Goal: Task Accomplishment & Management: Manage account settings

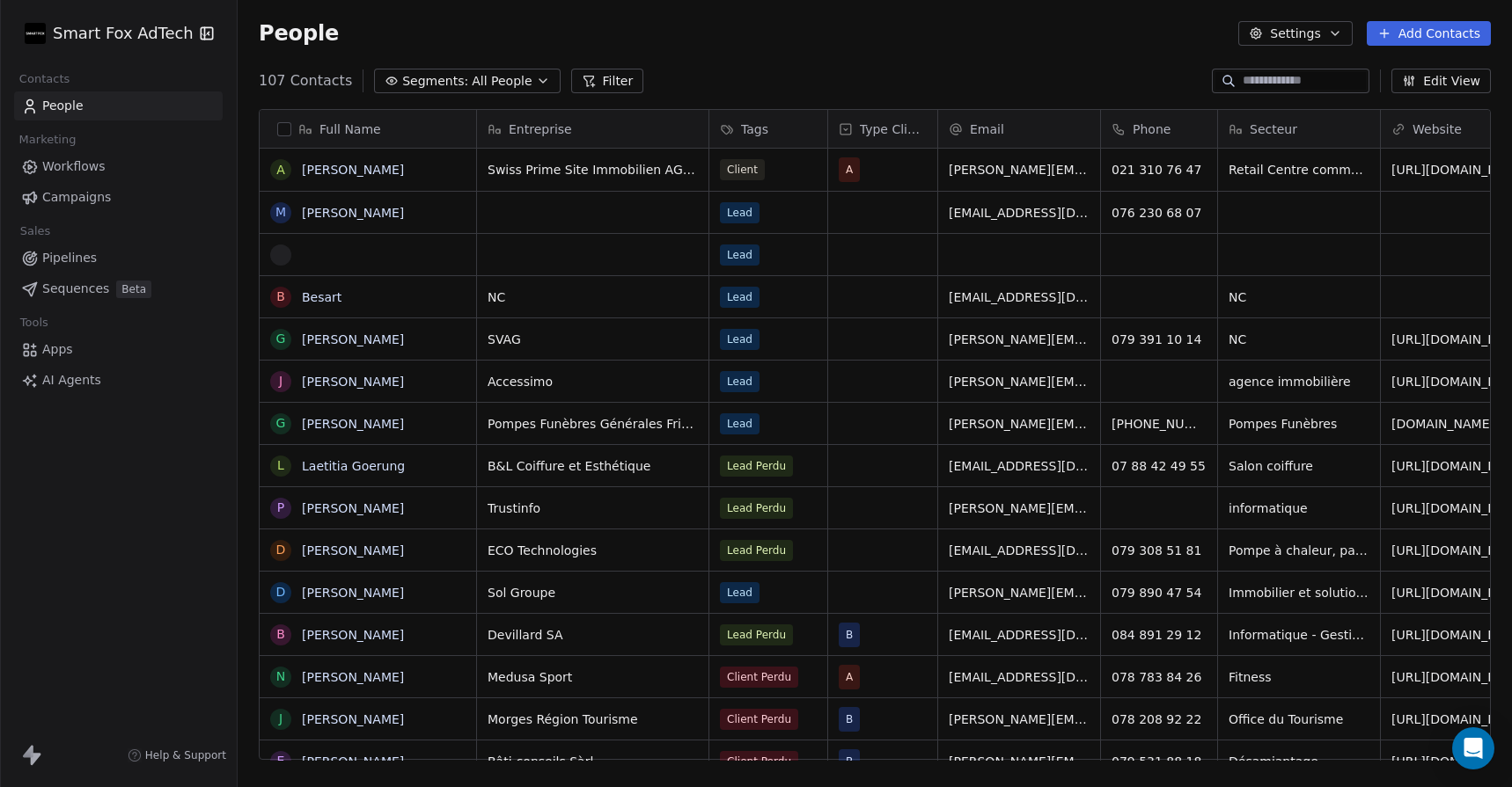
scroll to position [692, 1274]
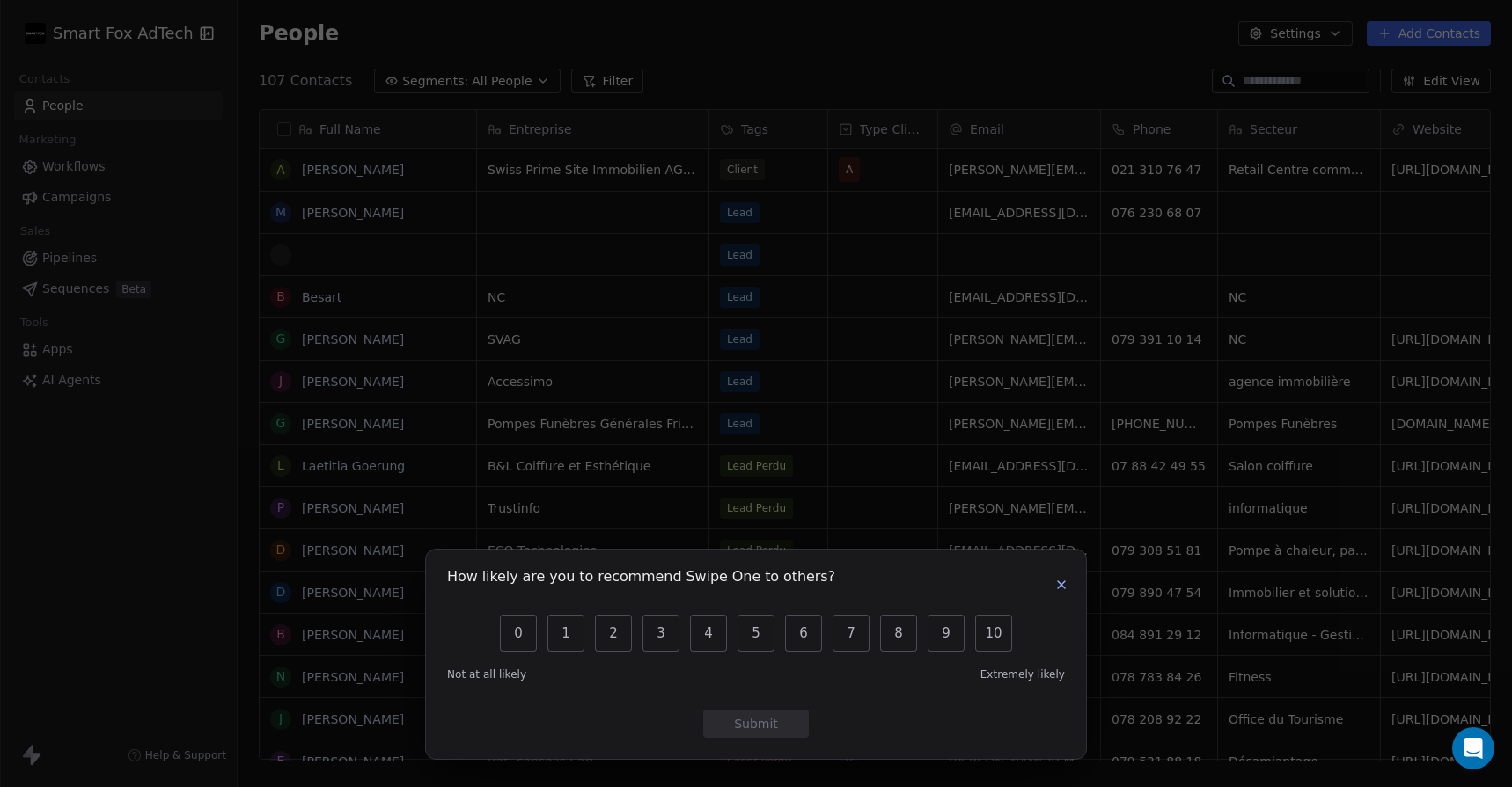
click at [1061, 596] on div "How likely are you to recommend Swipe One to others?" at bounding box center [756, 585] width 618 height 28
click at [1061, 590] on icon "button" at bounding box center [1061, 585] width 14 height 14
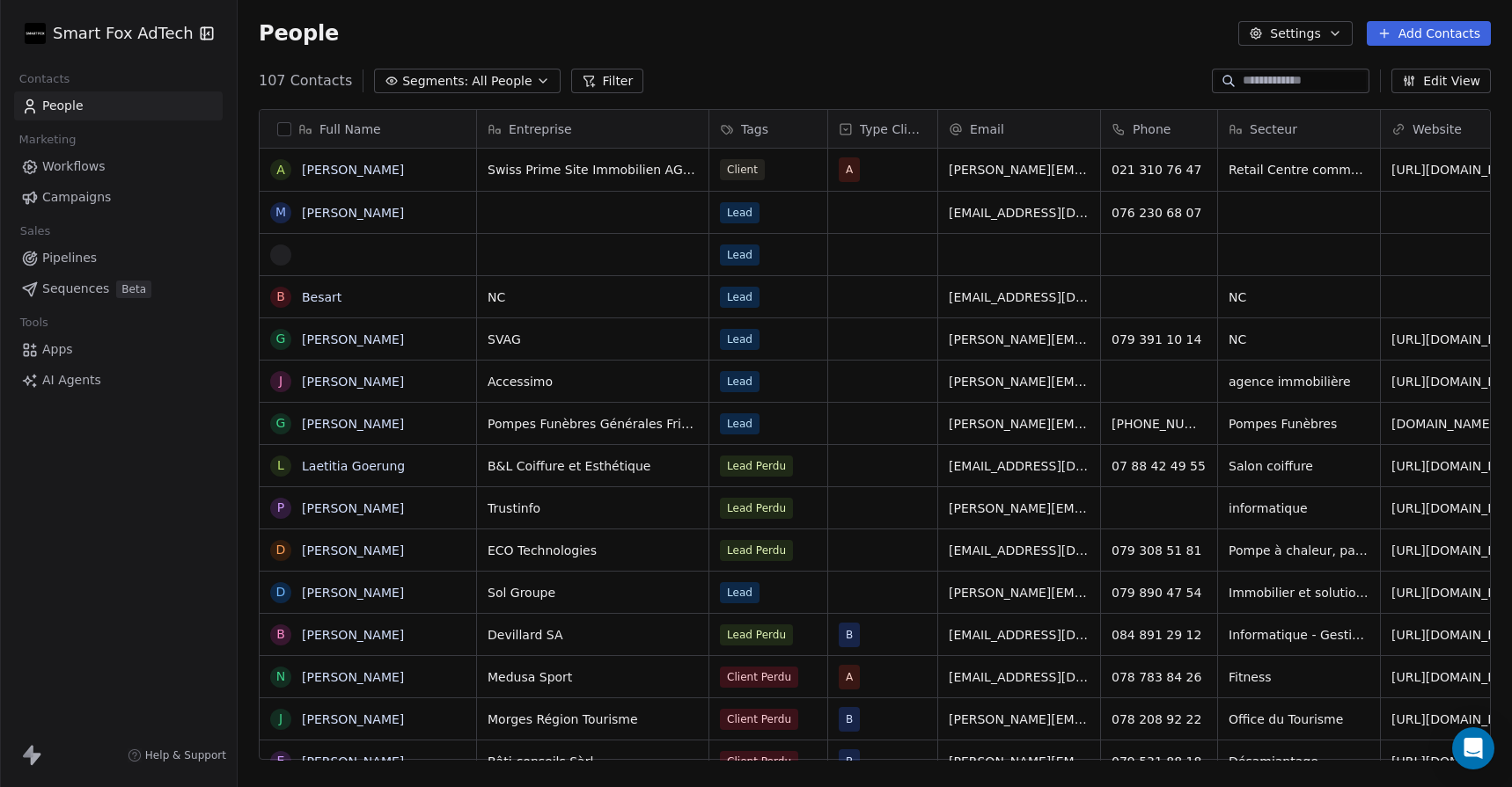
click at [92, 31] on html "Smart Fox AdTech Contacts People Marketing Workflows Campaigns Sales Pipelines …" at bounding box center [756, 393] width 1512 height 787
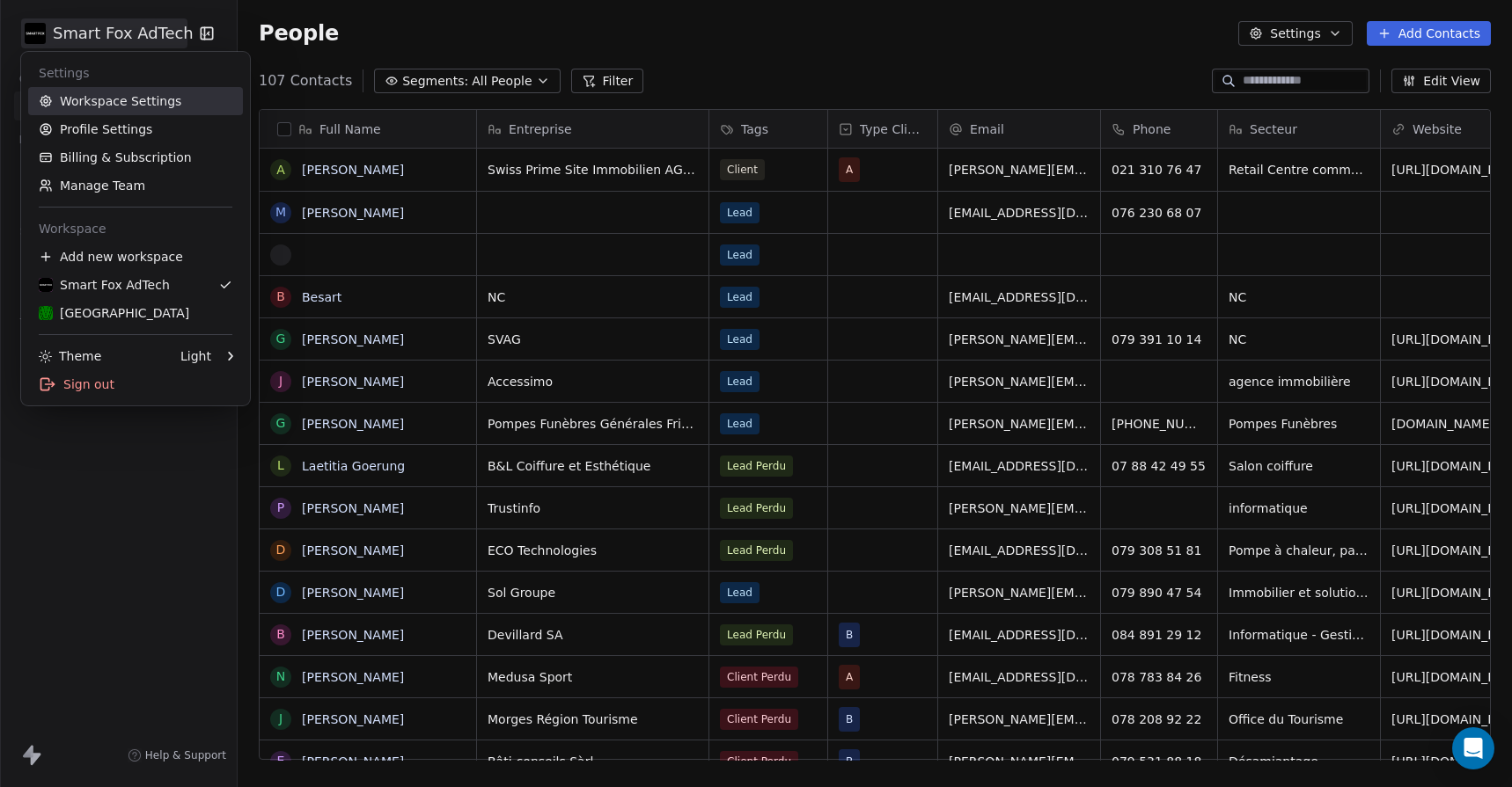
click at [115, 97] on link "Workspace Settings" at bounding box center [135, 102] width 214 height 28
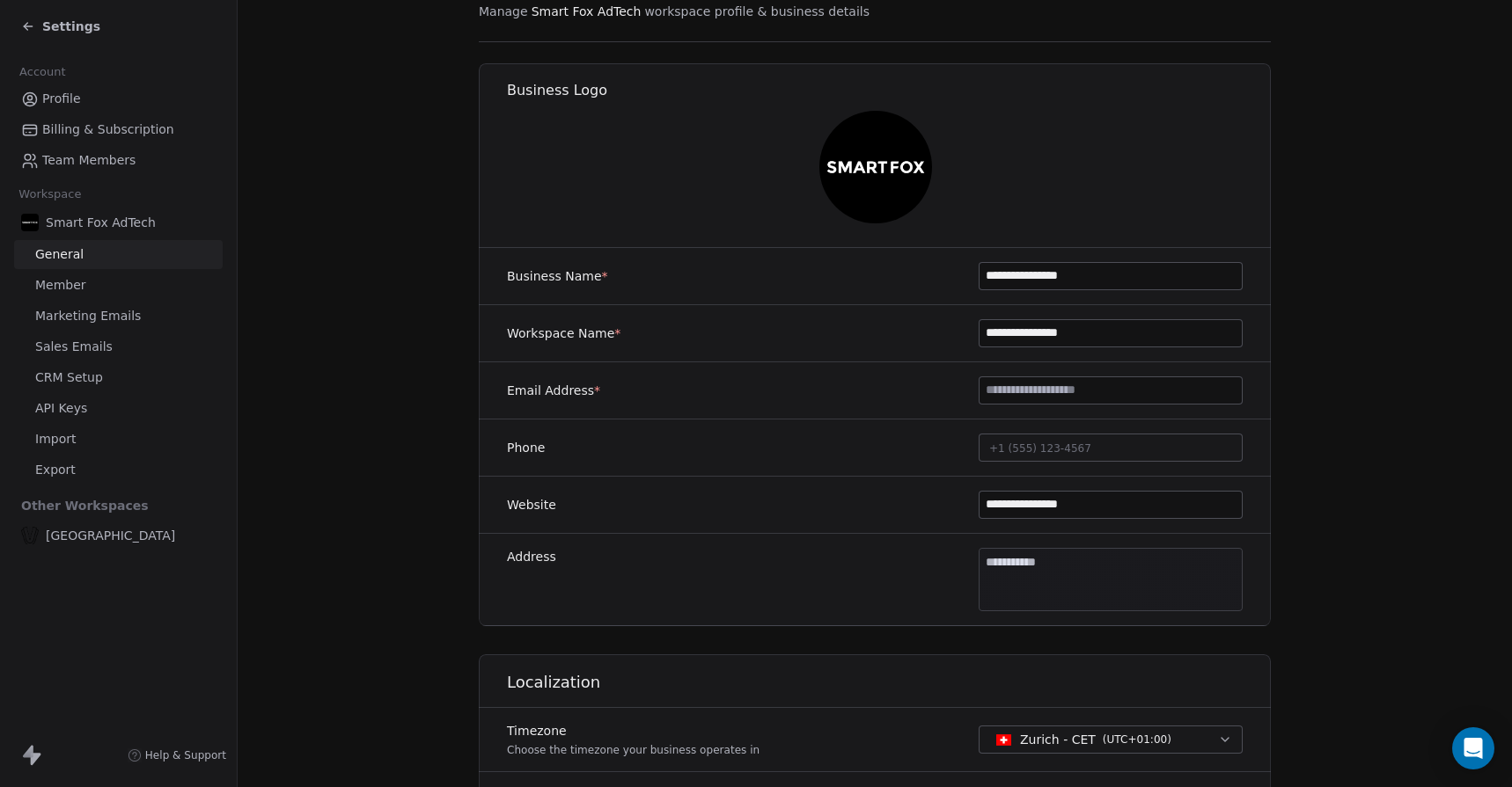
scroll to position [93, 0]
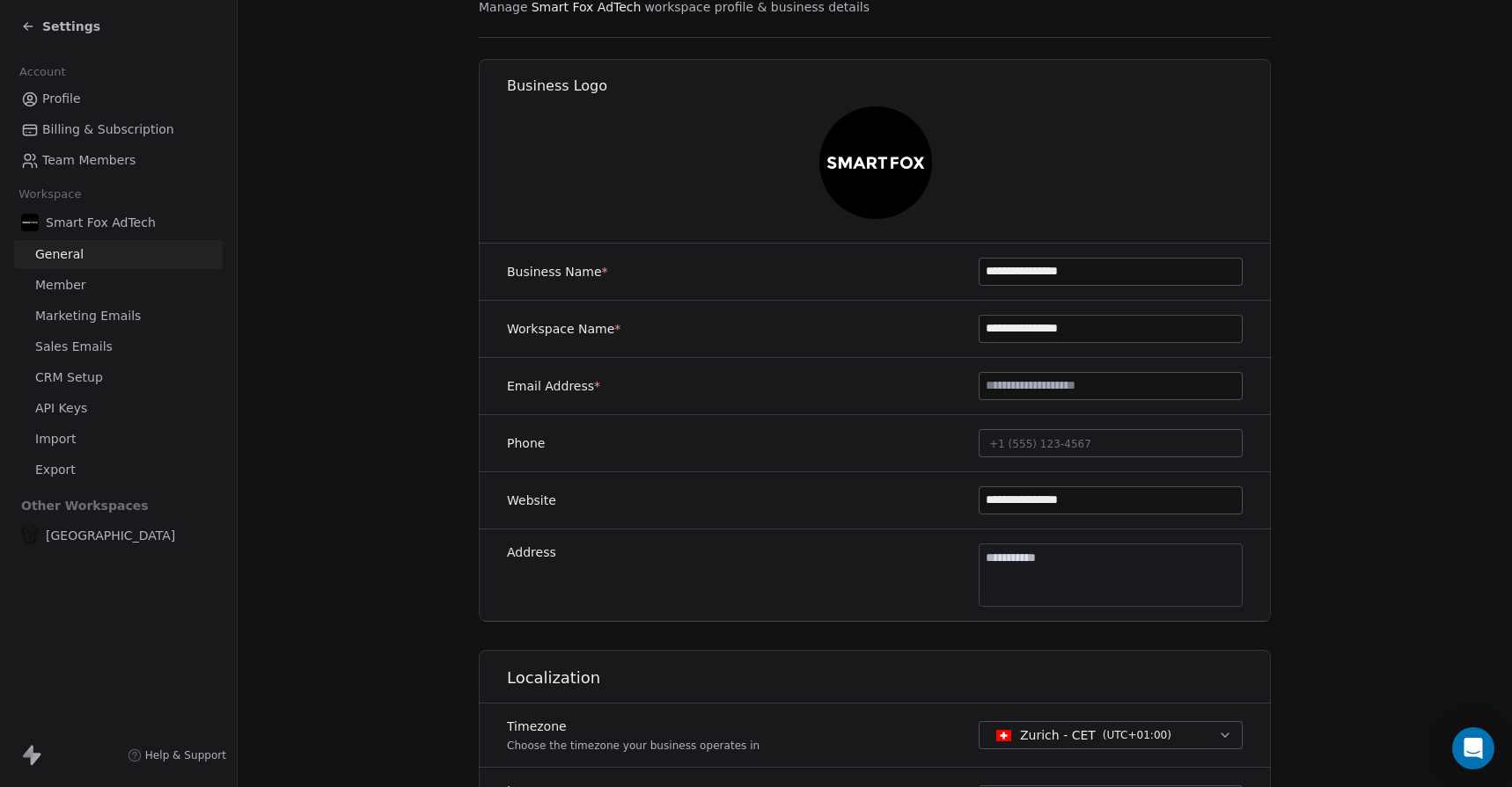
click at [72, 373] on span "CRM Setup" at bounding box center [69, 378] width 68 height 19
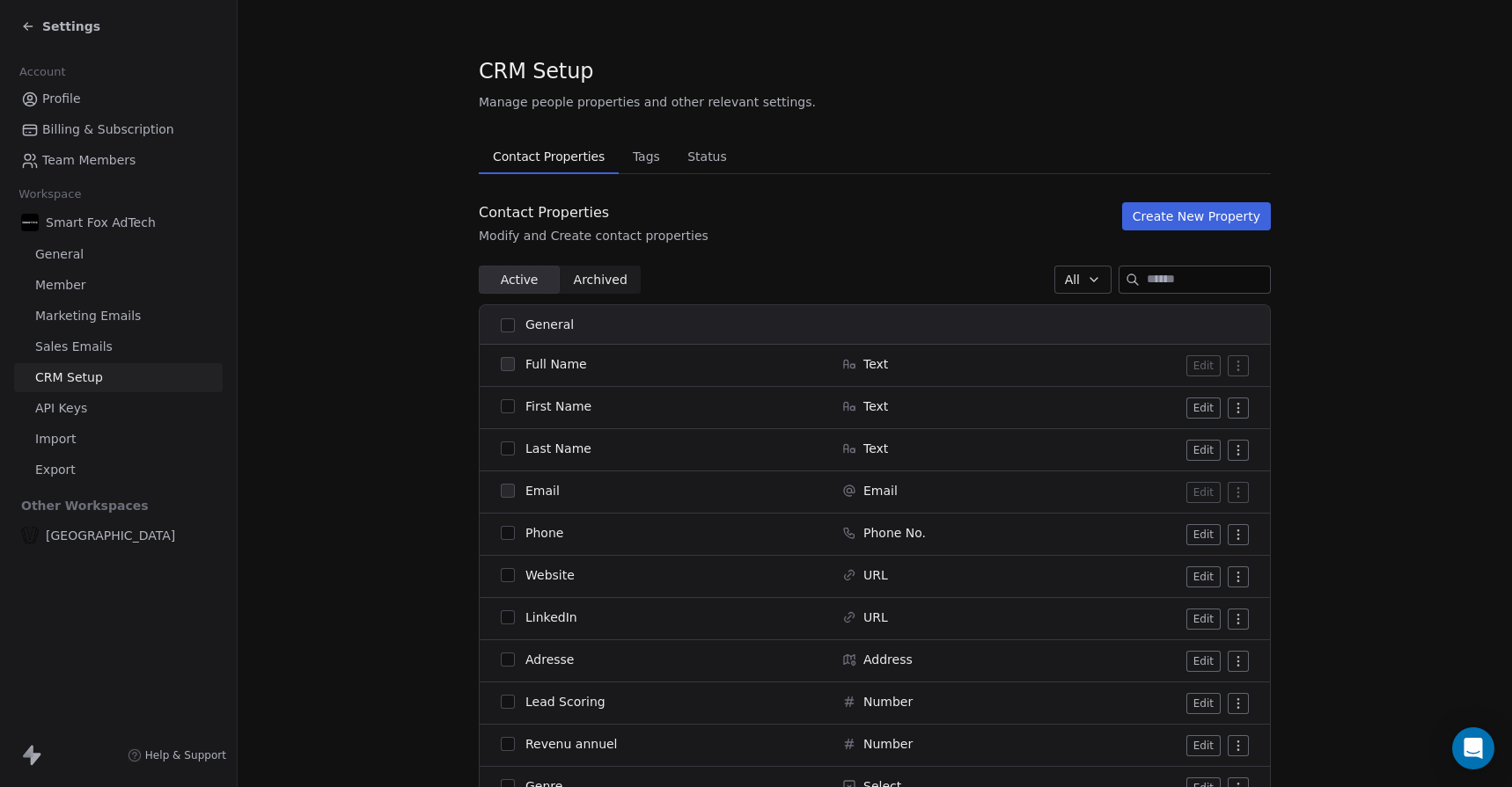
click at [72, 341] on span "Sales Emails" at bounding box center [74, 347] width 77 height 19
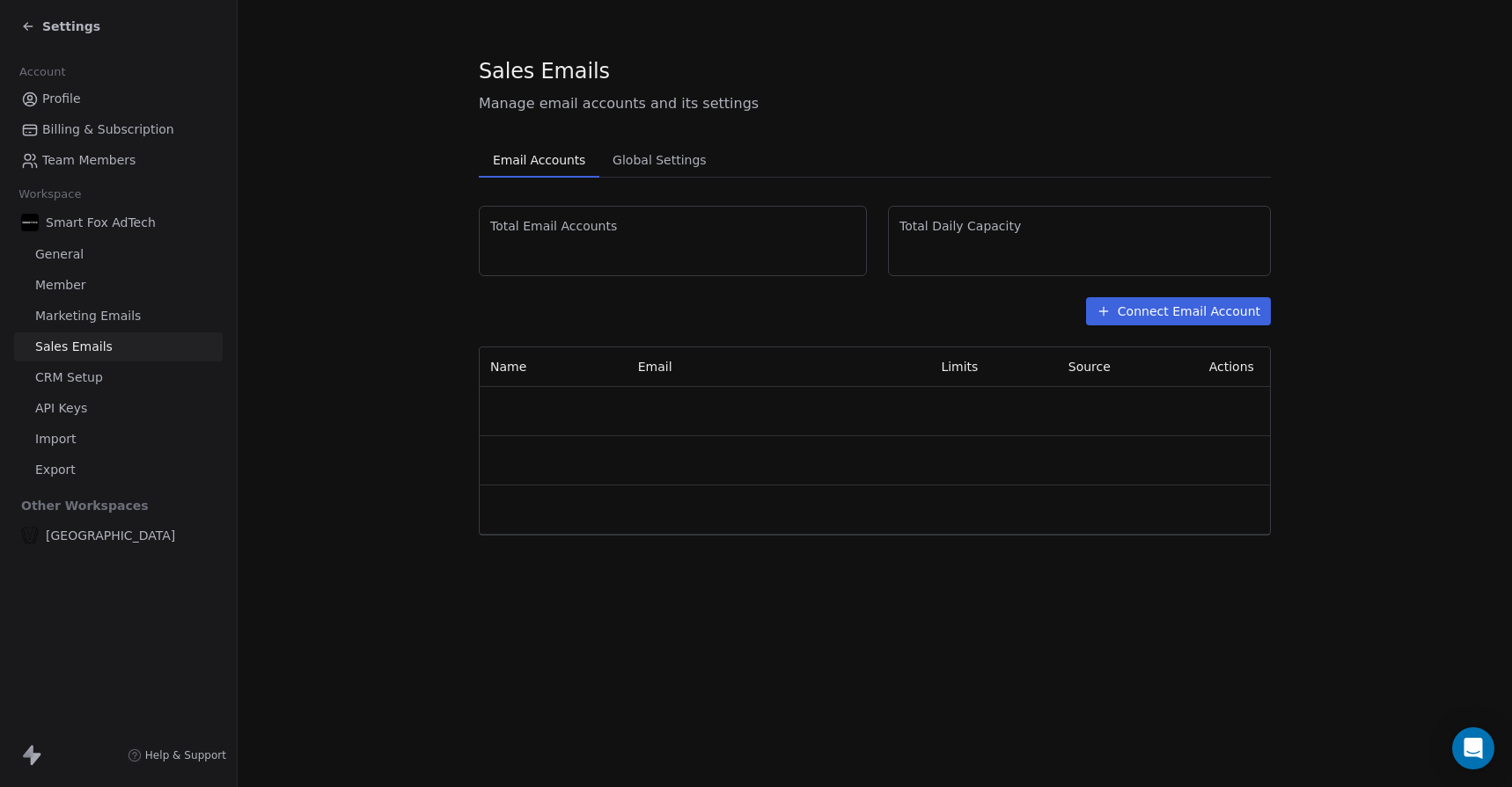
click at [72, 306] on link "Marketing Emails" at bounding box center [118, 316] width 209 height 29
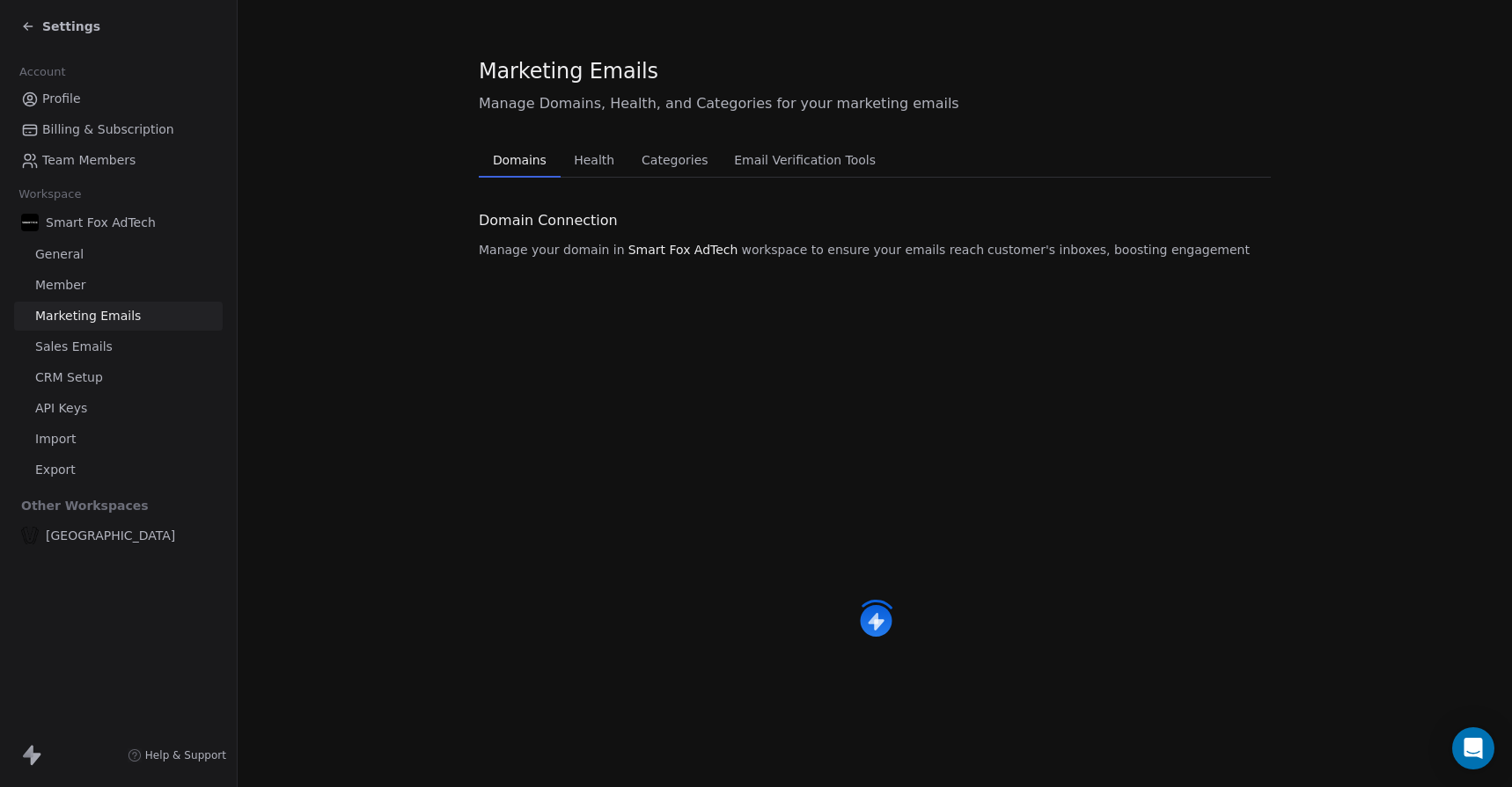
click at [68, 278] on span "Member" at bounding box center [61, 286] width 51 height 19
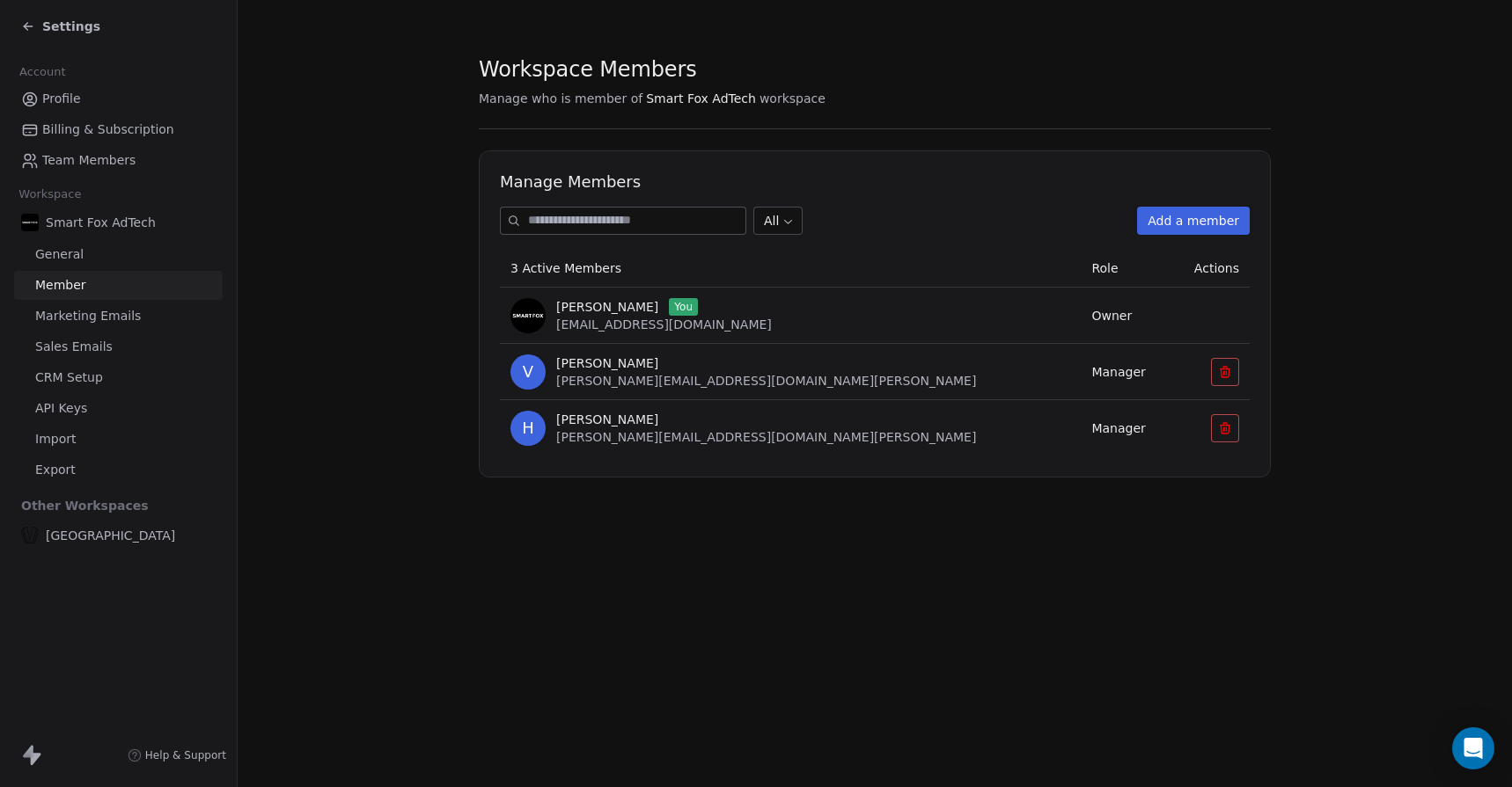
click at [68, 260] on span "General" at bounding box center [60, 255] width 48 height 19
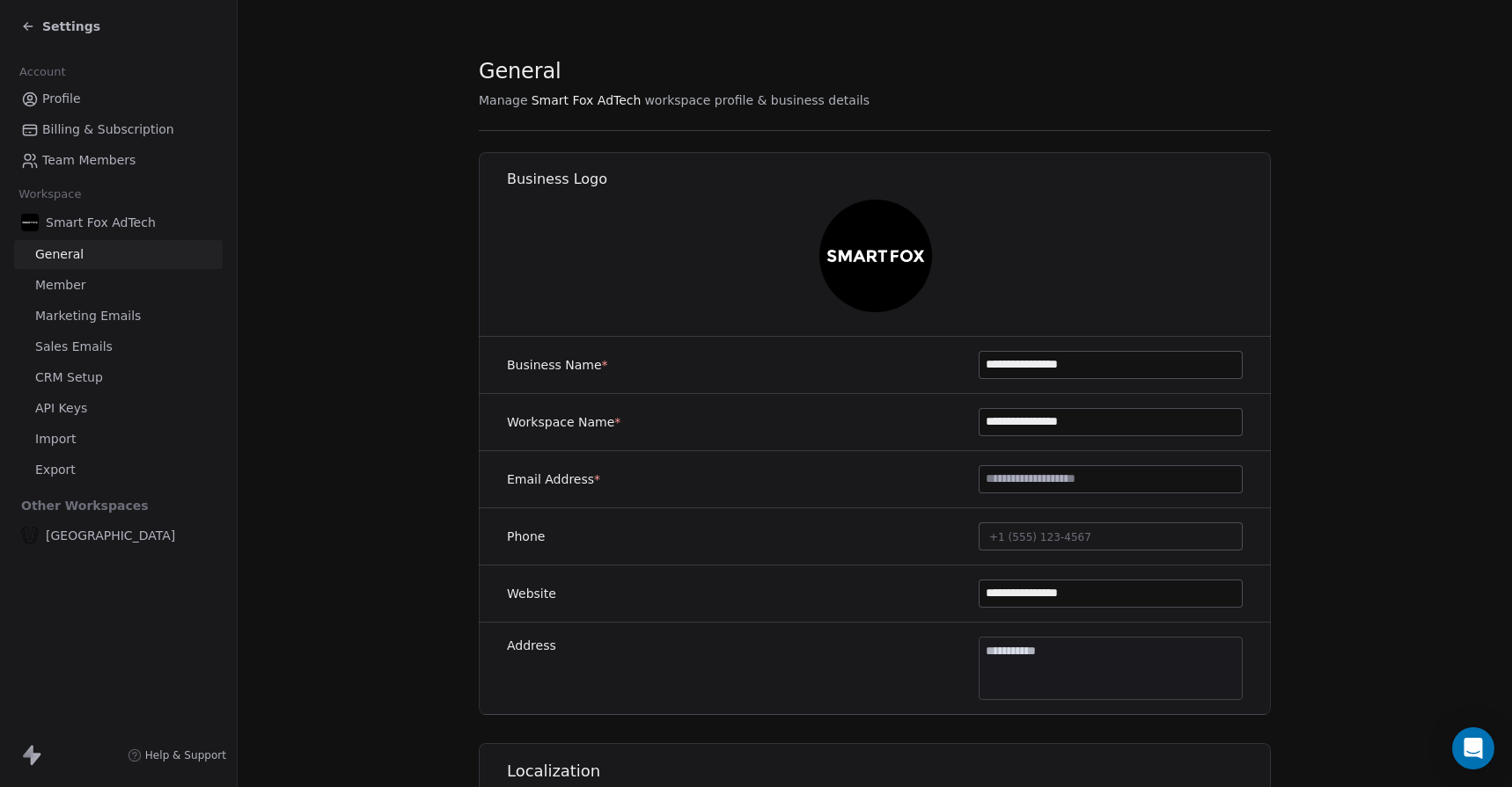
click at [80, 130] on span "Billing & Subscription" at bounding box center [108, 129] width 132 height 19
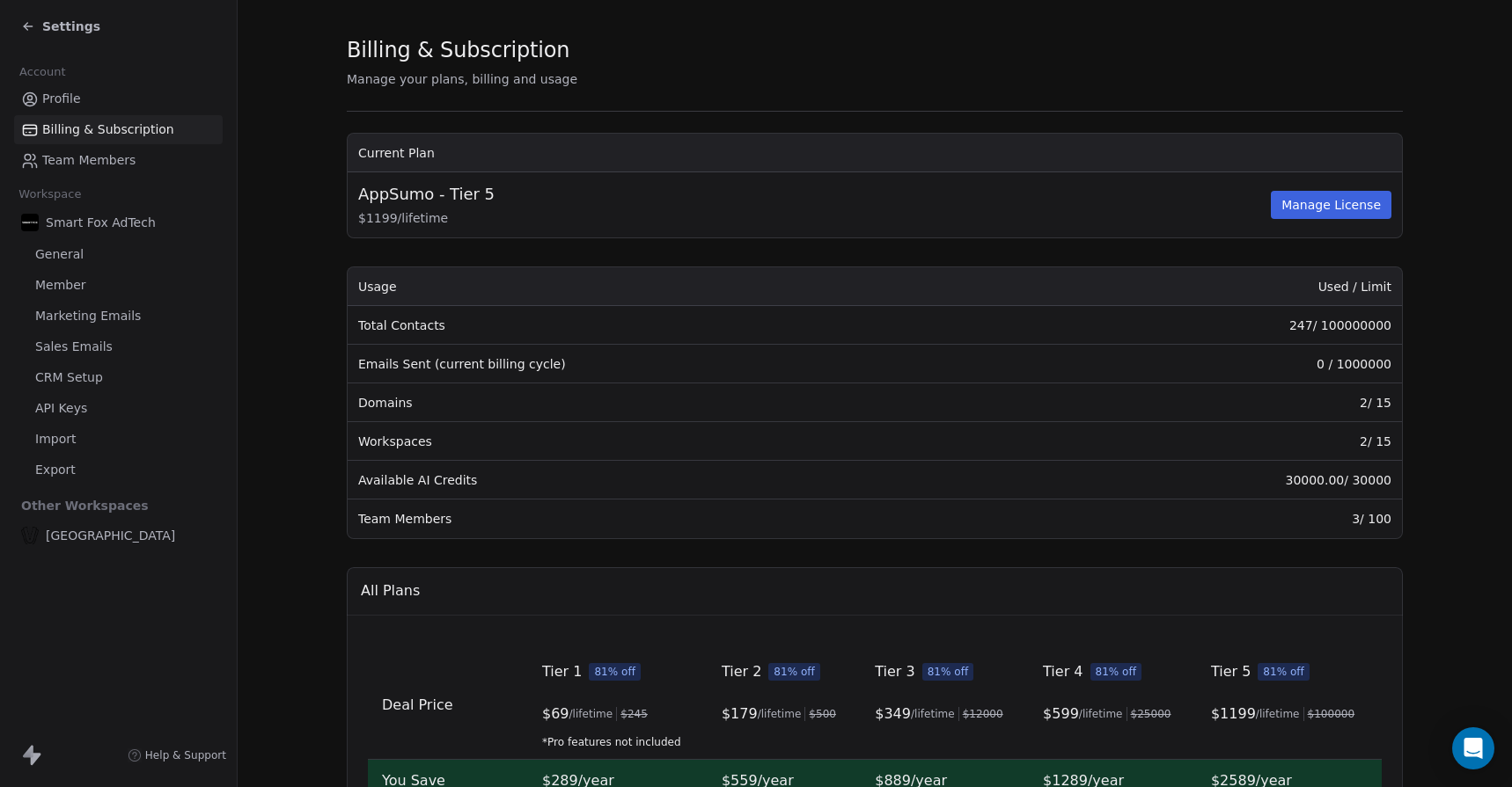
scroll to position [26, 0]
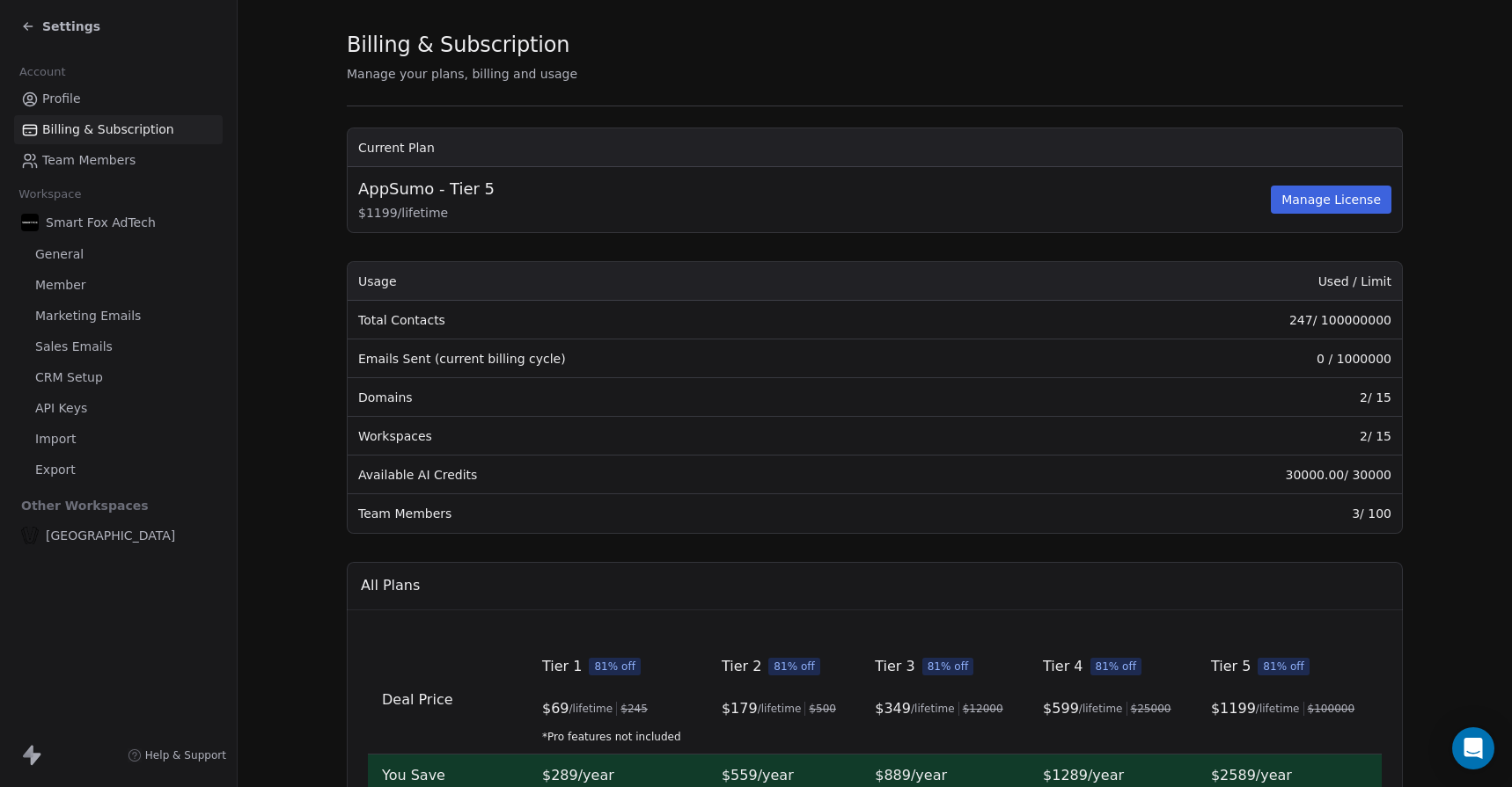
drag, startPoint x: 362, startPoint y: 400, endPoint x: 429, endPoint y: 409, distance: 67.6
click at [429, 409] on td "Domains" at bounding box center [686, 398] width 677 height 39
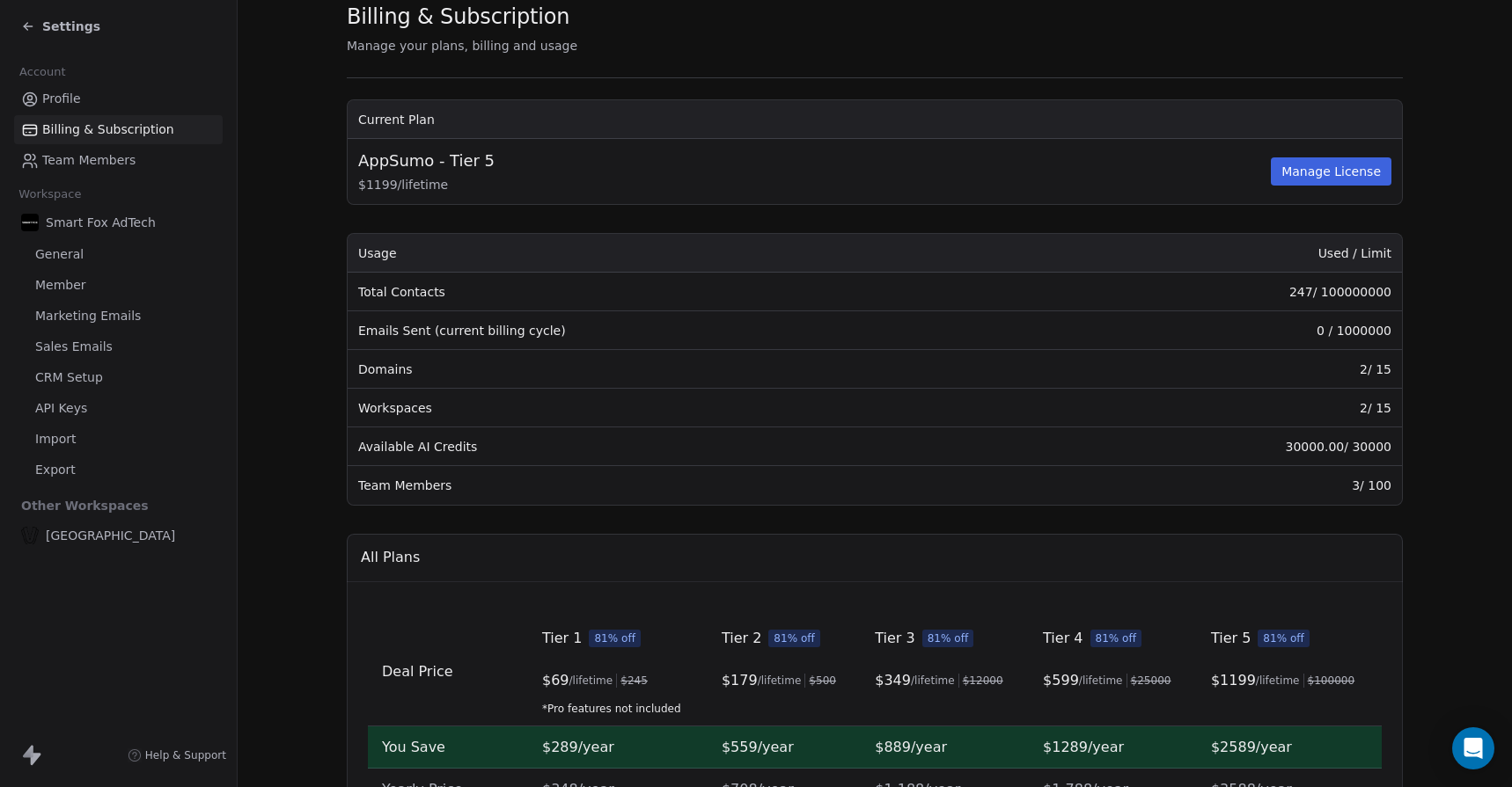
scroll to position [67, 0]
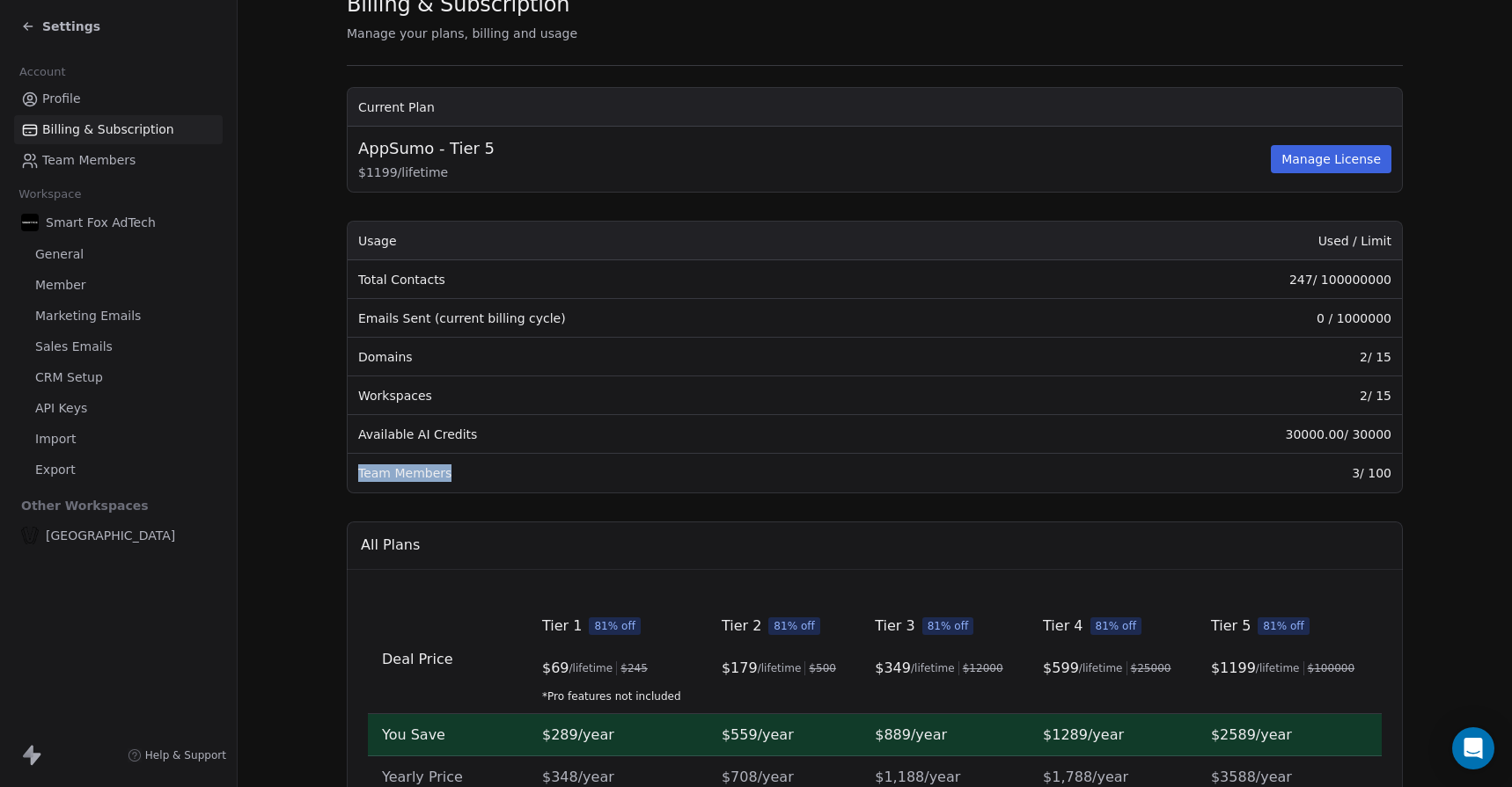
drag, startPoint x: 357, startPoint y: 478, endPoint x: 458, endPoint y: 485, distance: 101.2
click at [458, 485] on td "Team Members" at bounding box center [686, 473] width 677 height 39
drag, startPoint x: 457, startPoint y: 479, endPoint x: 350, endPoint y: 469, distance: 107.5
click at [350, 469] on td "Team Members" at bounding box center [686, 473] width 677 height 39
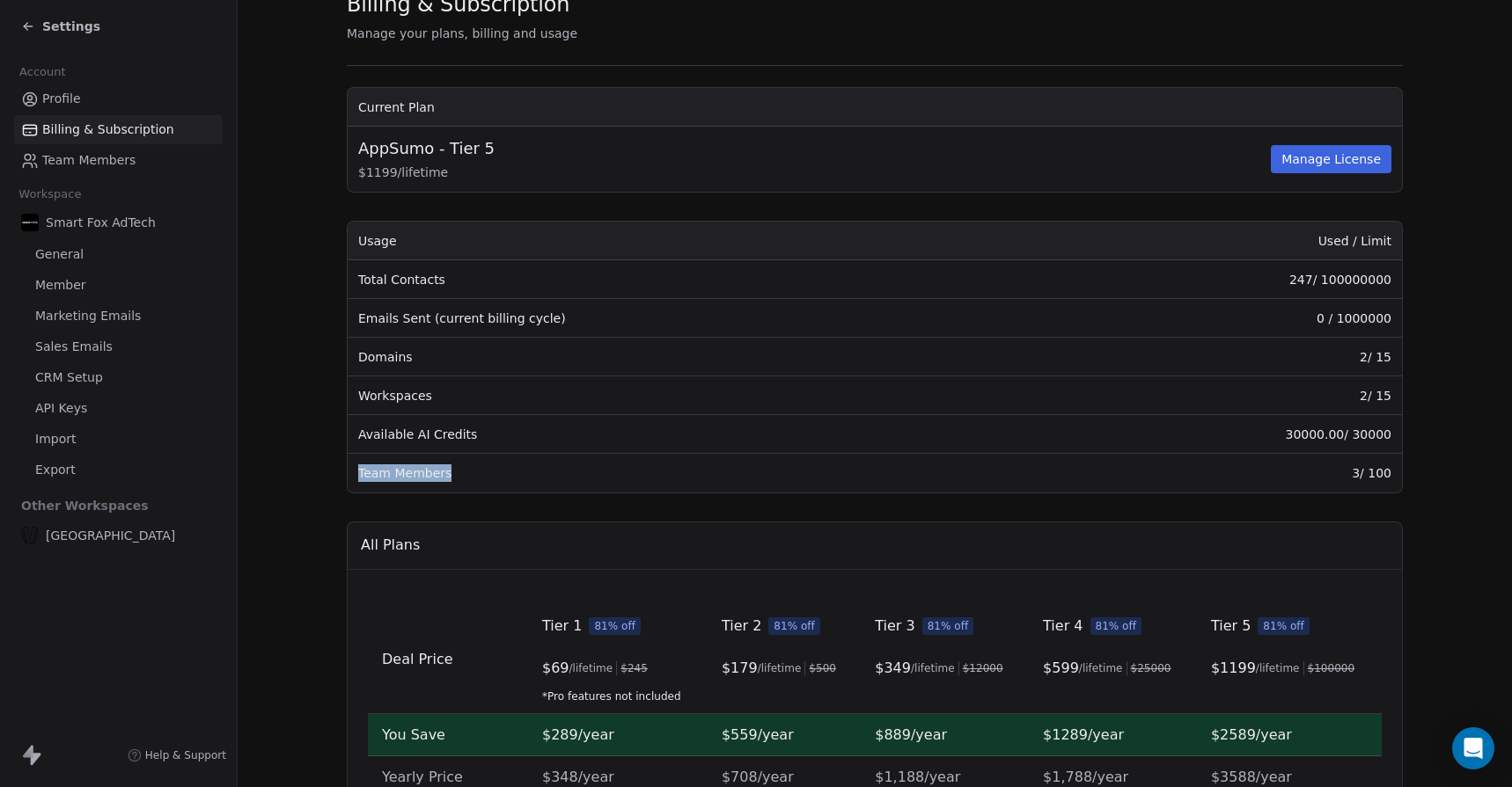
click at [350, 469] on td "Team Members" at bounding box center [686, 473] width 677 height 39
drag, startPoint x: 359, startPoint y: 477, endPoint x: 457, endPoint y: 483, distance: 98.2
click at [457, 483] on td "Team Members" at bounding box center [686, 473] width 677 height 39
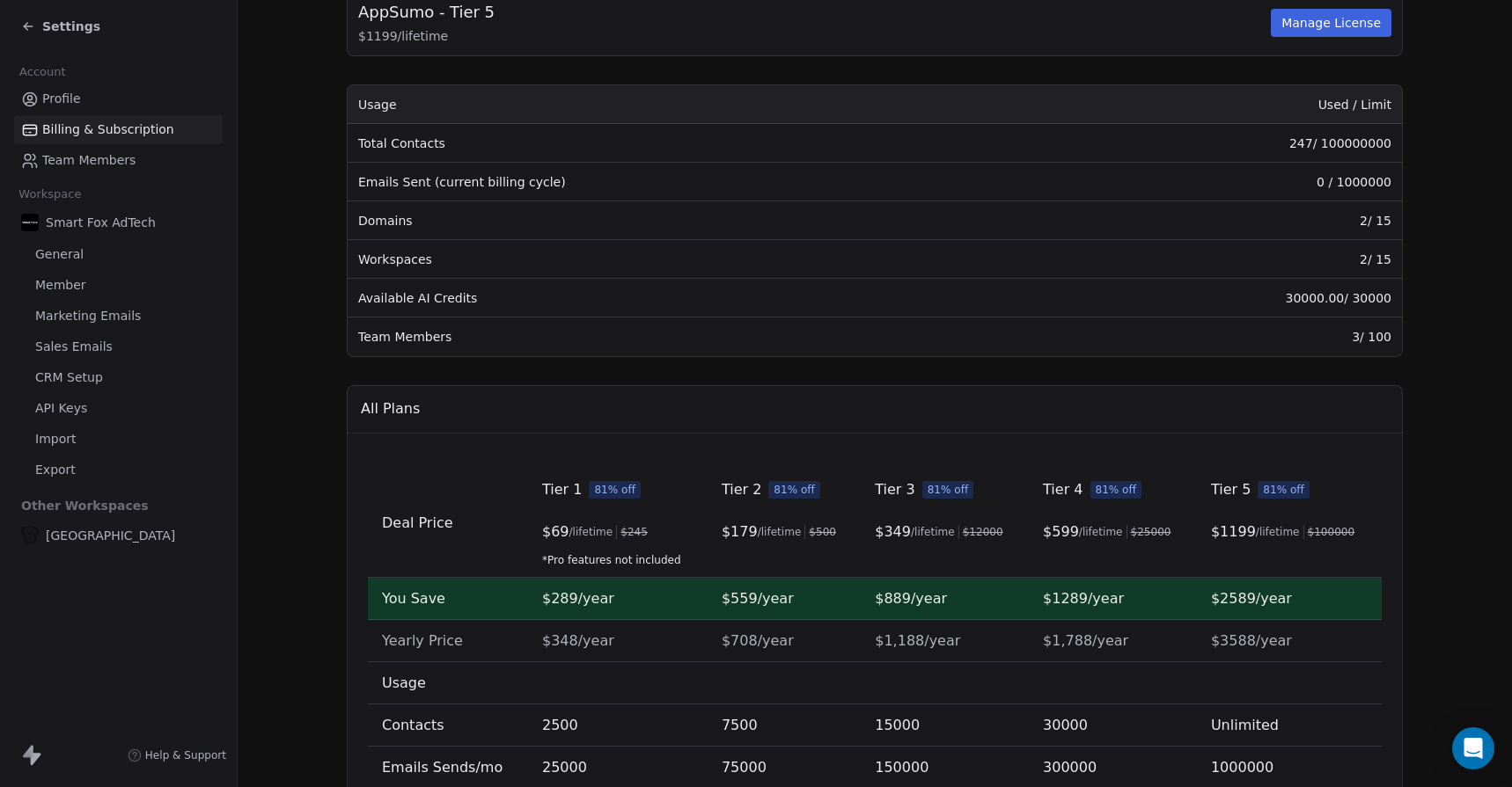
scroll to position [197, 0]
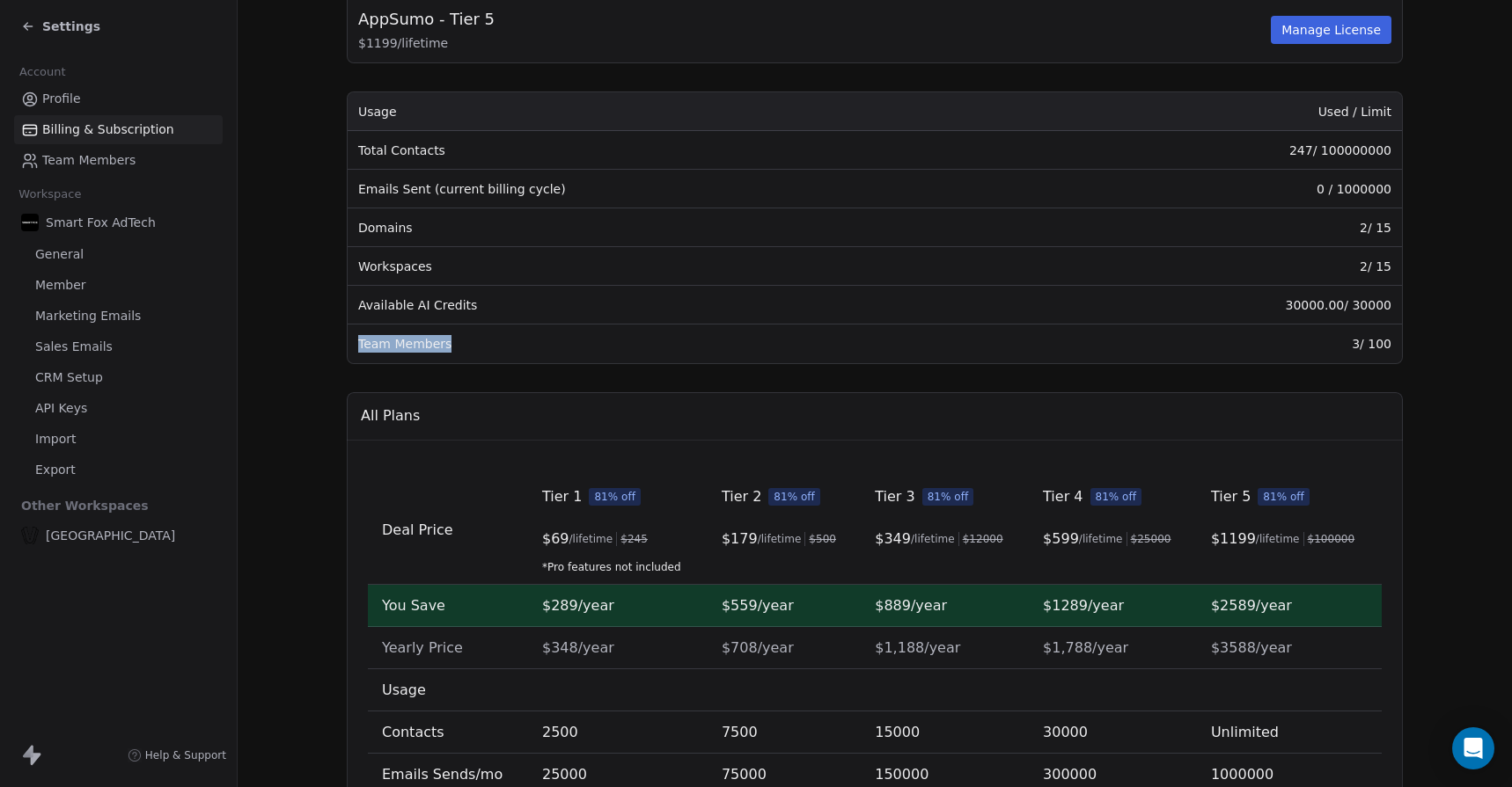
drag, startPoint x: 357, startPoint y: 346, endPoint x: 457, endPoint y: 347, distance: 100.0
click at [456, 347] on td "Team Members" at bounding box center [686, 345] width 677 height 39
click at [457, 347] on td "Team Members" at bounding box center [686, 345] width 677 height 39
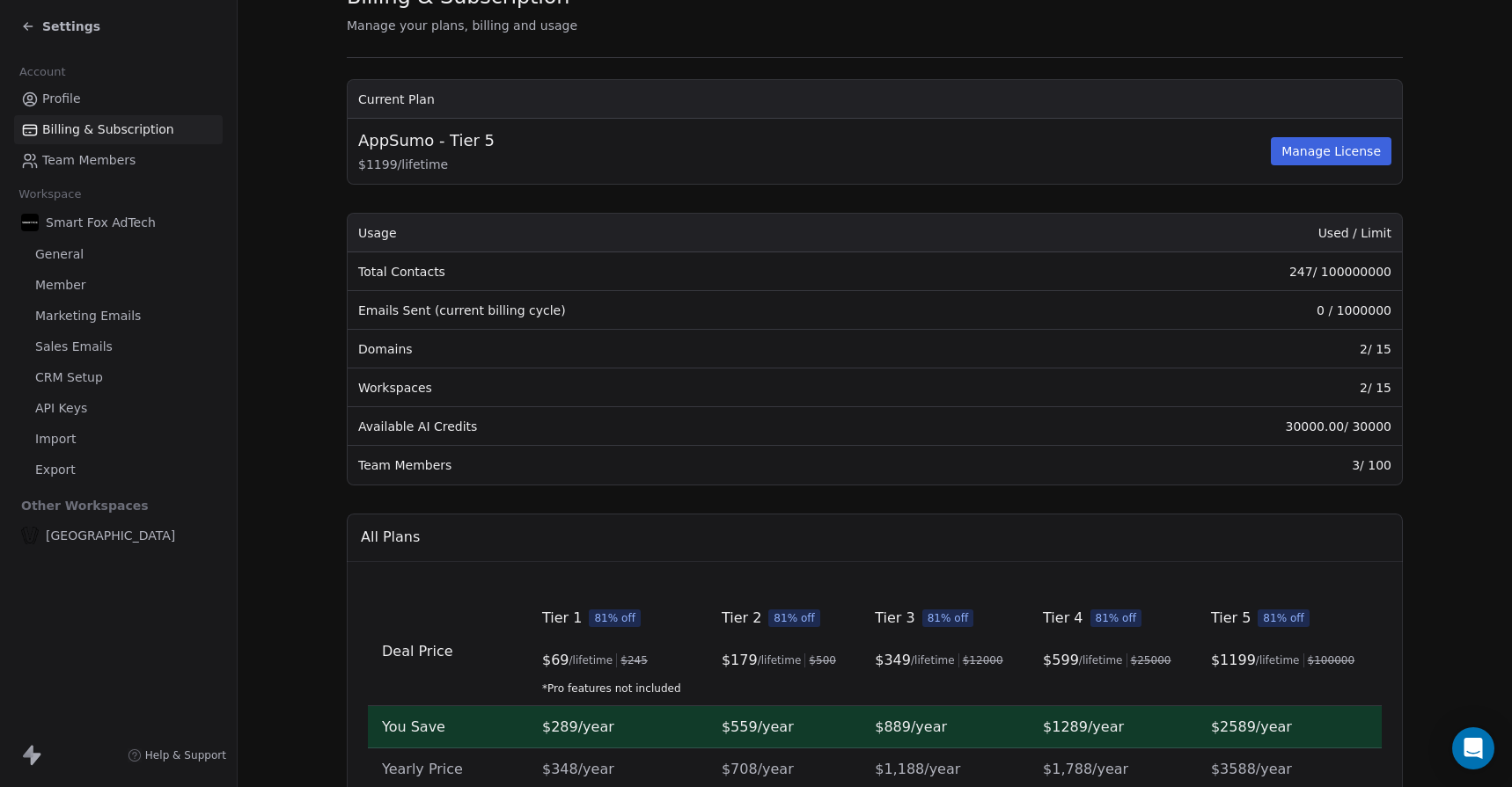
scroll to position [0, 0]
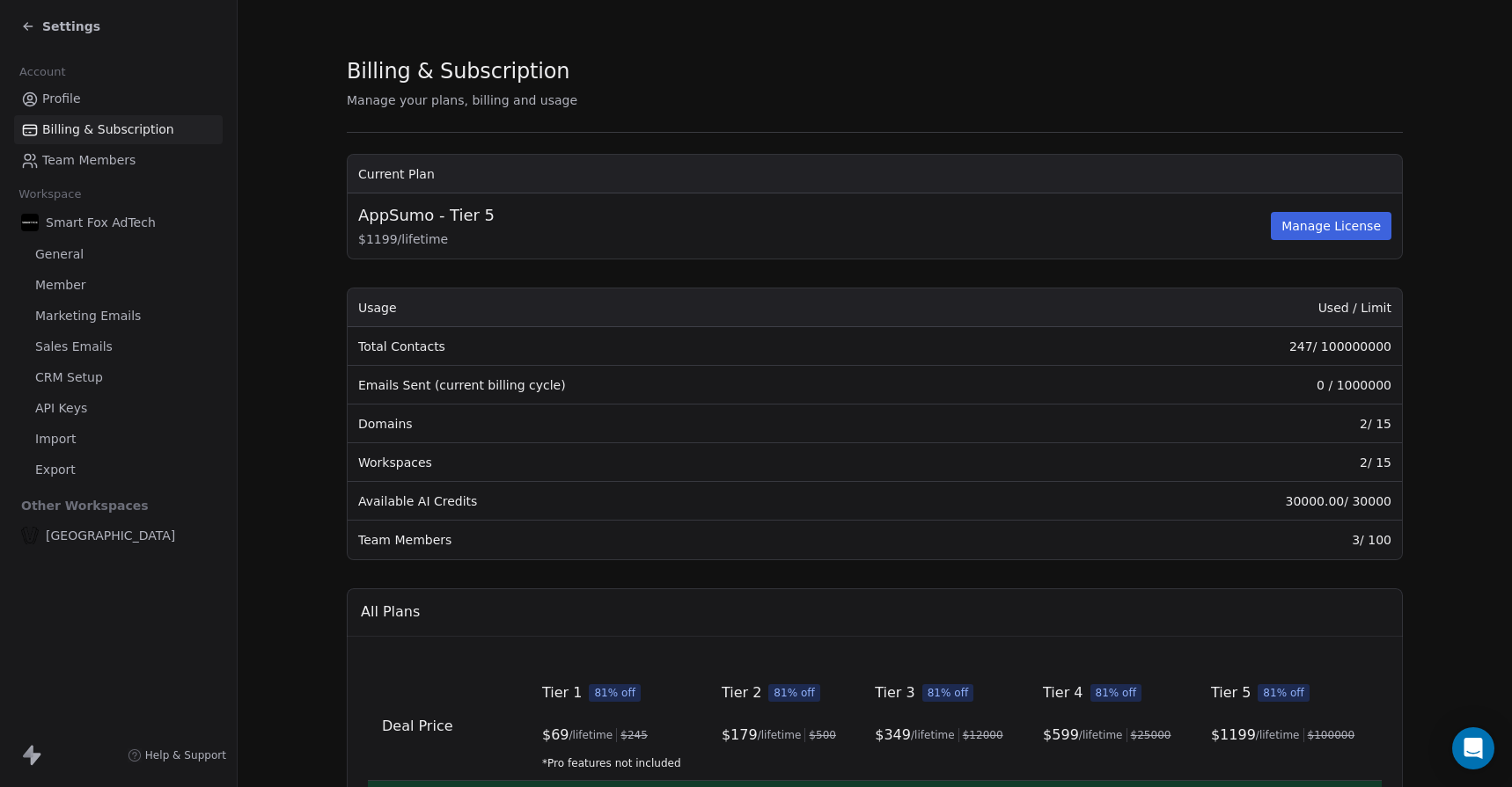
click at [43, 24] on span "Settings" at bounding box center [71, 26] width 58 height 18
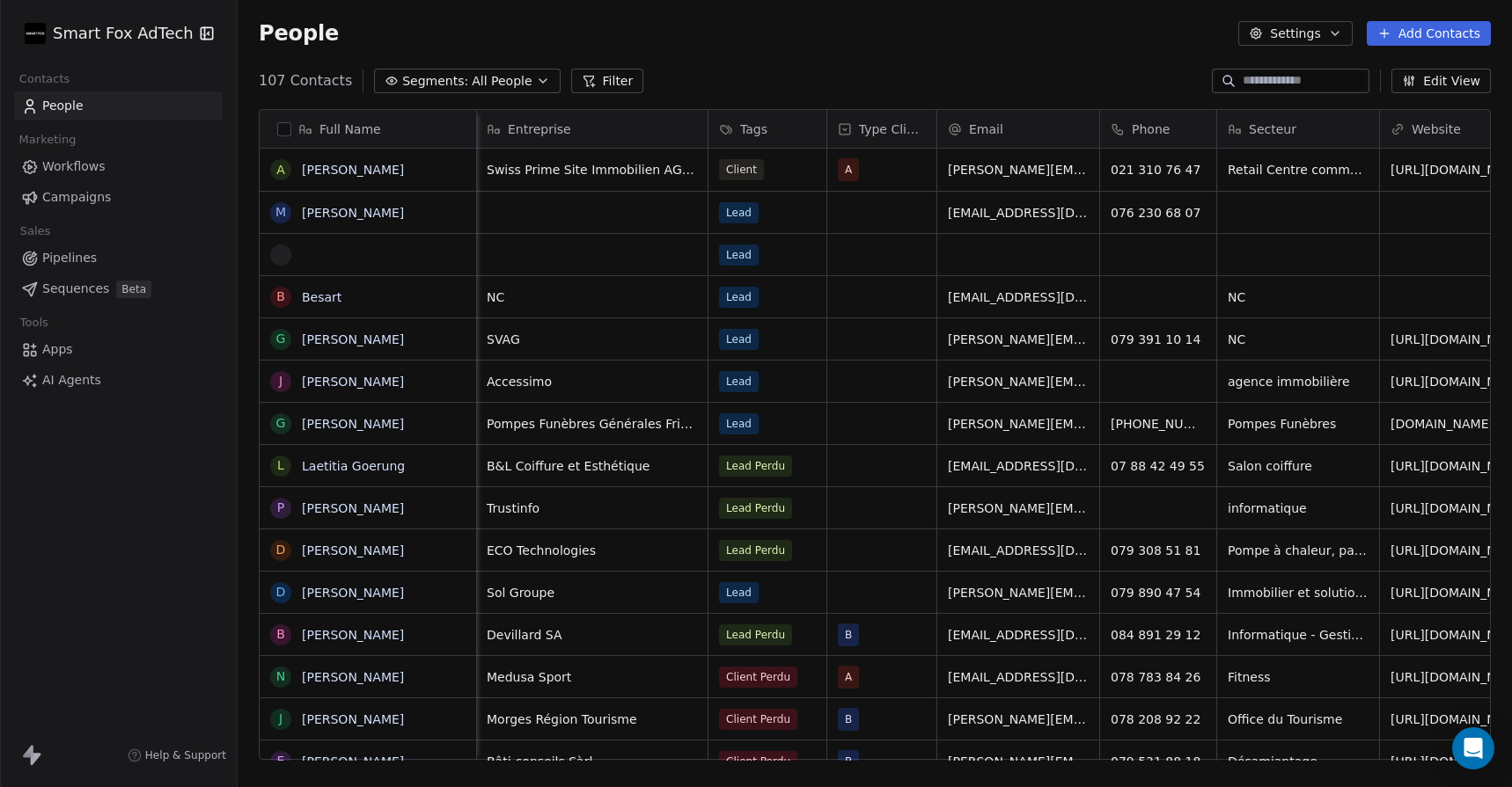
click at [52, 354] on span "Apps" at bounding box center [57, 350] width 31 height 19
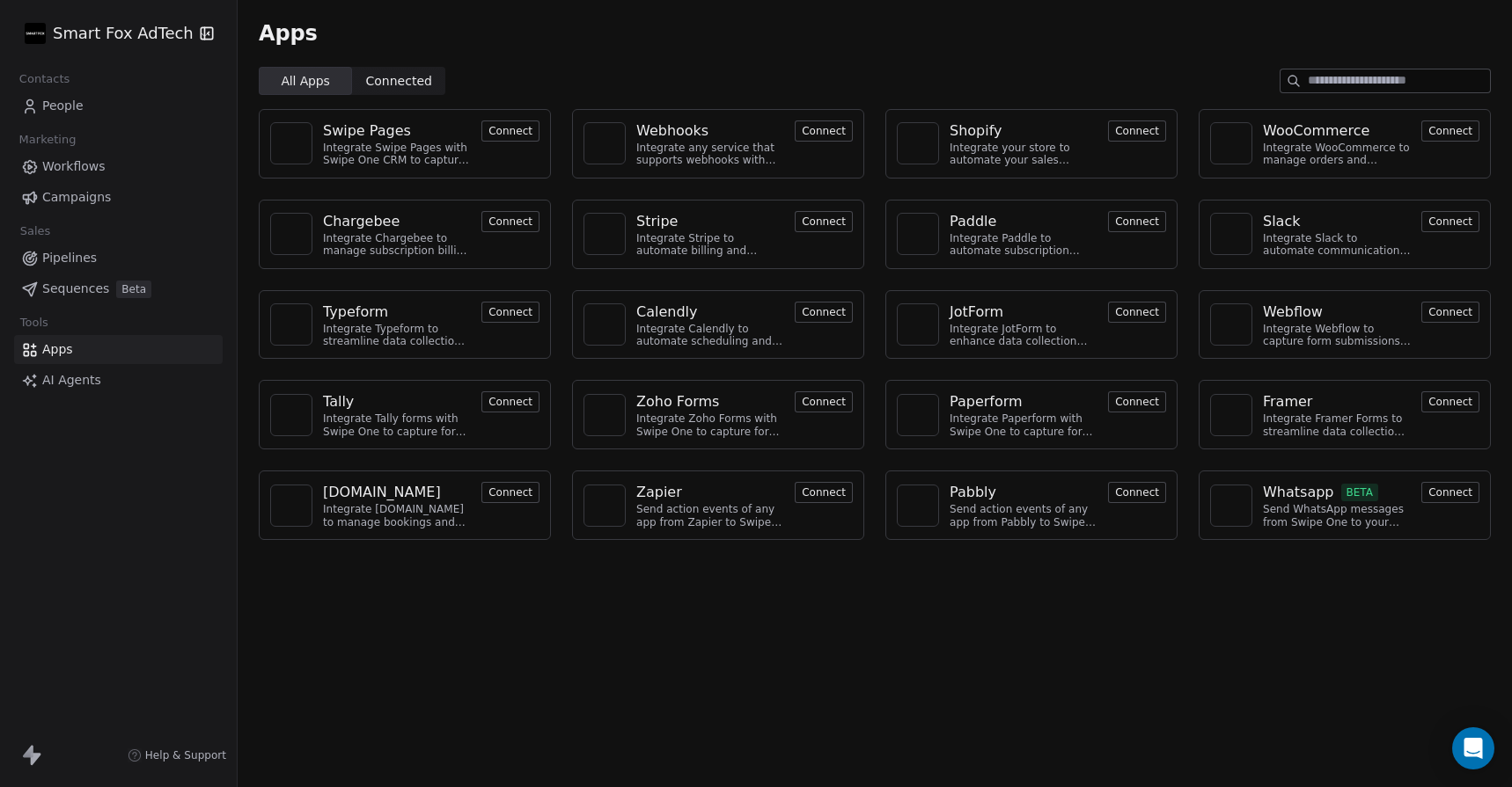
click at [385, 72] on span "Connected" at bounding box center [399, 81] width 66 height 19
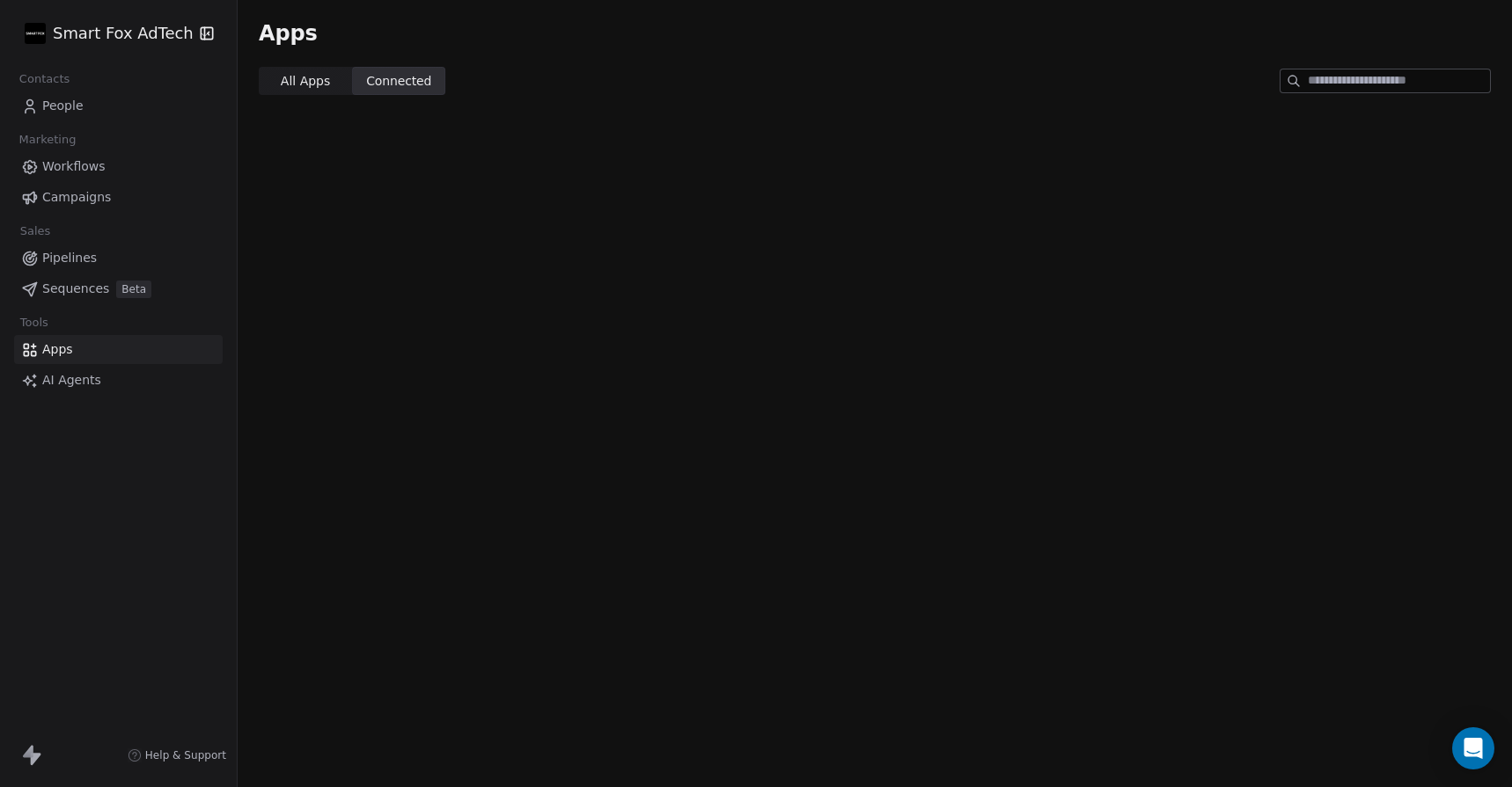
click at [315, 88] on span "All Apps" at bounding box center [305, 81] width 49 height 19
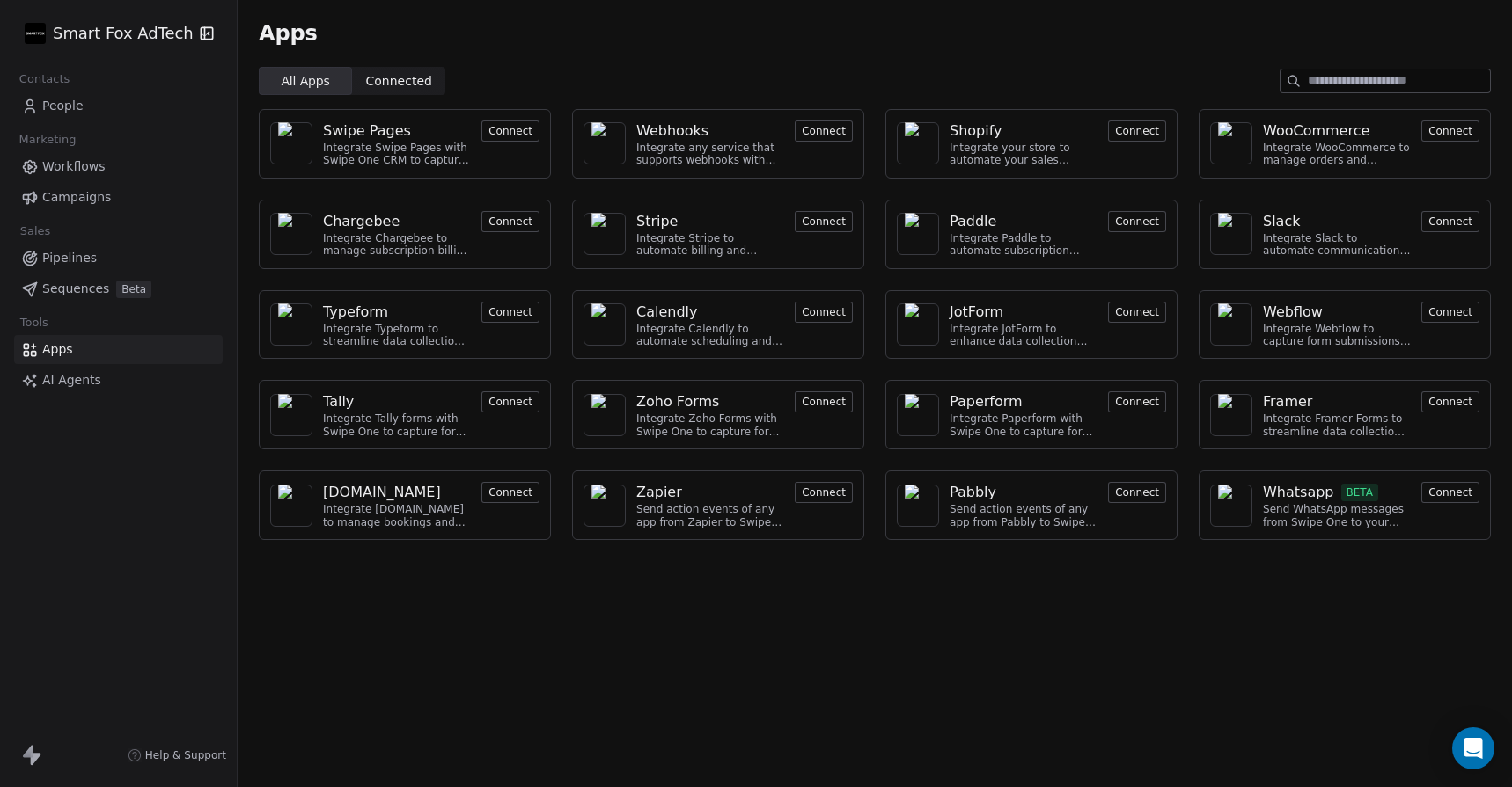
click at [88, 106] on link "People" at bounding box center [118, 105] width 209 height 29
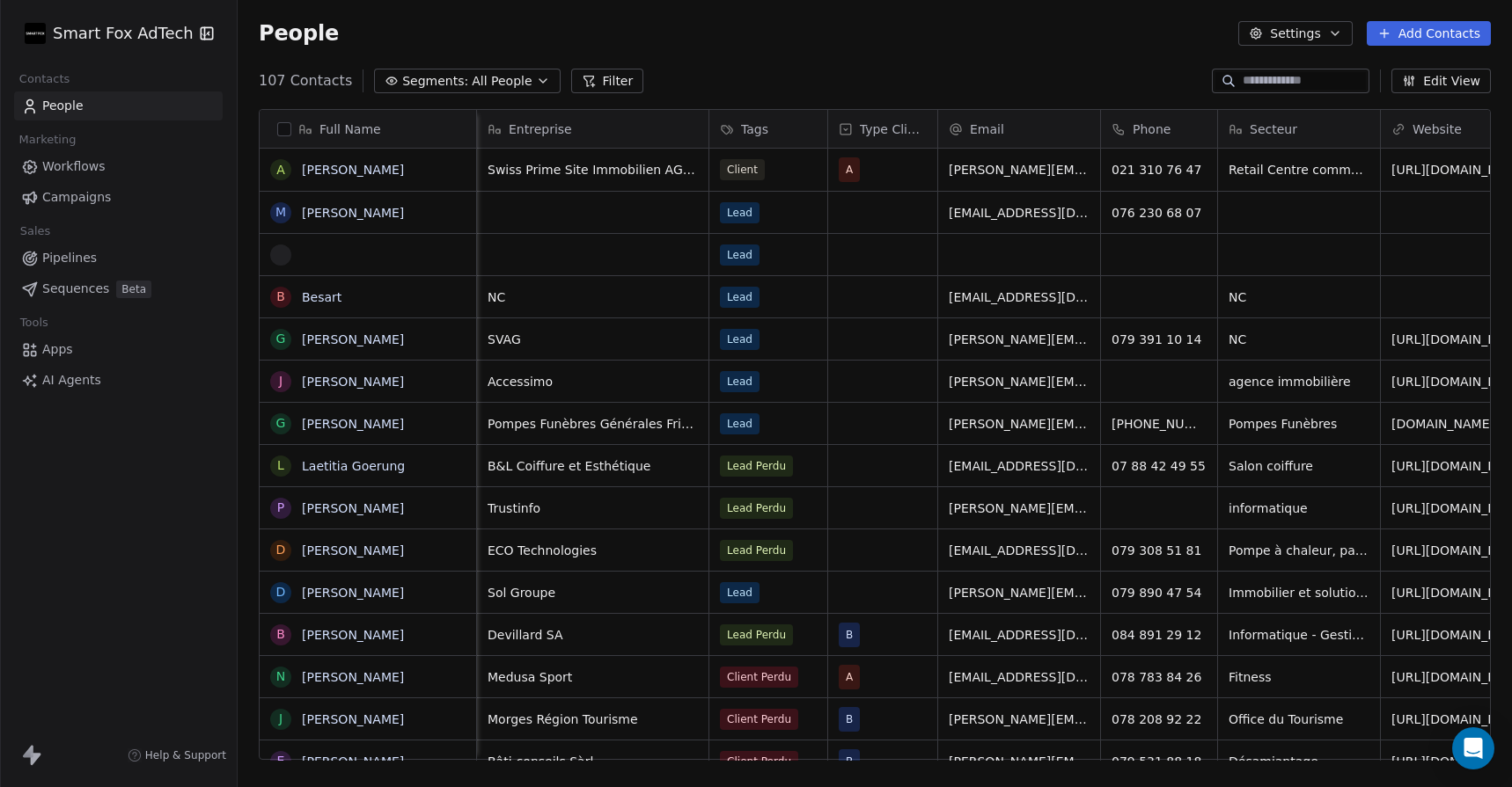
scroll to position [0, 1107]
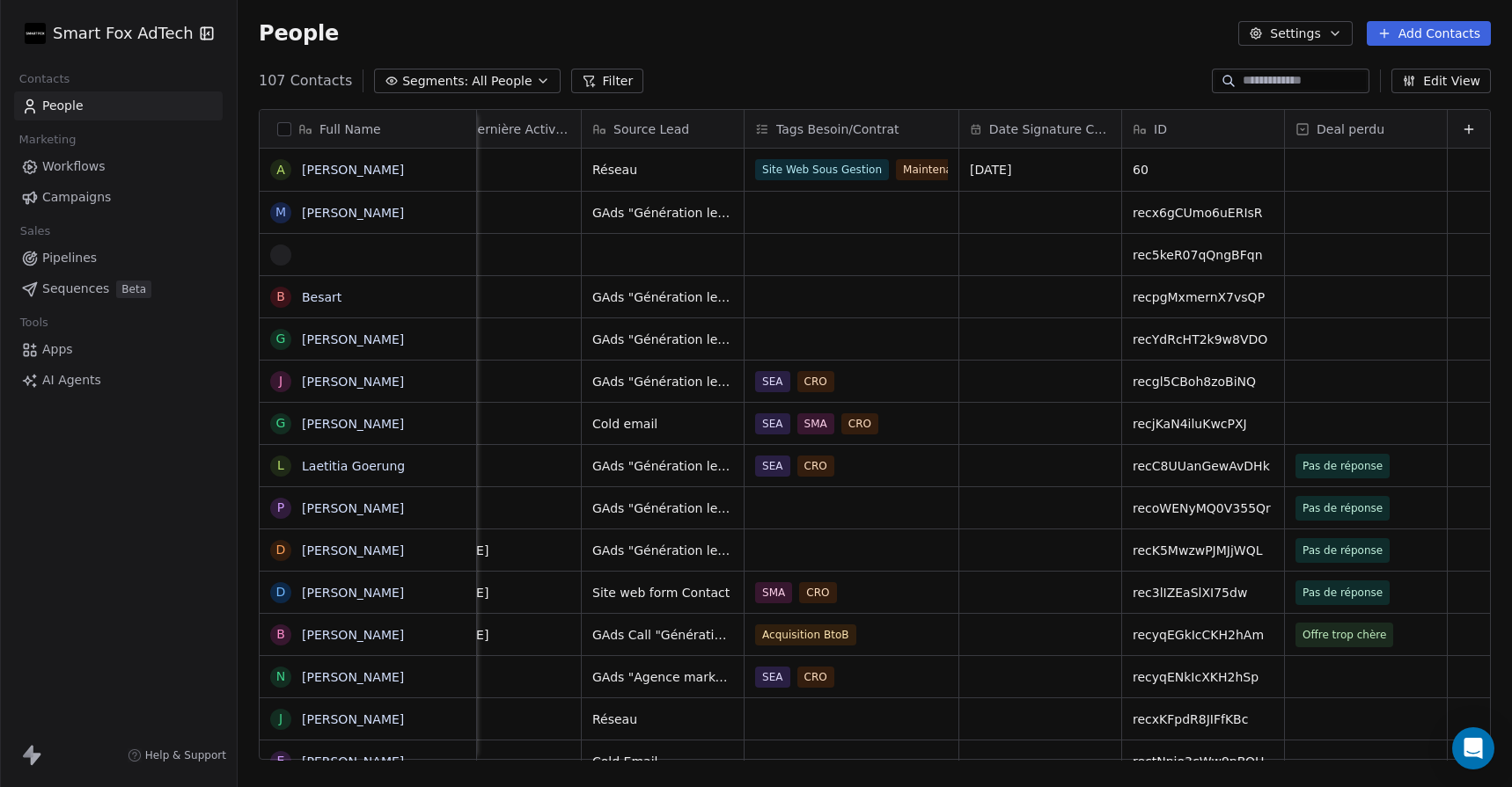
click at [1467, 122] on icon at bounding box center [1468, 129] width 14 height 14
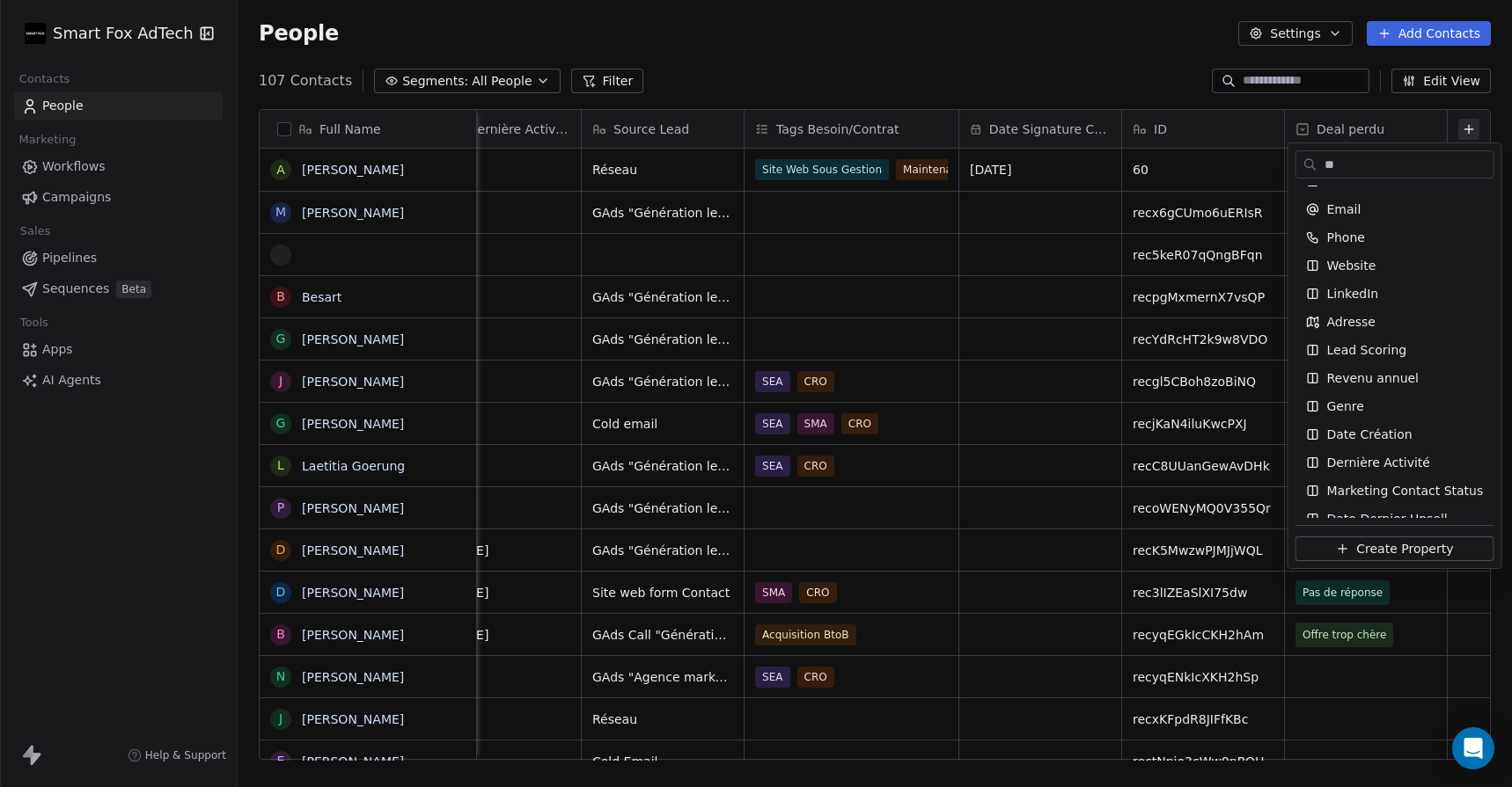
scroll to position [0, 0]
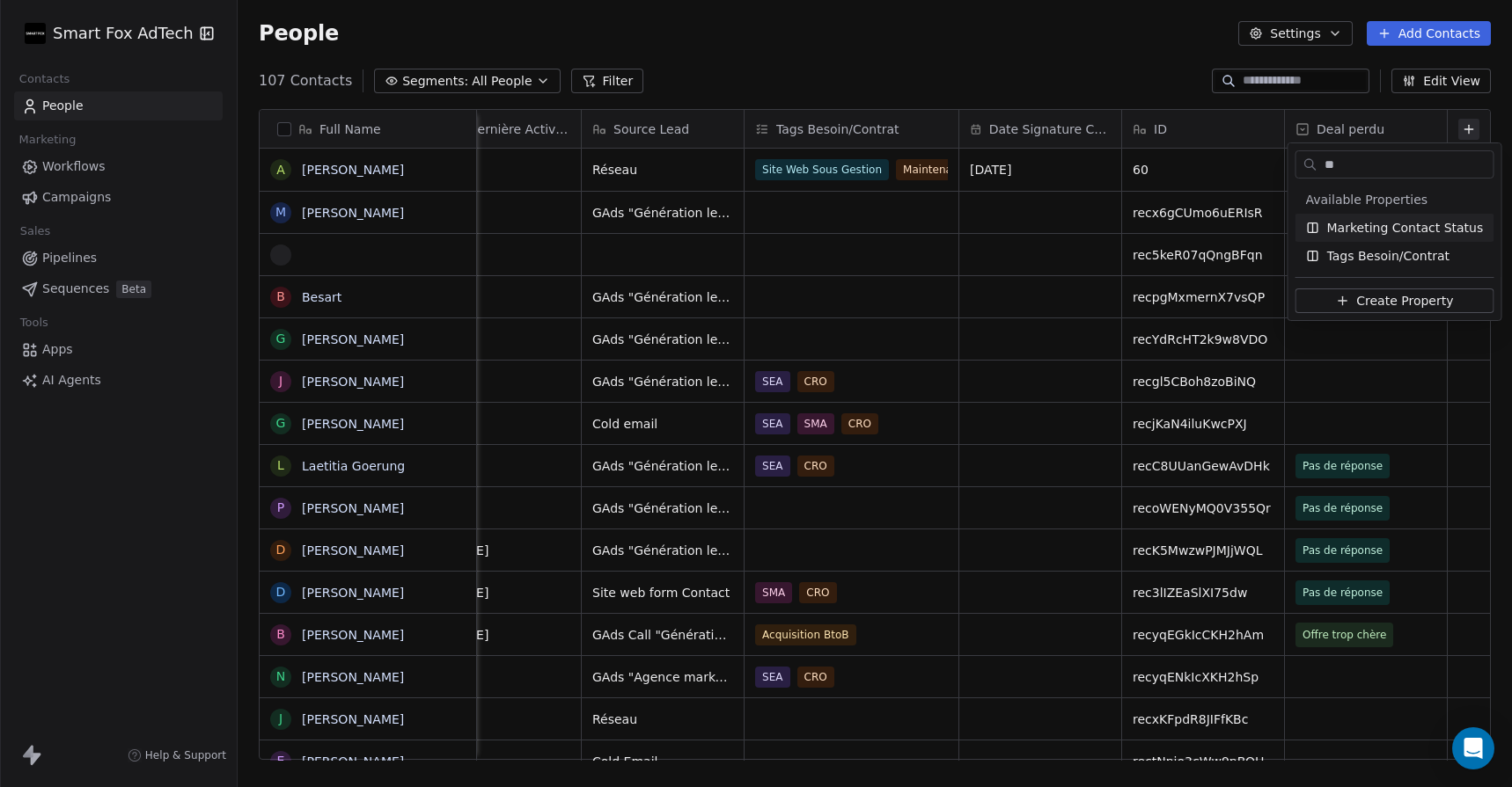
type input "*"
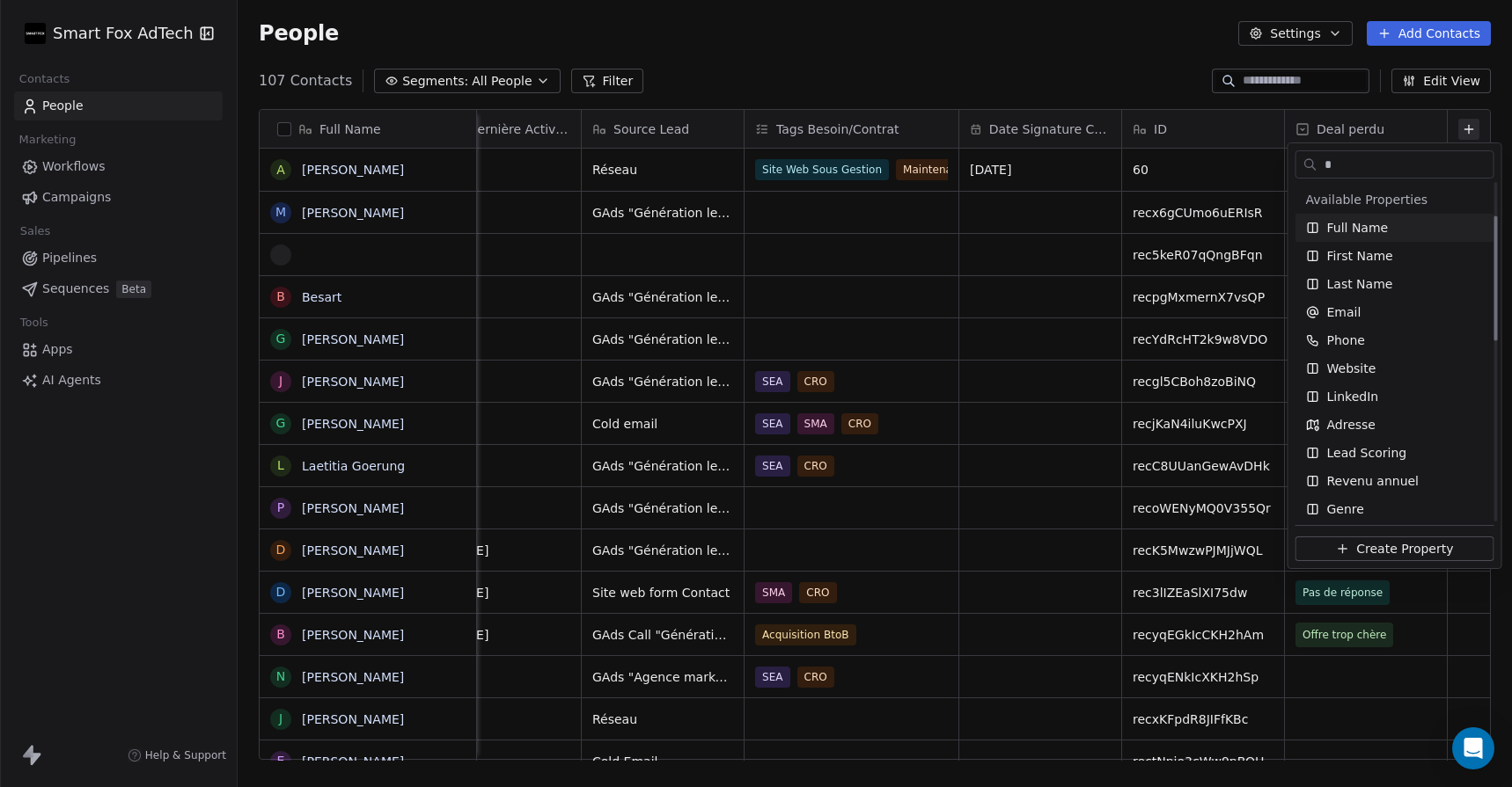
scroll to position [89, 0]
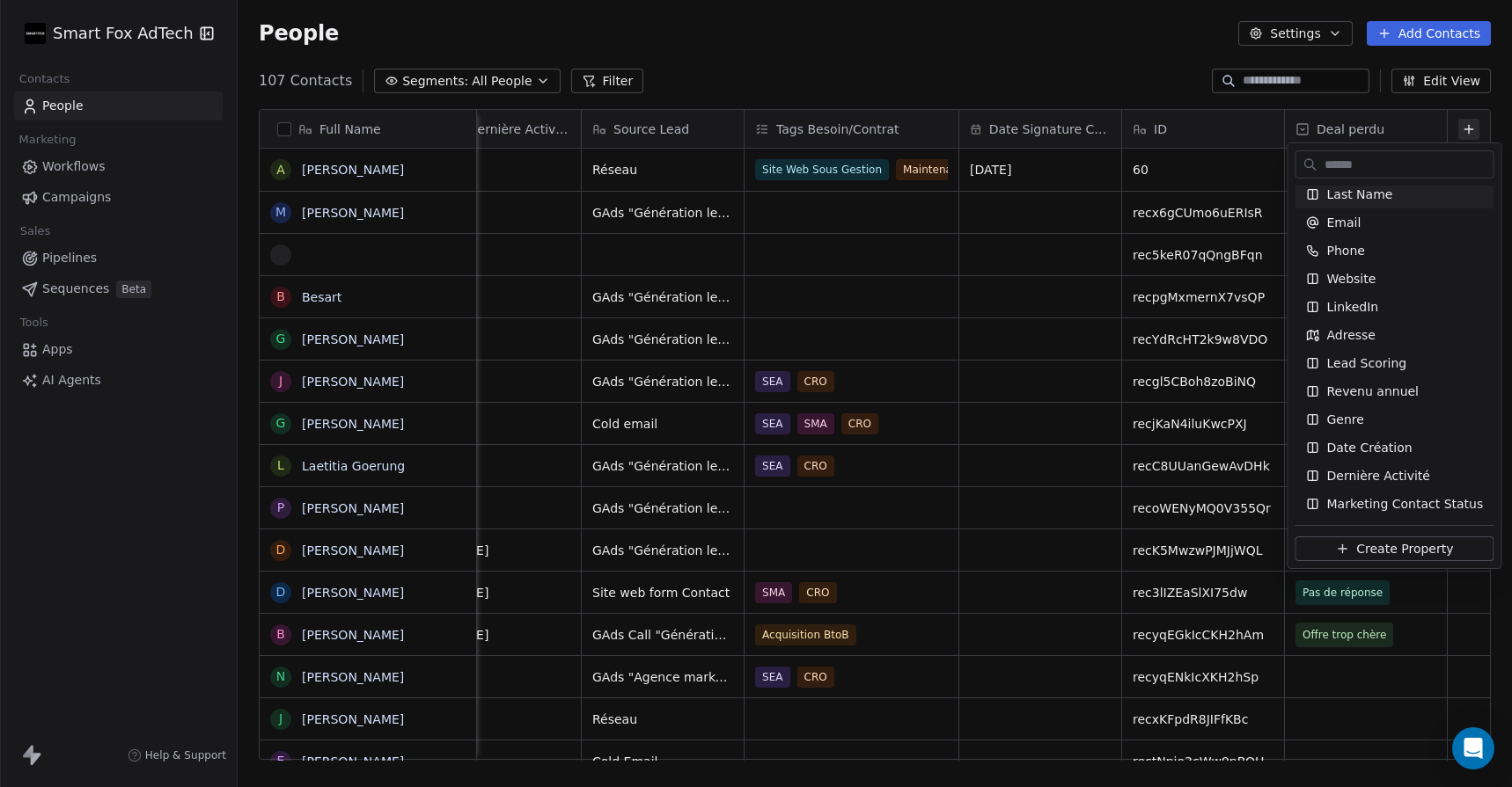
click at [1067, 82] on html "Smart Fox AdTech Contacts People Marketing Workflows Campaigns Sales Pipelines …" at bounding box center [756, 393] width 1512 height 787
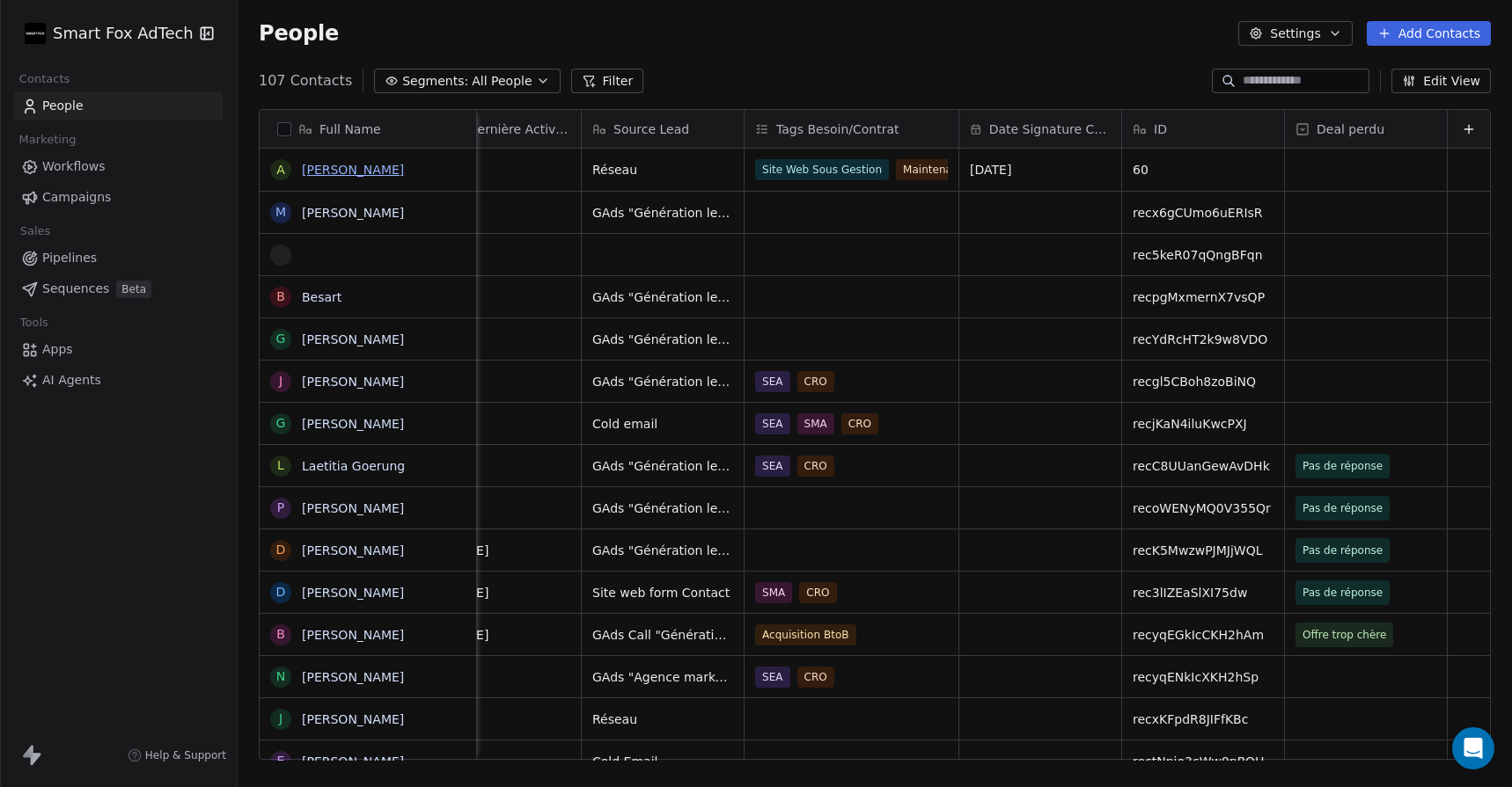
click at [355, 169] on link "[PERSON_NAME]" at bounding box center [353, 170] width 102 height 14
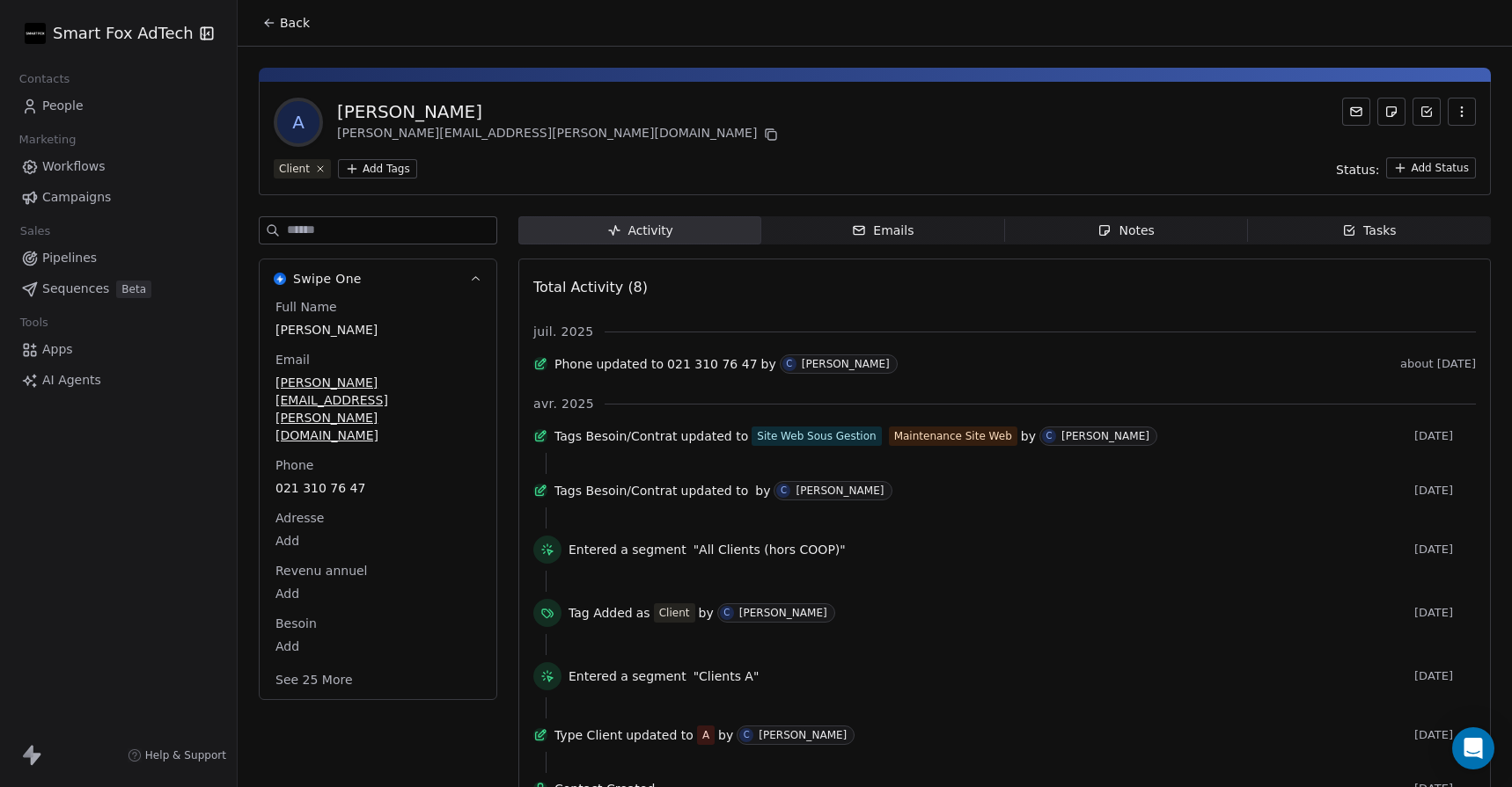
click at [925, 236] on span "Emails Emails" at bounding box center [882, 230] width 243 height 28
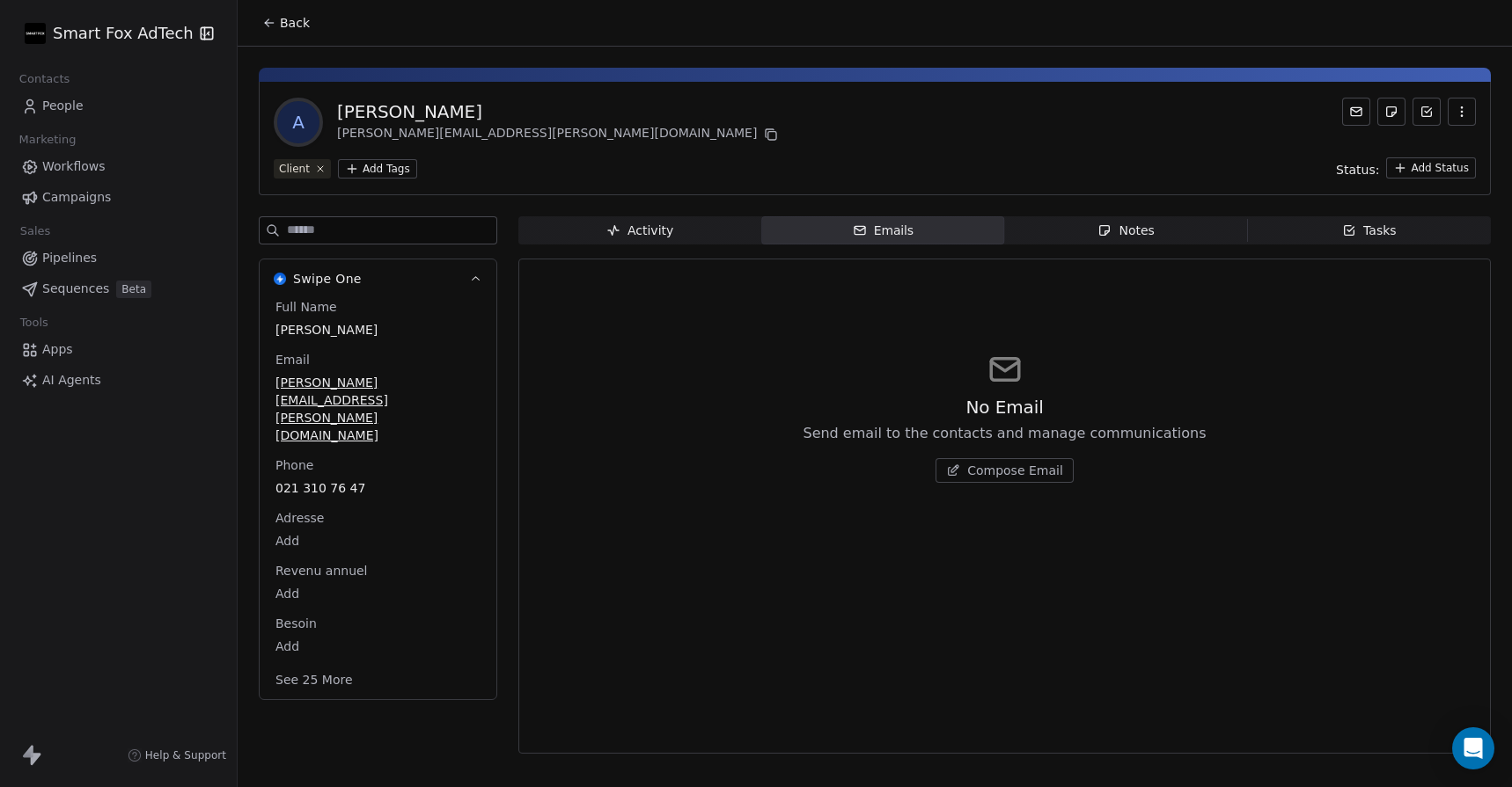
click at [1124, 230] on div "Notes" at bounding box center [1125, 231] width 56 height 19
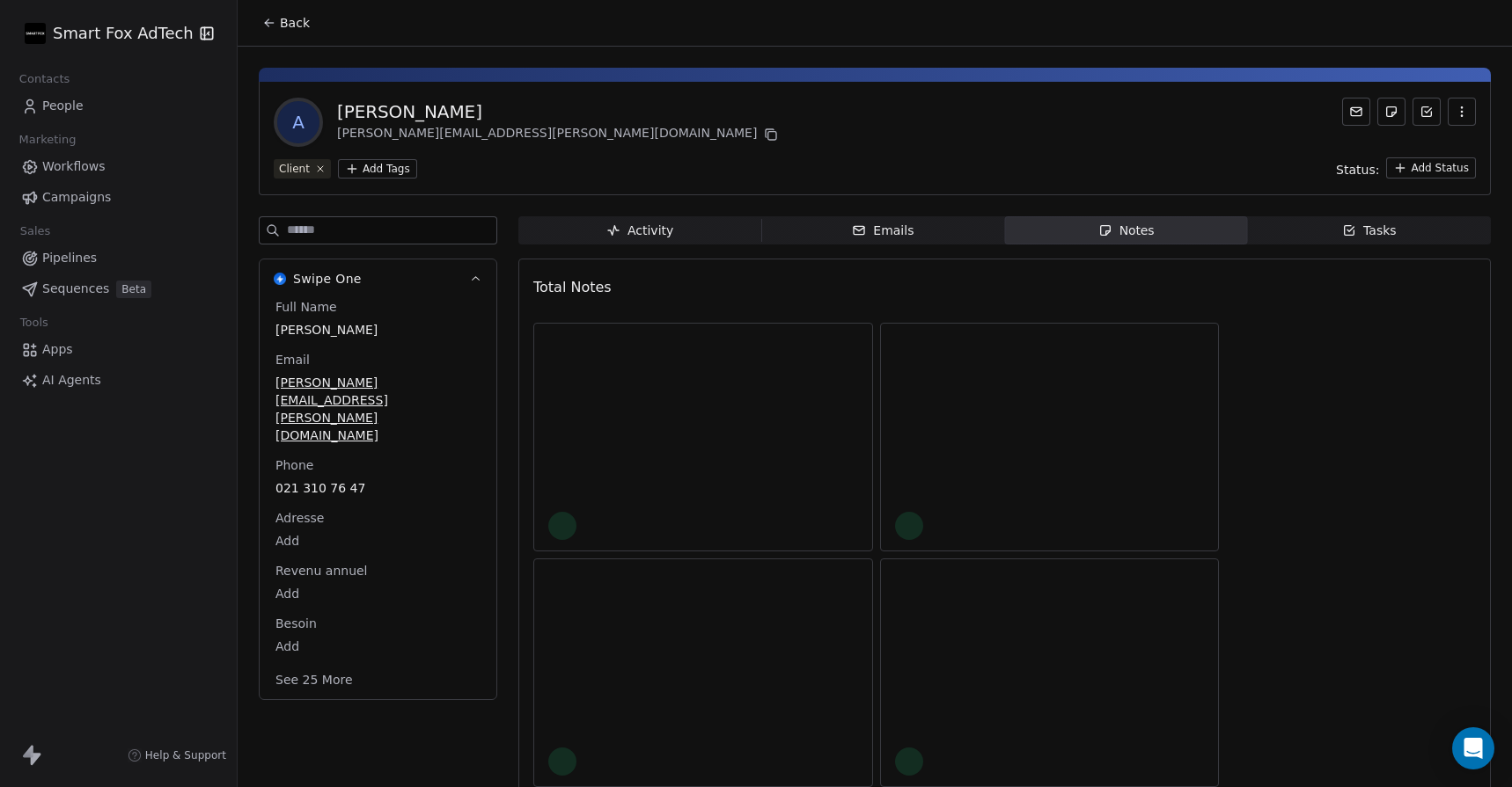
click at [1339, 231] on span "Tasks Tasks" at bounding box center [1369, 230] width 243 height 28
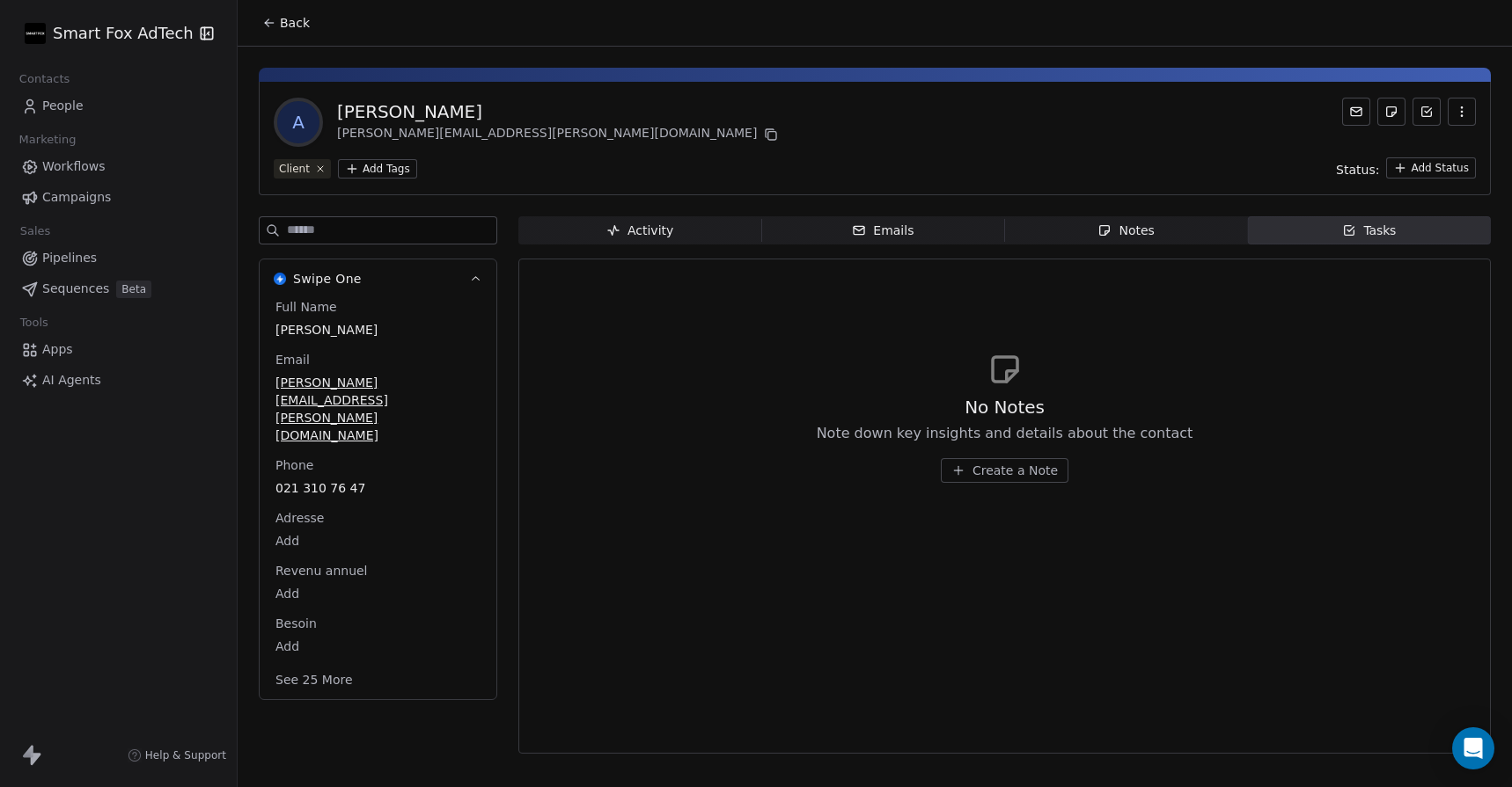
click at [1078, 227] on span "Notes Notes" at bounding box center [1126, 230] width 243 height 28
click at [927, 232] on span "Emails Emails" at bounding box center [882, 230] width 243 height 28
click at [713, 233] on span "Activity Activity" at bounding box center [639, 230] width 243 height 28
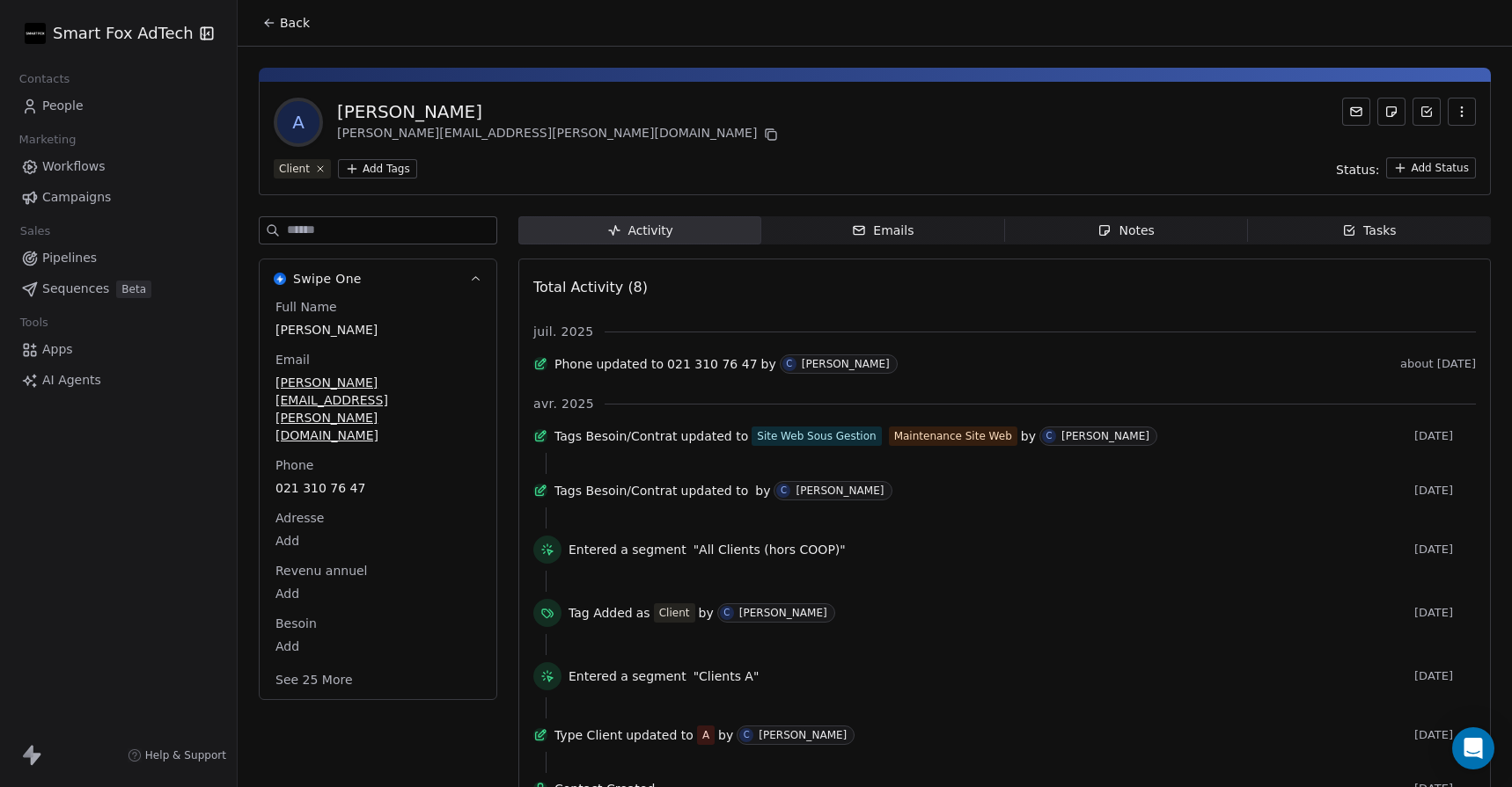
click at [844, 220] on span "Emails Emails" at bounding box center [882, 230] width 243 height 28
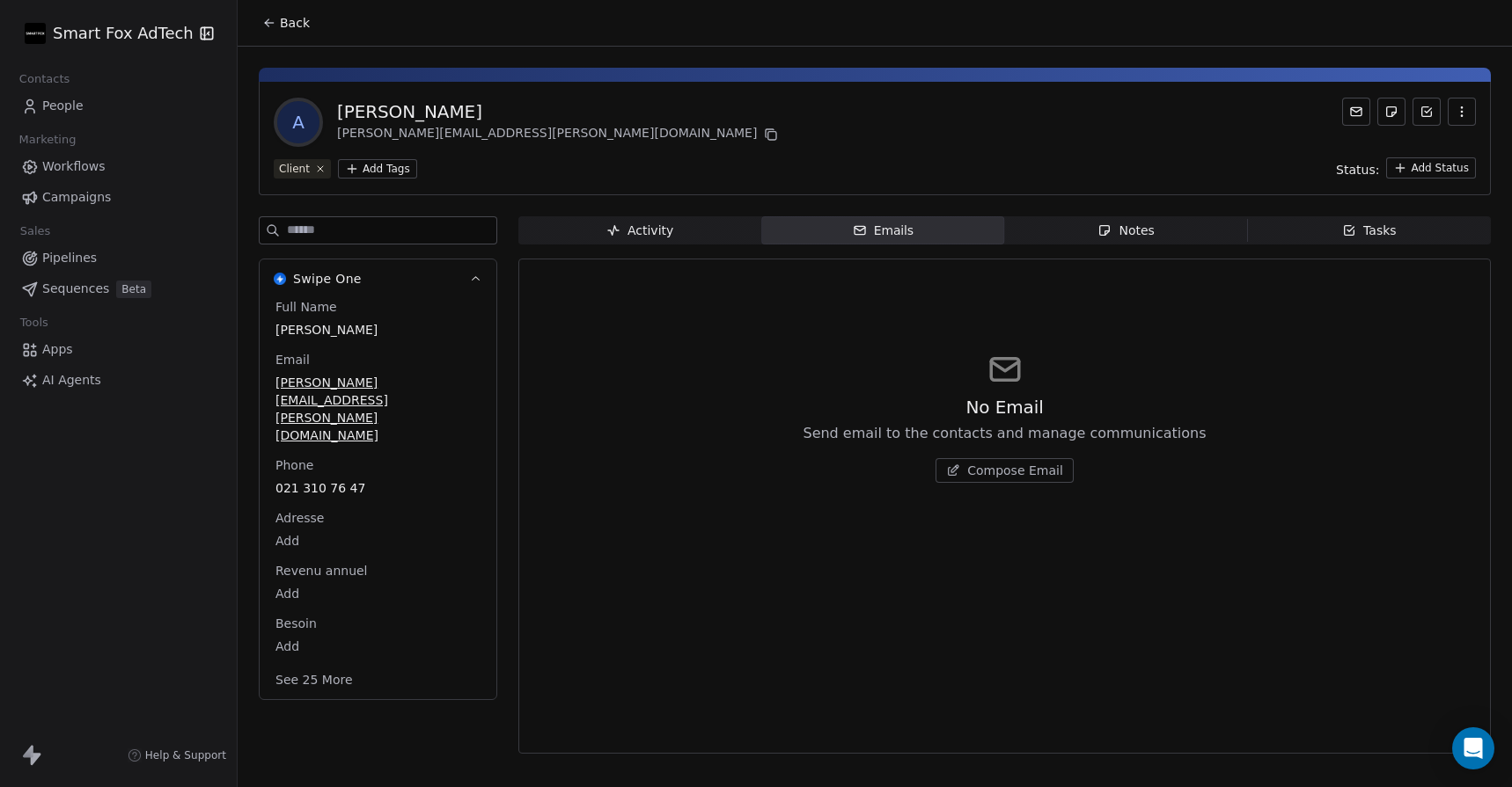
click at [1065, 248] on div "Activity Activity Emails Emails Notes Notes Tasks Tasks No Email Send email to …" at bounding box center [1004, 490] width 973 height 549
click at [1118, 238] on div "Notes" at bounding box center [1125, 231] width 56 height 19
click at [1388, 225] on div "Tasks" at bounding box center [1369, 231] width 55 height 19
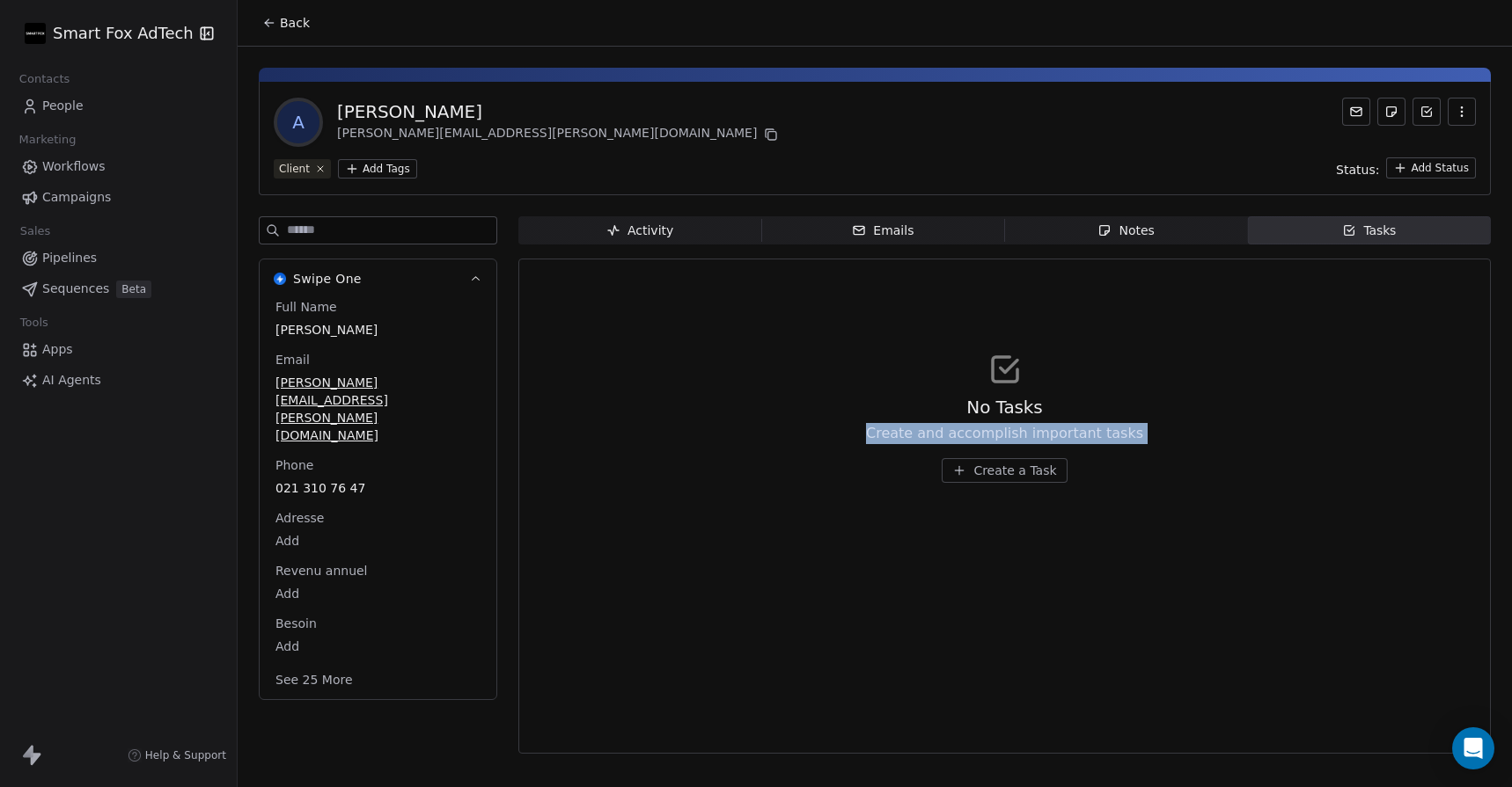
drag, startPoint x: 874, startPoint y: 435, endPoint x: 1151, endPoint y: 452, distance: 277.5
click at [1151, 452] on div "No Tasks Create and accomplish important tasks Create a Task" at bounding box center [1004, 417] width 943 height 216
drag, startPoint x: 1140, startPoint y: 437, endPoint x: 926, endPoint y: 395, distance: 218.1
click at [926, 395] on div "No Tasks Create and accomplish important tasks Create a Task" at bounding box center [1004, 417] width 943 height 216
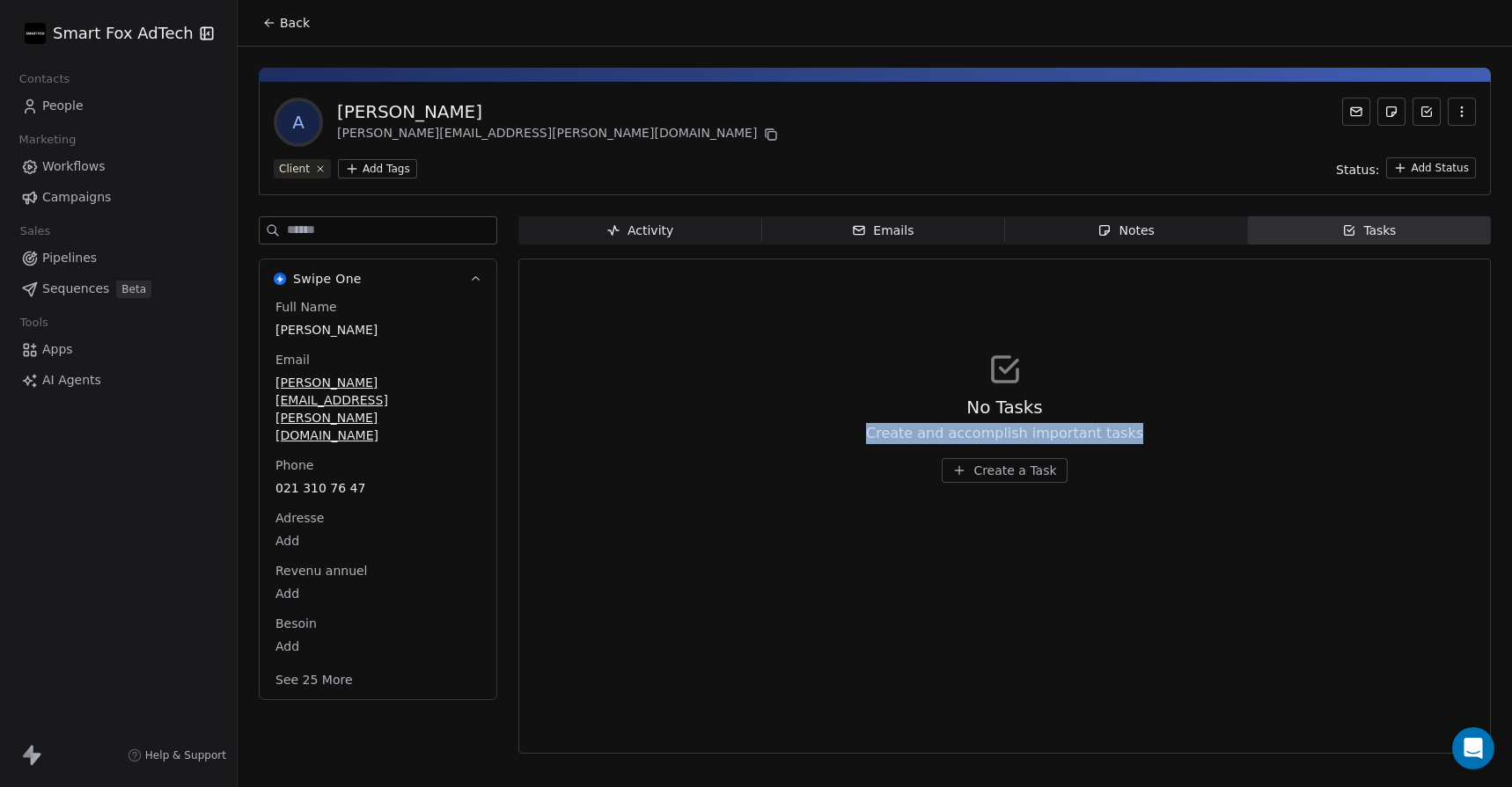
click at [926, 395] on div "No Tasks Create and accomplish important tasks" at bounding box center [1005, 419] width 278 height 49
drag, startPoint x: 882, startPoint y: 432, endPoint x: 1139, endPoint y: 445, distance: 257.3
click at [1139, 445] on div "No Tasks Create and accomplish important tasks Create a Task" at bounding box center [1004, 417] width 943 height 216
click at [1139, 434] on div "No Tasks Create and accomplish important tasks Create a Task" at bounding box center [1004, 417] width 943 height 216
drag, startPoint x: 1132, startPoint y: 435, endPoint x: 876, endPoint y: 434, distance: 256.0
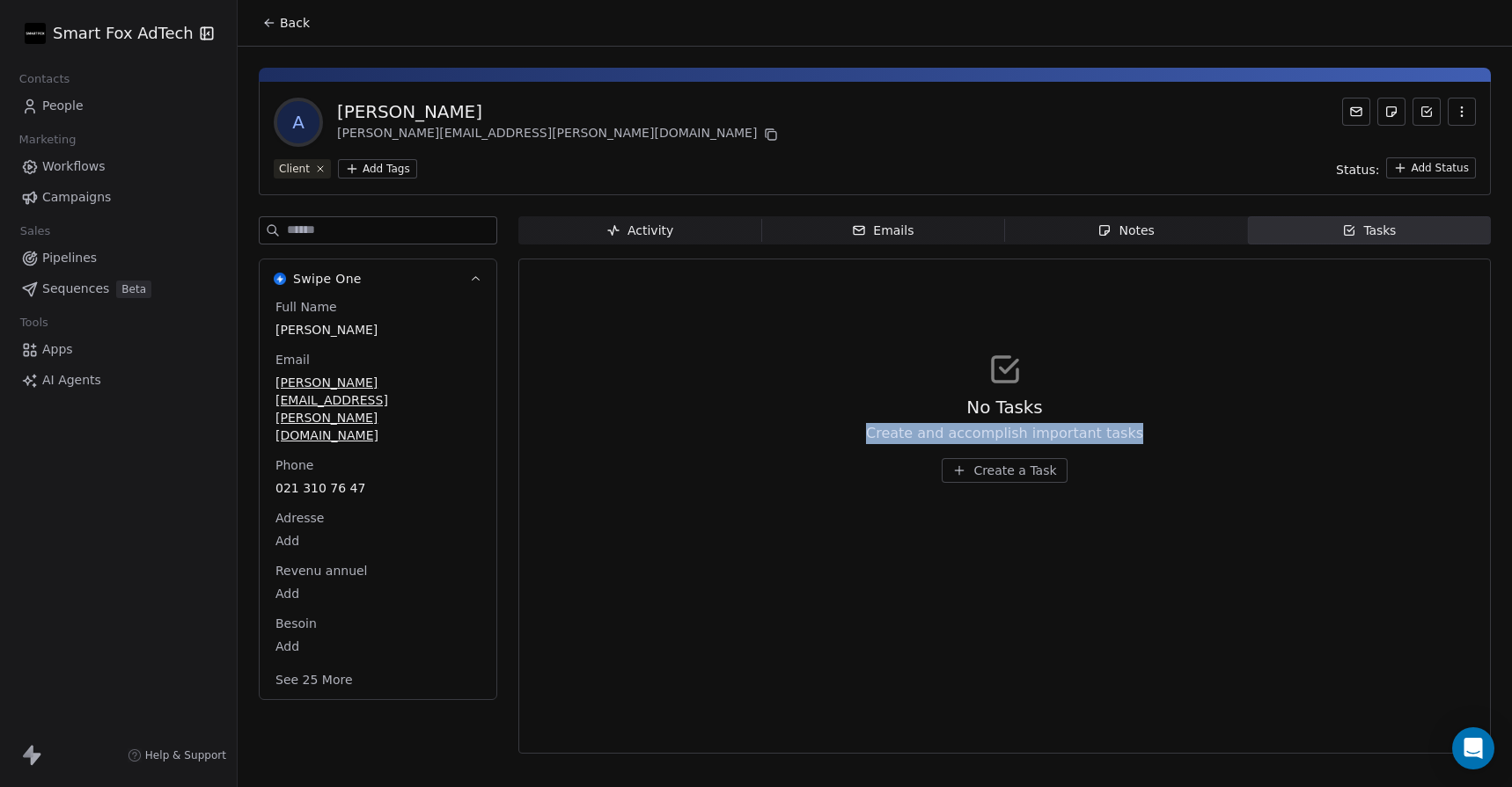
click at [876, 434] on div "No Tasks Create and accomplish important tasks Create a Task" at bounding box center [1004, 417] width 943 height 216
drag, startPoint x: 878, startPoint y: 432, endPoint x: 1161, endPoint y: 452, distance: 283.7
click at [1161, 452] on div "No Tasks Create and accomplish important tasks Create a Task" at bounding box center [1004, 417] width 943 height 216
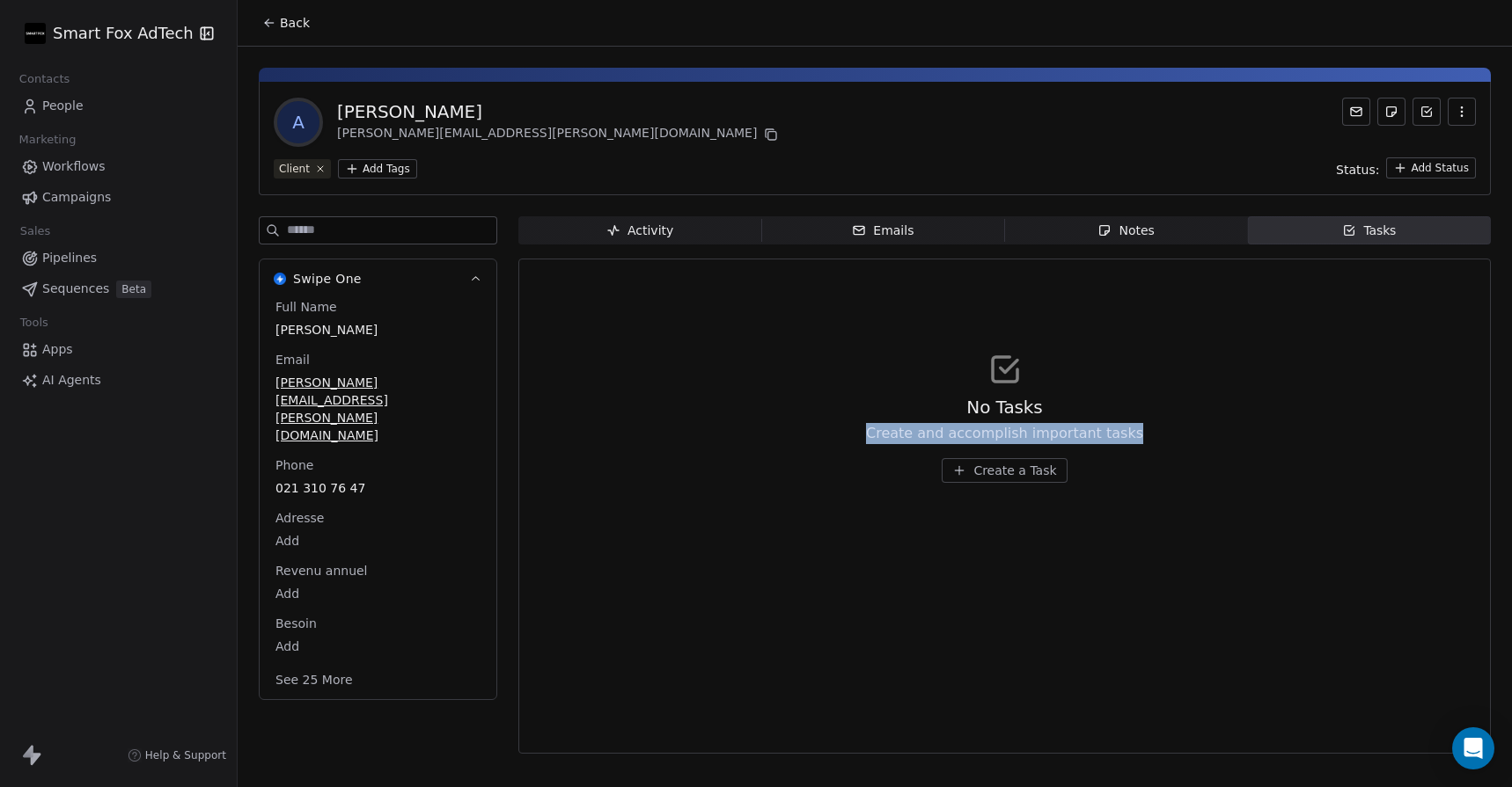
drag, startPoint x: 1138, startPoint y: 436, endPoint x: 846, endPoint y: 414, distance: 292.8
click at [846, 414] on div "No Tasks Create and accomplish important tasks Create a Task" at bounding box center [1004, 417] width 943 height 216
click at [1107, 237] on icon "button" at bounding box center [1104, 230] width 14 height 14
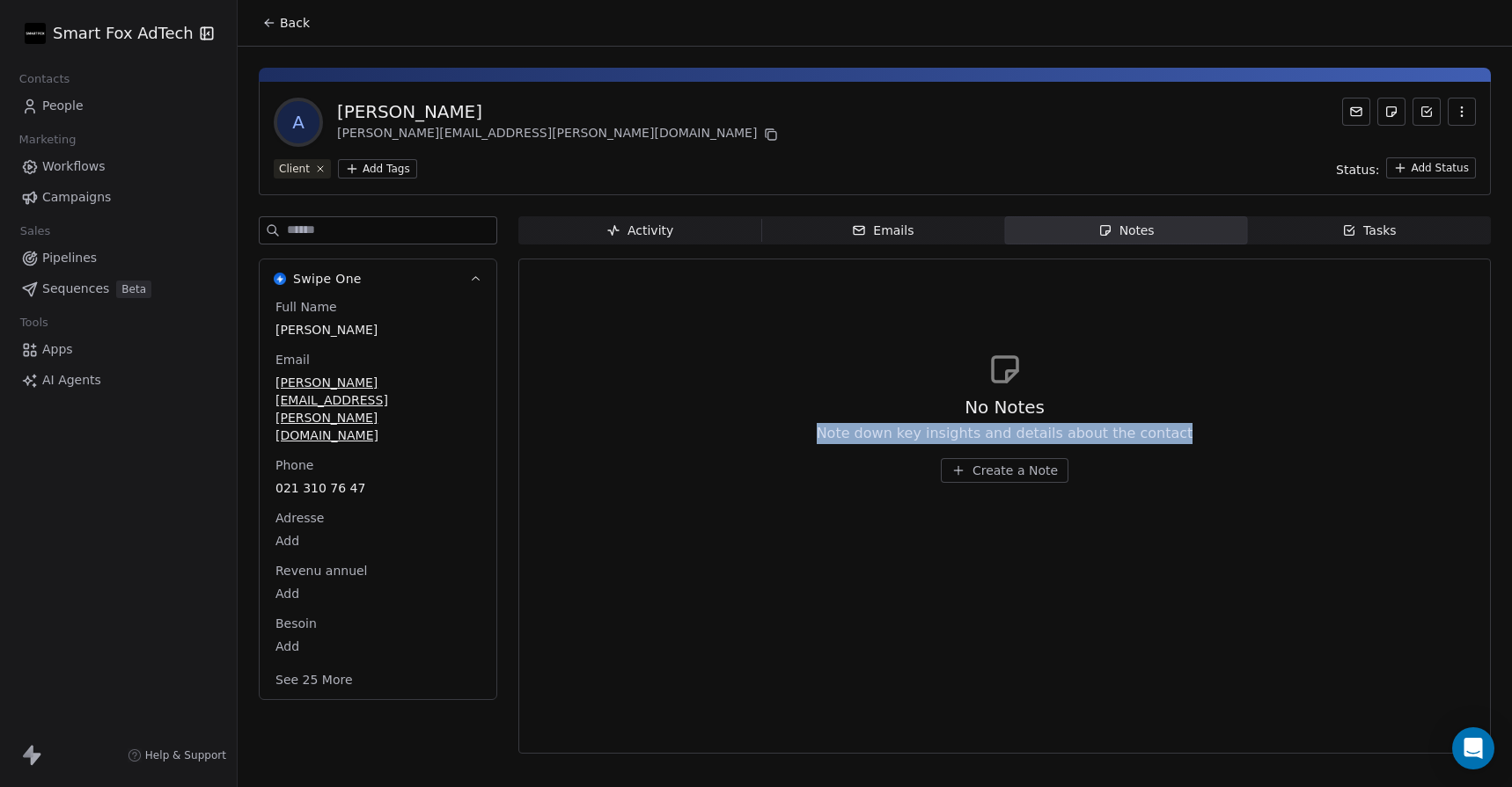
drag, startPoint x: 837, startPoint y: 433, endPoint x: 1200, endPoint y: 434, distance: 363.0
click at [1200, 434] on div "No Notes Note down key insights and details about the contact Create a Note" at bounding box center [1004, 417] width 943 height 216
click at [1179, 434] on div "No Notes Note down key insights and details about the contact Create a Note" at bounding box center [1004, 417] width 943 height 216
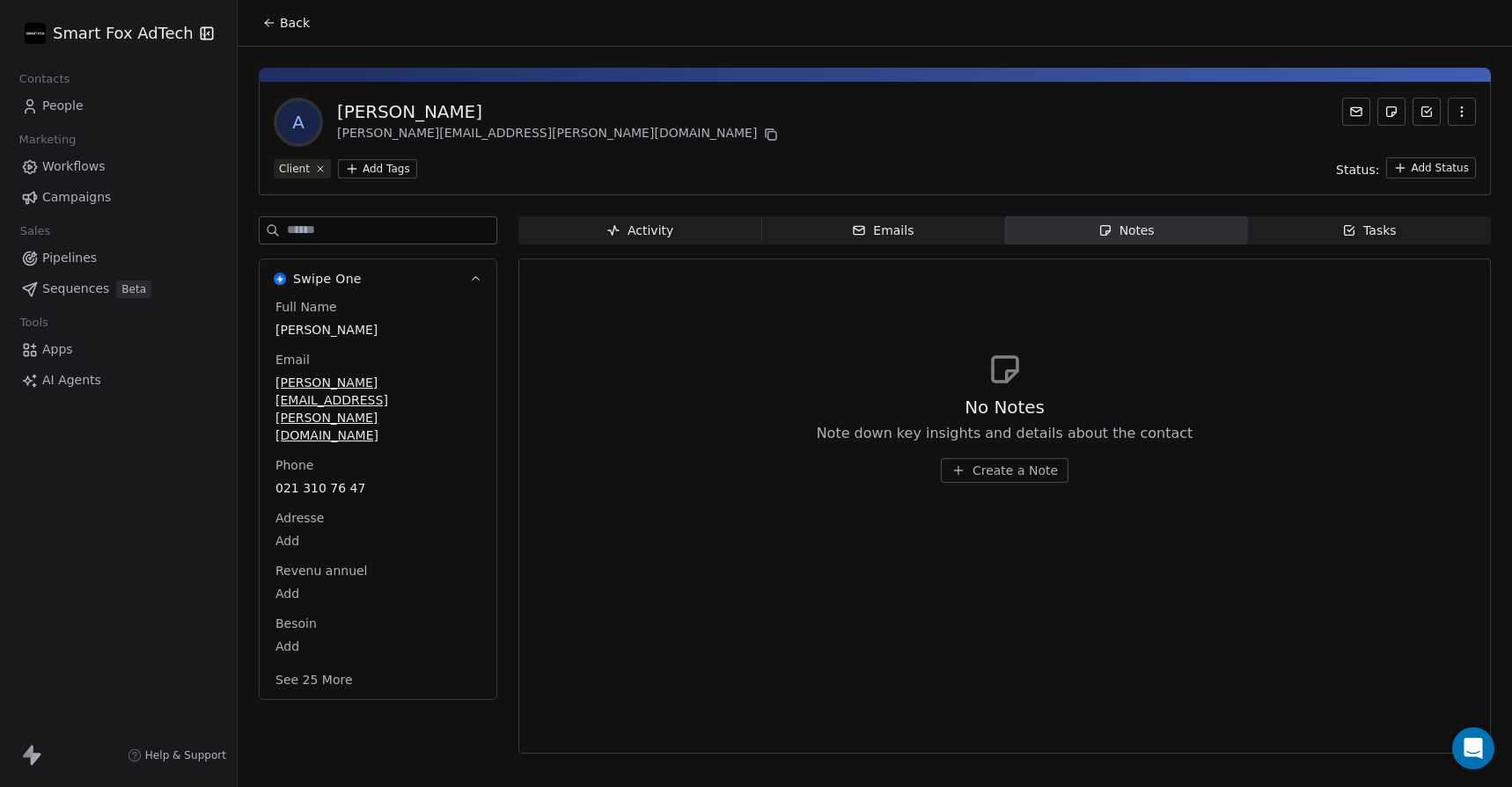
click at [942, 229] on span "Emails Emails" at bounding box center [882, 230] width 243 height 28
click at [1087, 226] on span "Notes Notes" at bounding box center [1126, 230] width 243 height 28
click at [706, 245] on div "Activity Activity Emails Emails Notes Notes Tasks Tasks No Notes Note down key …" at bounding box center [1004, 490] width 973 height 549
click at [824, 232] on span "Emails Emails" at bounding box center [882, 230] width 243 height 28
click at [692, 227] on span "Activity Activity" at bounding box center [639, 230] width 243 height 28
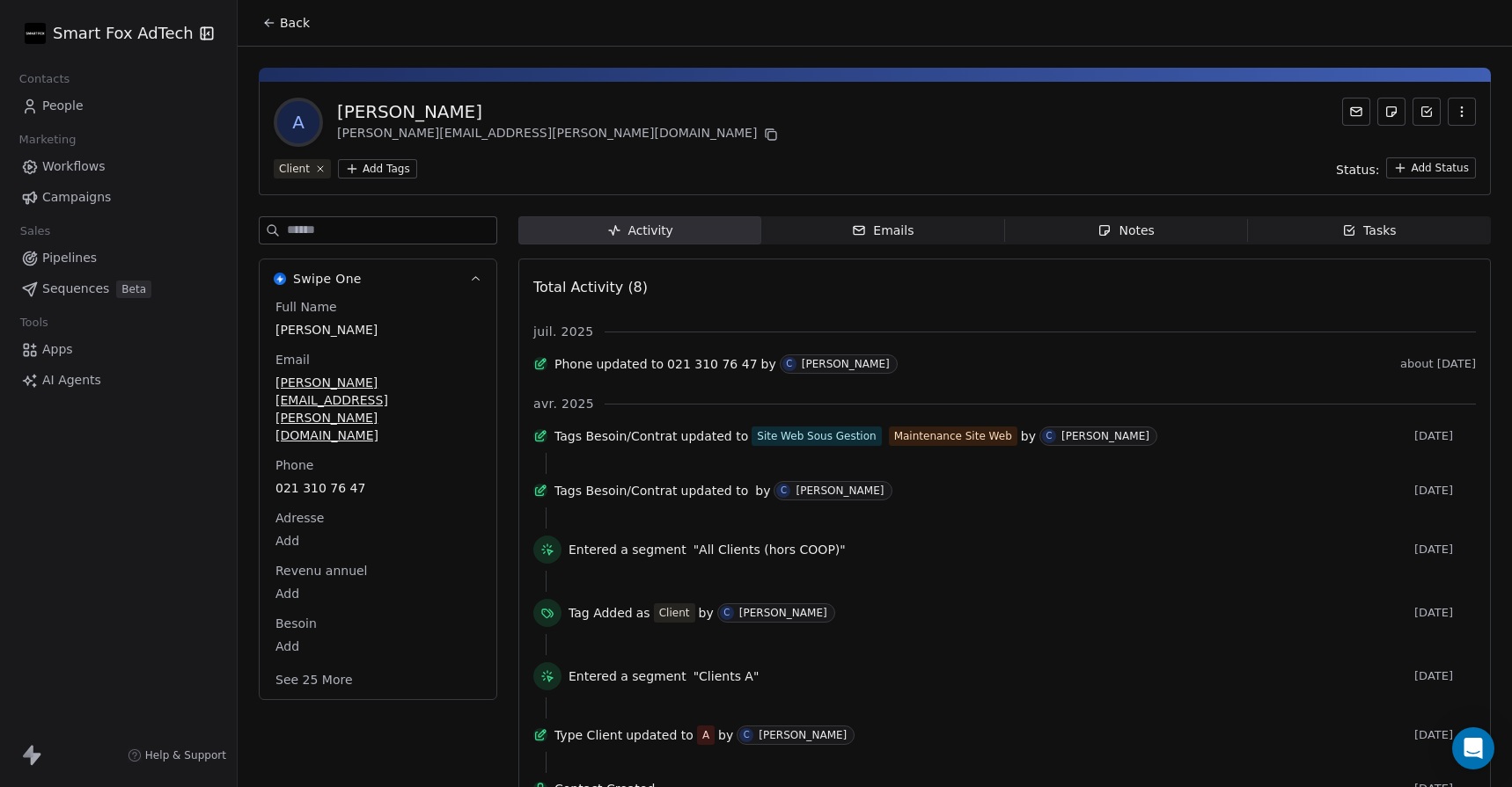
click at [850, 220] on span "Emails Emails" at bounding box center [882, 230] width 243 height 28
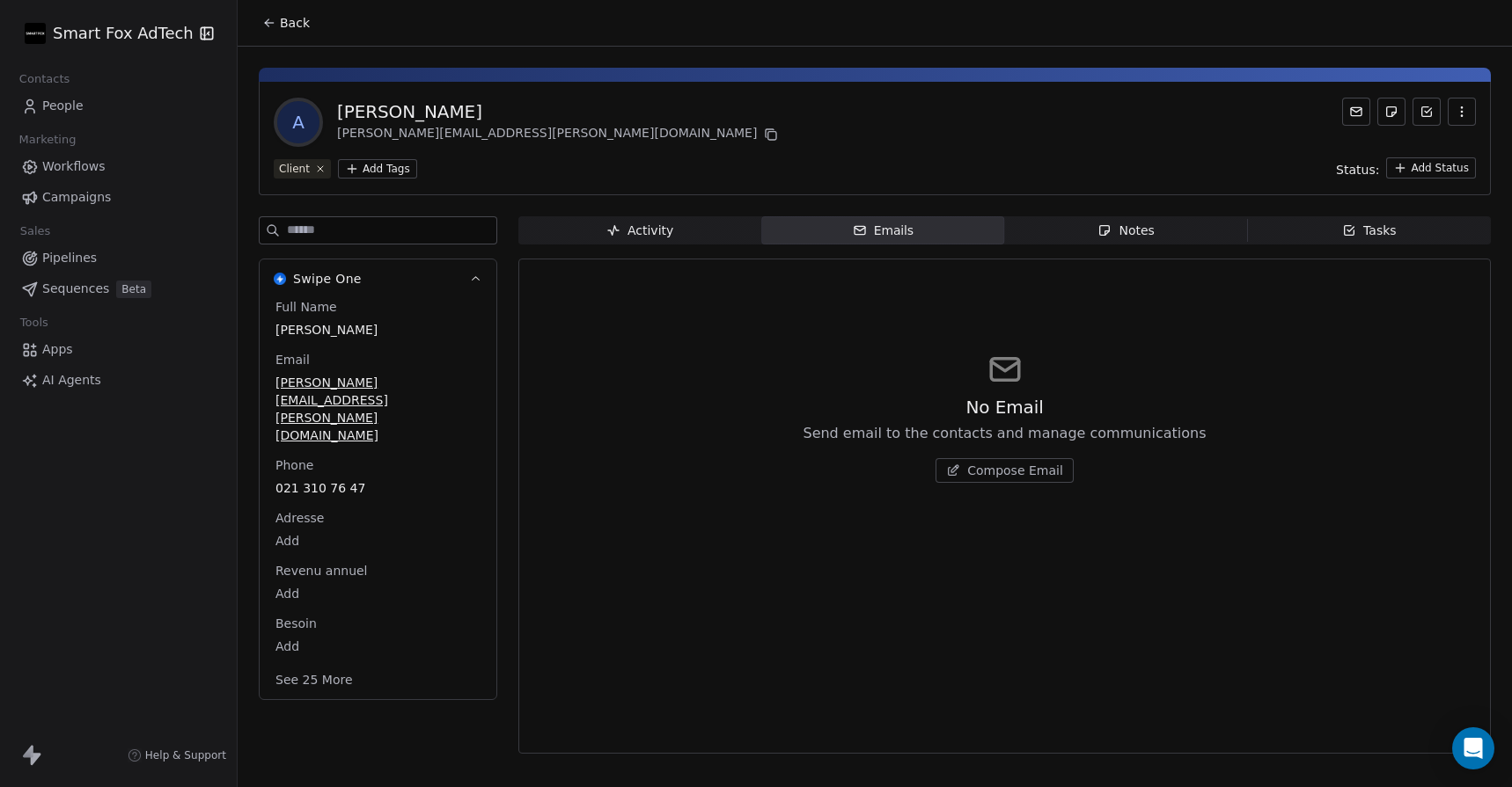
click at [1162, 221] on span "Notes Notes" at bounding box center [1126, 230] width 243 height 28
click at [1306, 224] on span "Tasks Tasks" at bounding box center [1369, 230] width 243 height 28
click at [1099, 224] on icon "button" at bounding box center [1104, 230] width 14 height 14
click at [667, 213] on div "A [PERSON_NAME] [PERSON_NAME][EMAIL_ADDRESS][PERSON_NAME][DOMAIN_NAME] Client A…" at bounding box center [875, 405] width 1274 height 718
click at [969, 241] on span "Emails Emails" at bounding box center [882, 230] width 243 height 28
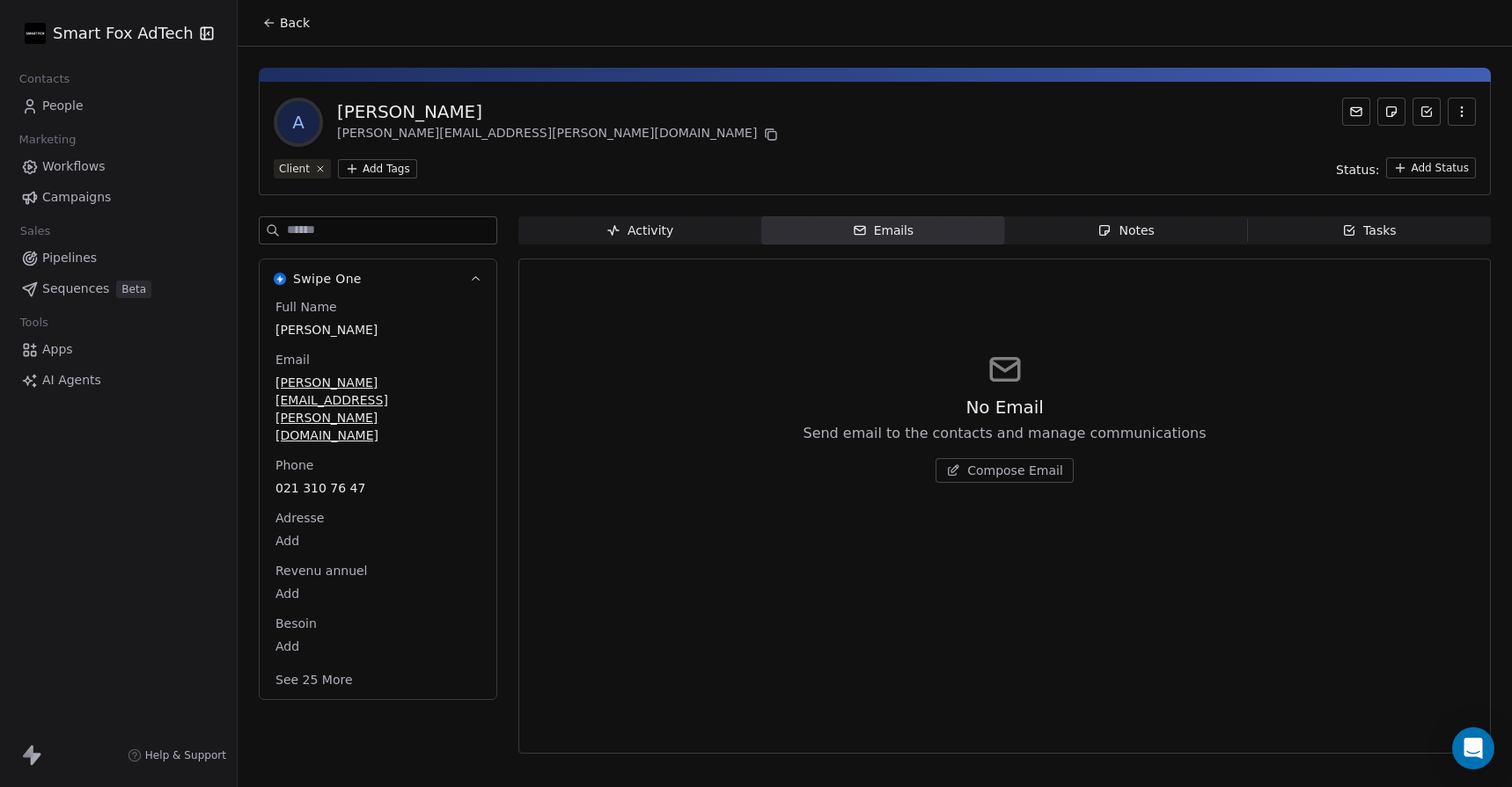
click at [736, 242] on span "Activity Activity" at bounding box center [639, 230] width 243 height 28
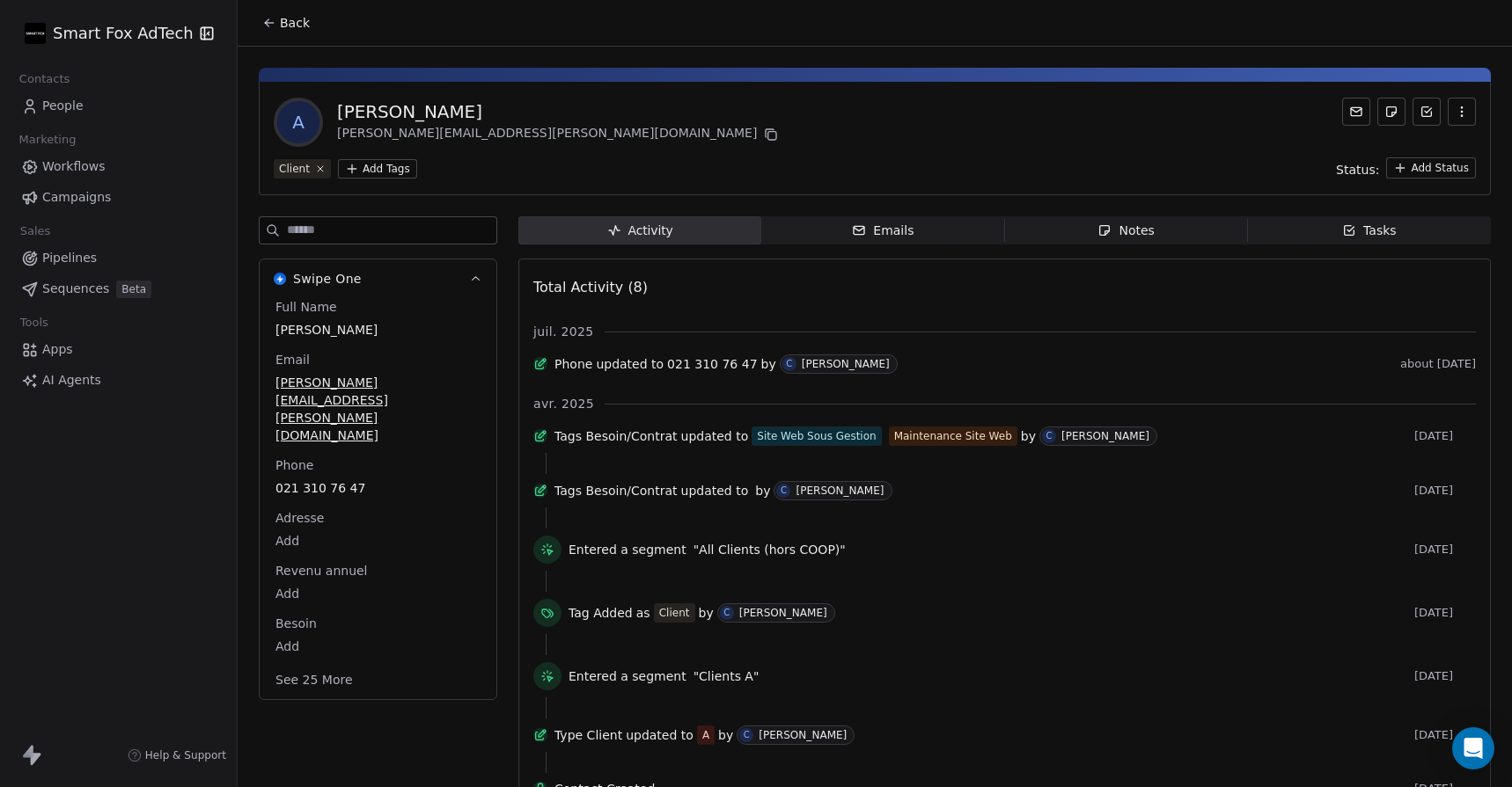
click at [1061, 235] on span "Notes Notes" at bounding box center [1126, 230] width 243 height 28
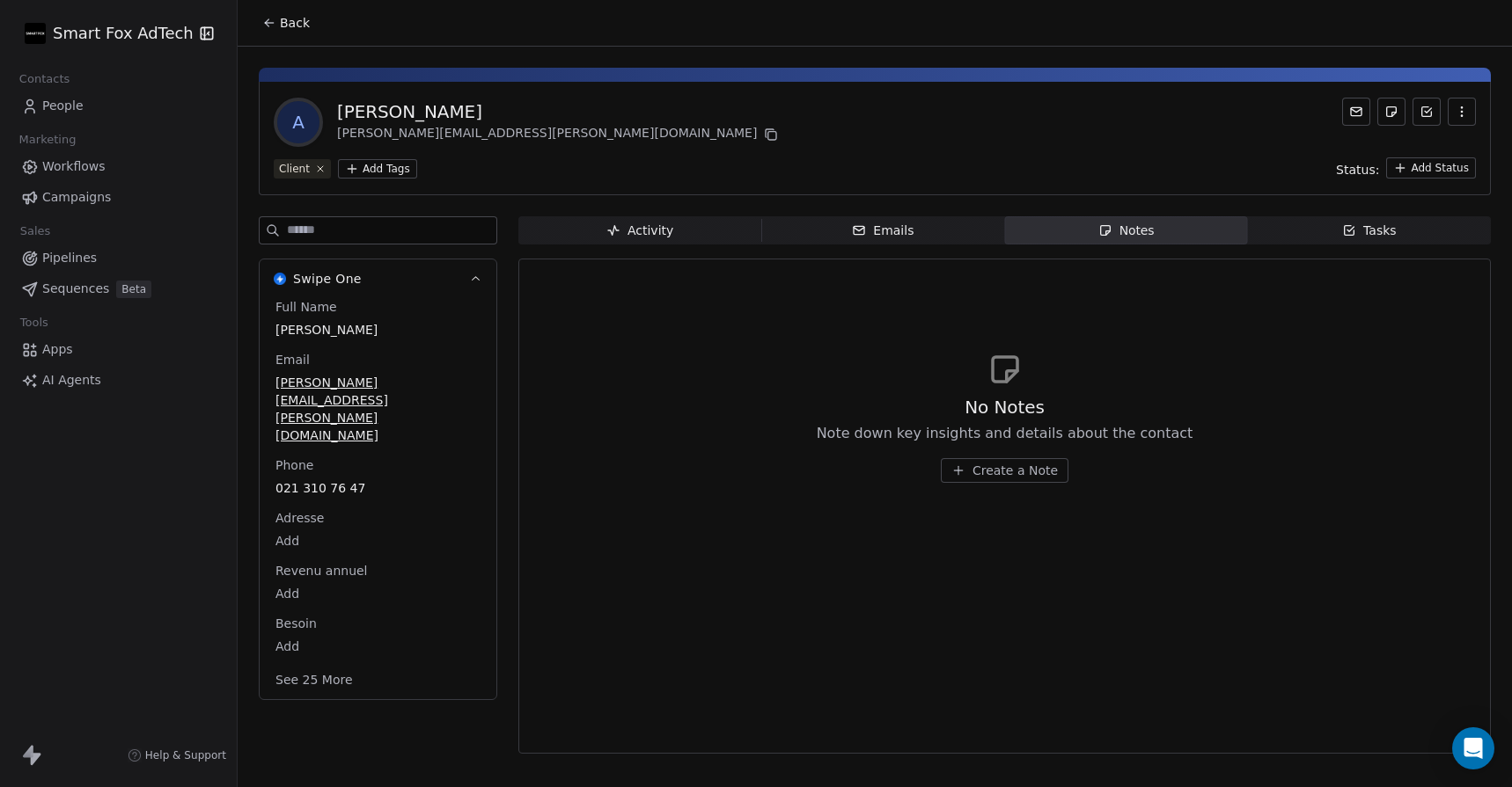
click at [1358, 229] on div "Tasks" at bounding box center [1369, 231] width 55 height 19
click at [1191, 245] on div "Activity Activity Emails Emails Notes Notes Tasks Tasks No Tasks Create and acc…" at bounding box center [1004, 490] width 973 height 549
click at [1137, 233] on div "Notes" at bounding box center [1125, 231] width 56 height 19
click at [1259, 231] on span "Tasks Tasks" at bounding box center [1369, 230] width 243 height 28
click at [919, 240] on span "Emails Emails" at bounding box center [882, 230] width 243 height 28
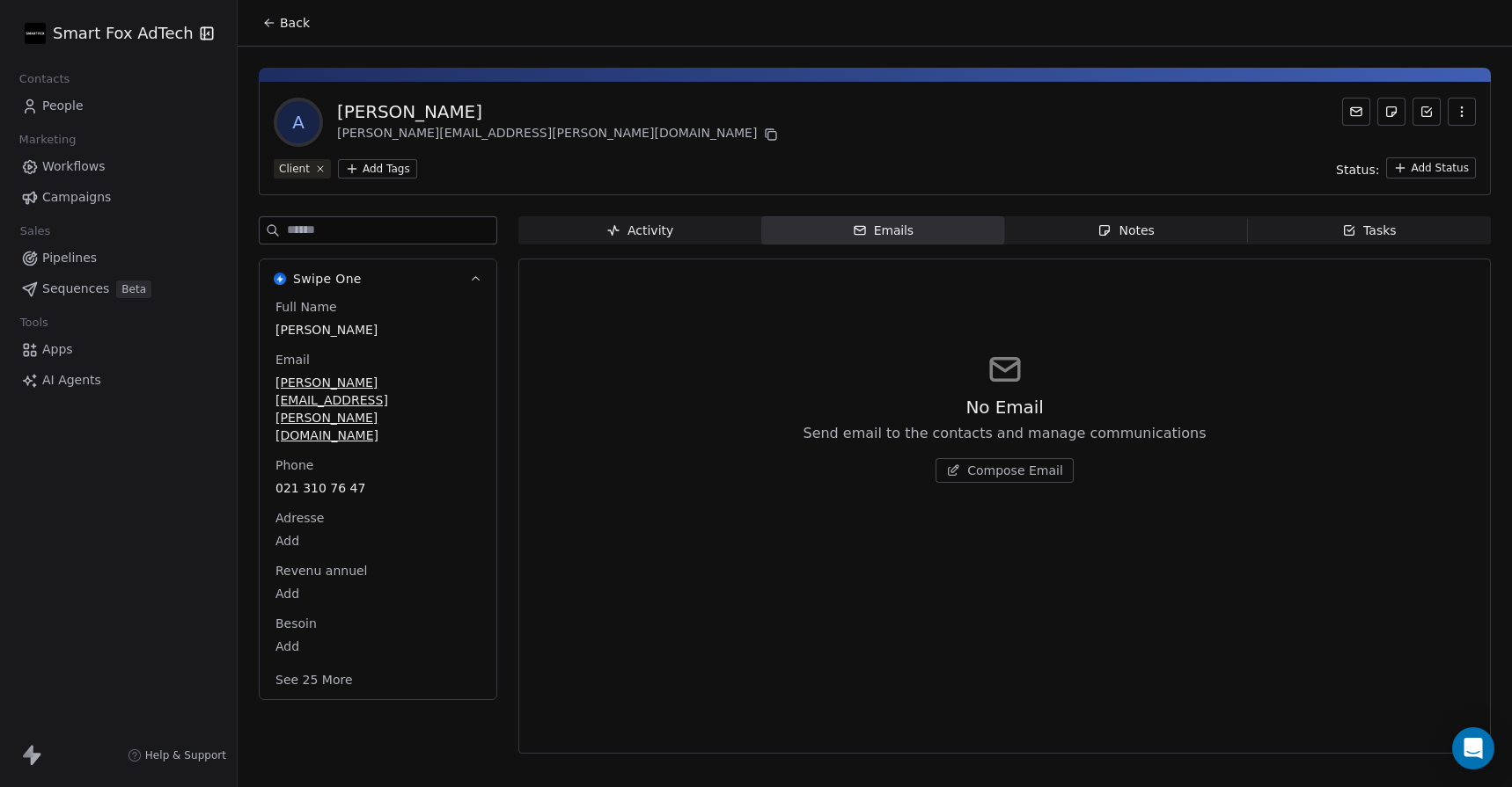
click at [714, 216] on span "Activity Activity" at bounding box center [639, 230] width 243 height 28
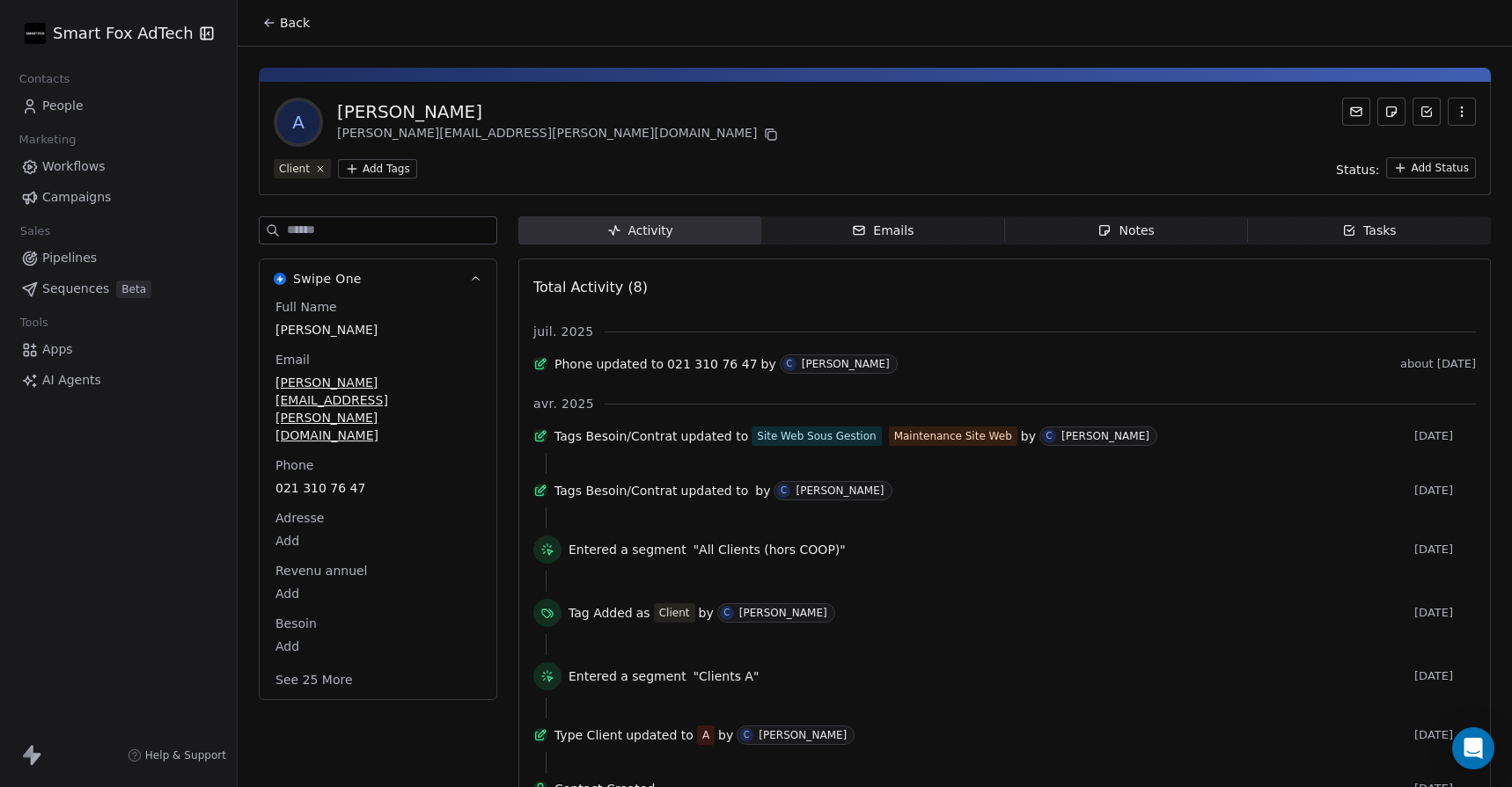
click at [1299, 225] on span "Tasks Tasks" at bounding box center [1369, 230] width 243 height 28
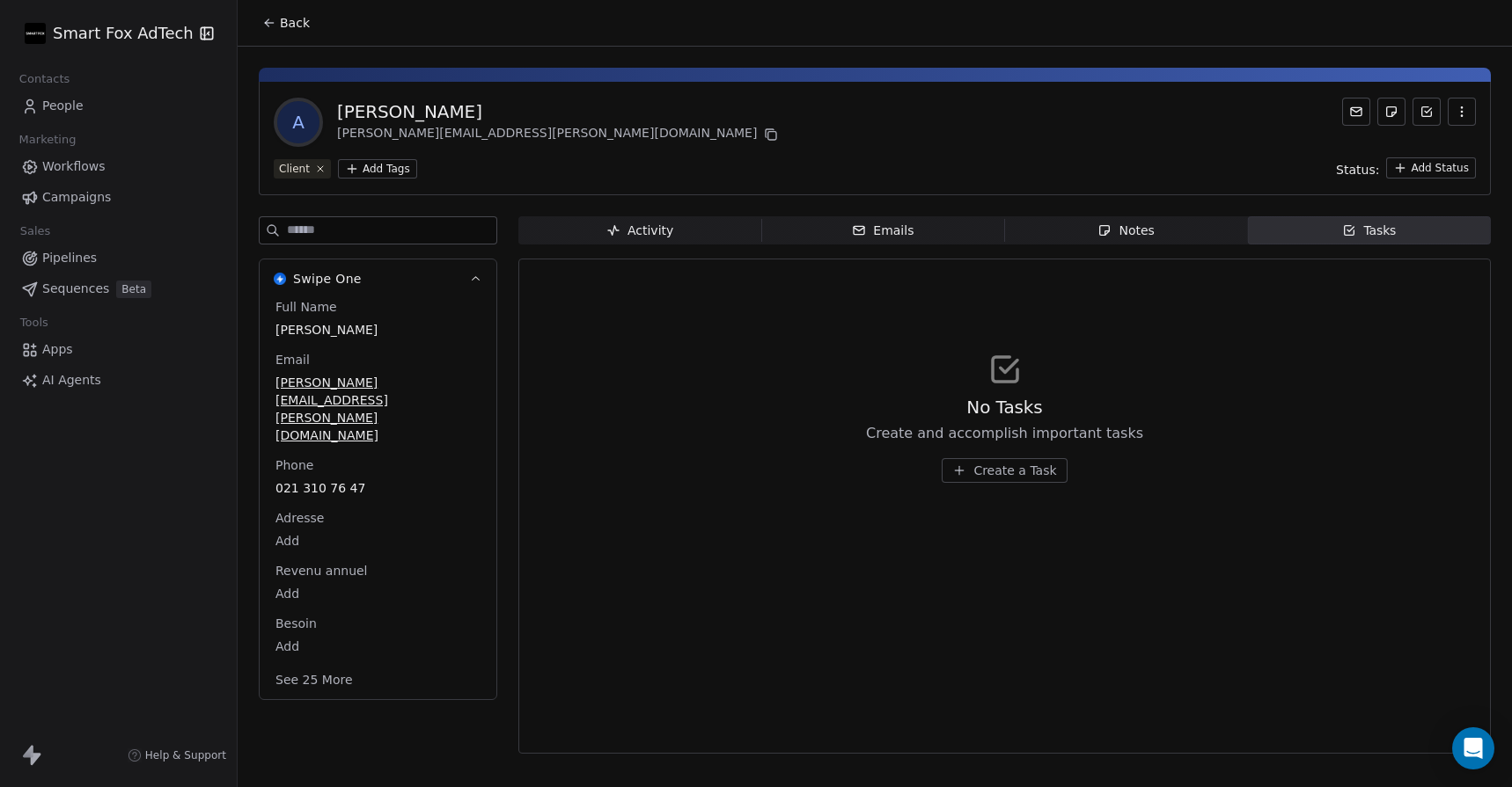
click at [1115, 228] on div "Notes" at bounding box center [1125, 231] width 56 height 19
click at [934, 226] on span "Emails Emails" at bounding box center [882, 230] width 243 height 28
click at [722, 246] on div "Activity Activity Emails Emails Notes Notes Tasks Tasks No Email Send email to …" at bounding box center [1004, 490] width 973 height 549
click at [693, 231] on span "Activity Activity" at bounding box center [639, 230] width 243 height 28
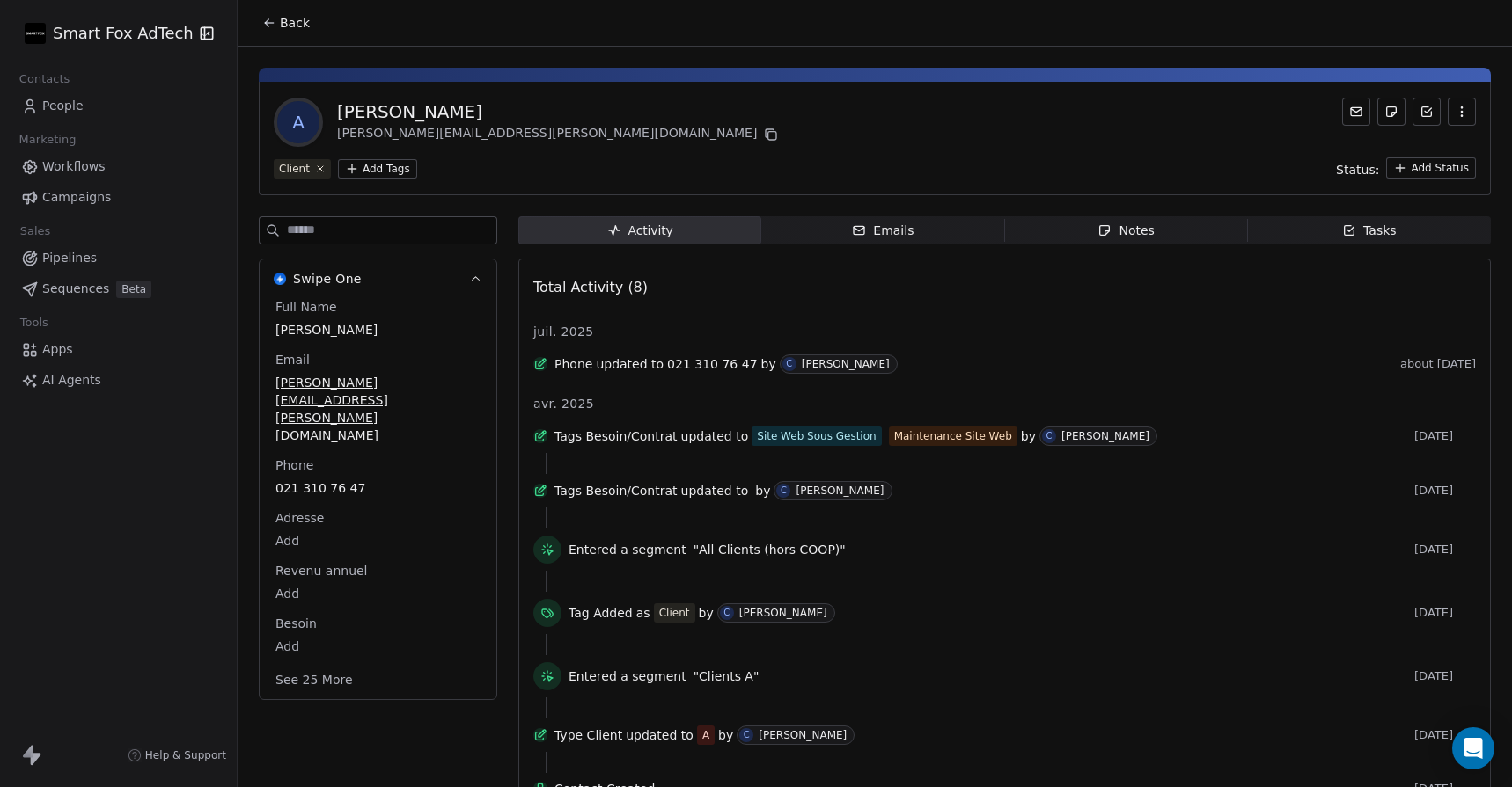
click at [1328, 231] on span "Tasks Tasks" at bounding box center [1369, 230] width 243 height 28
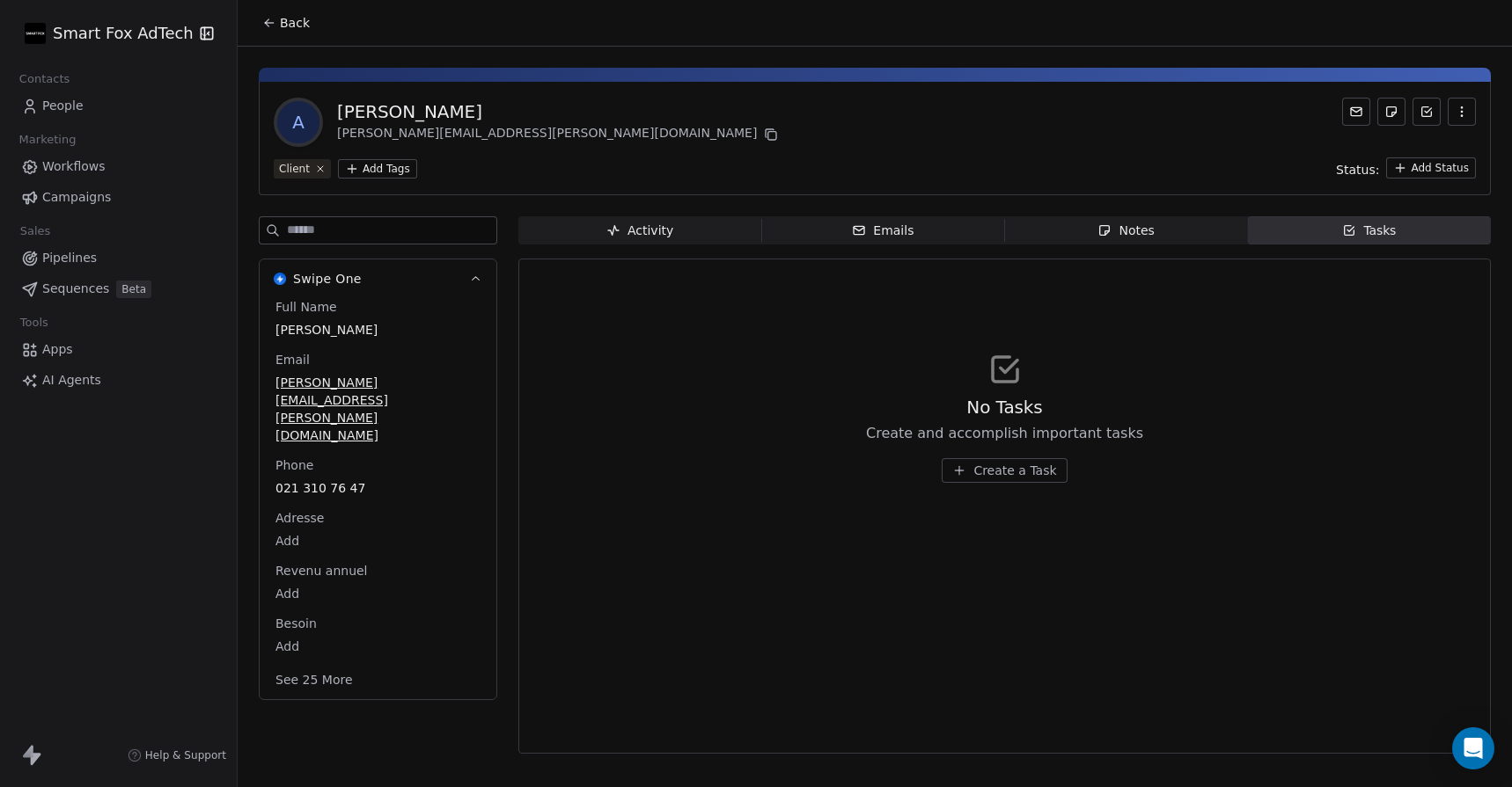
click at [1168, 239] on span "Notes Notes" at bounding box center [1126, 230] width 243 height 28
click at [700, 225] on span "Activity Activity" at bounding box center [639, 230] width 243 height 28
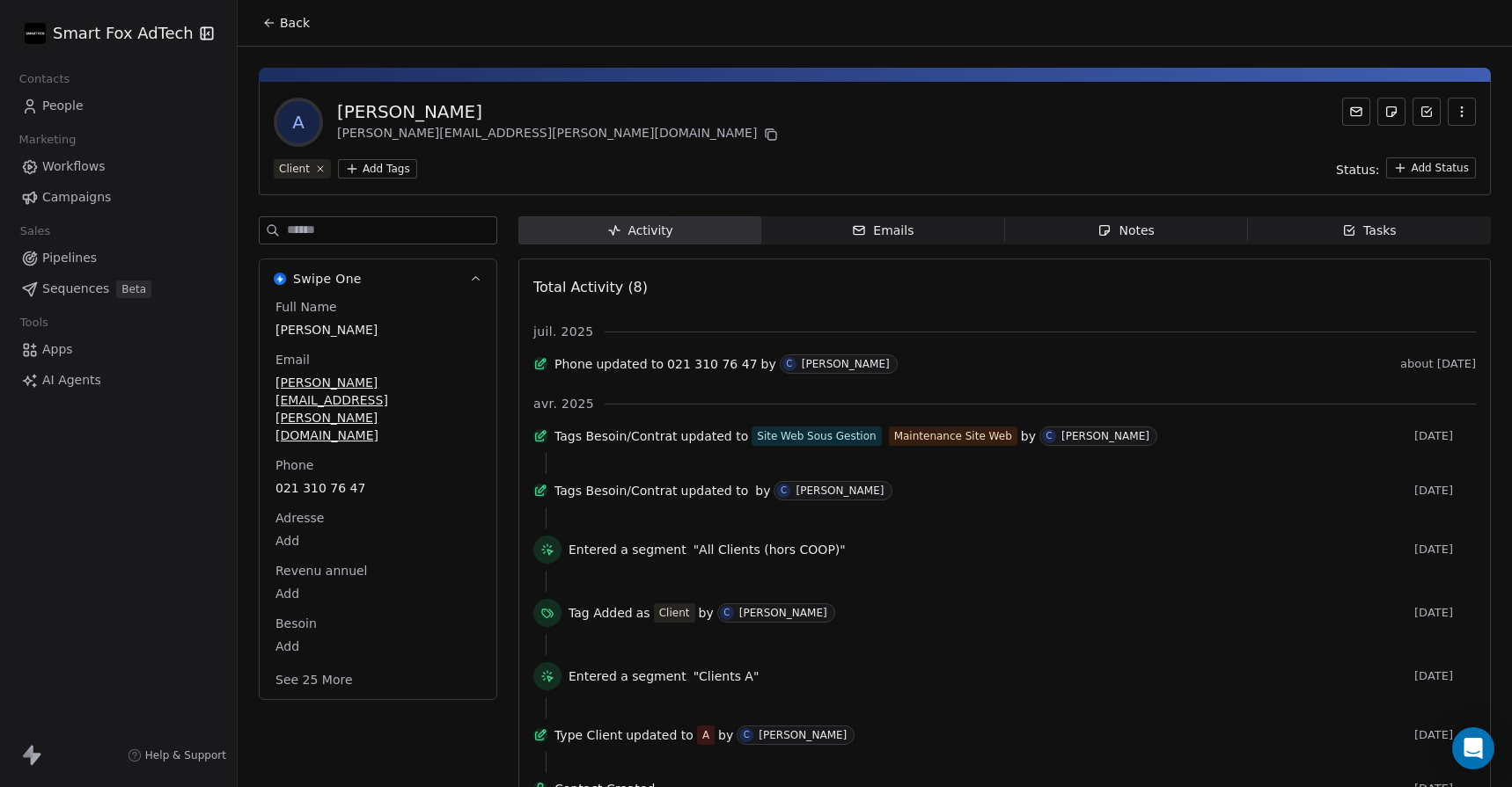
click at [933, 223] on span "Emails Emails" at bounding box center [882, 230] width 243 height 28
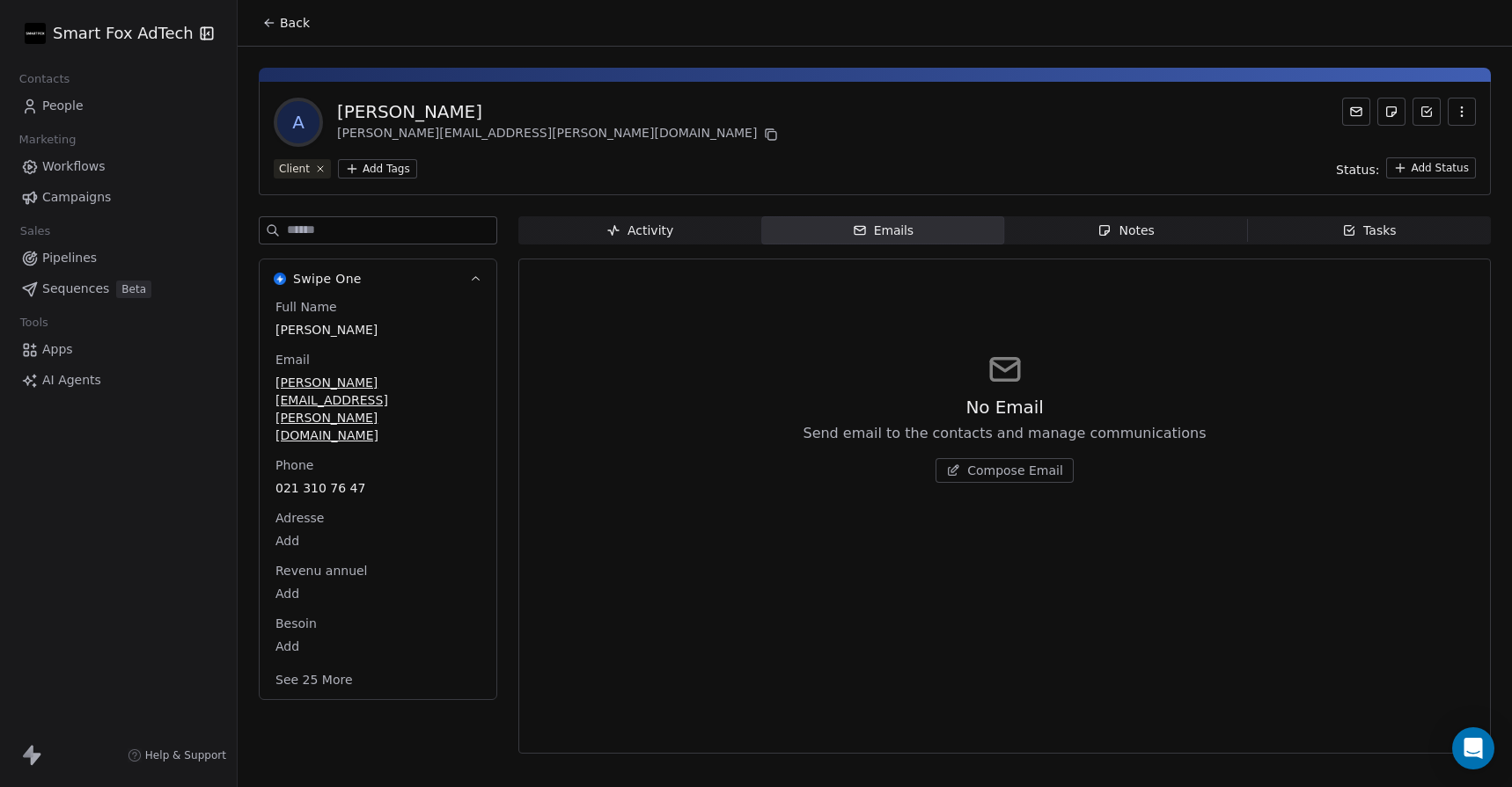
click at [1094, 214] on div "A [PERSON_NAME] [PERSON_NAME][EMAIL_ADDRESS][PERSON_NAME][DOMAIN_NAME] Client A…" at bounding box center [875, 405] width 1274 height 718
click at [701, 221] on span "Activity Activity" at bounding box center [639, 230] width 243 height 28
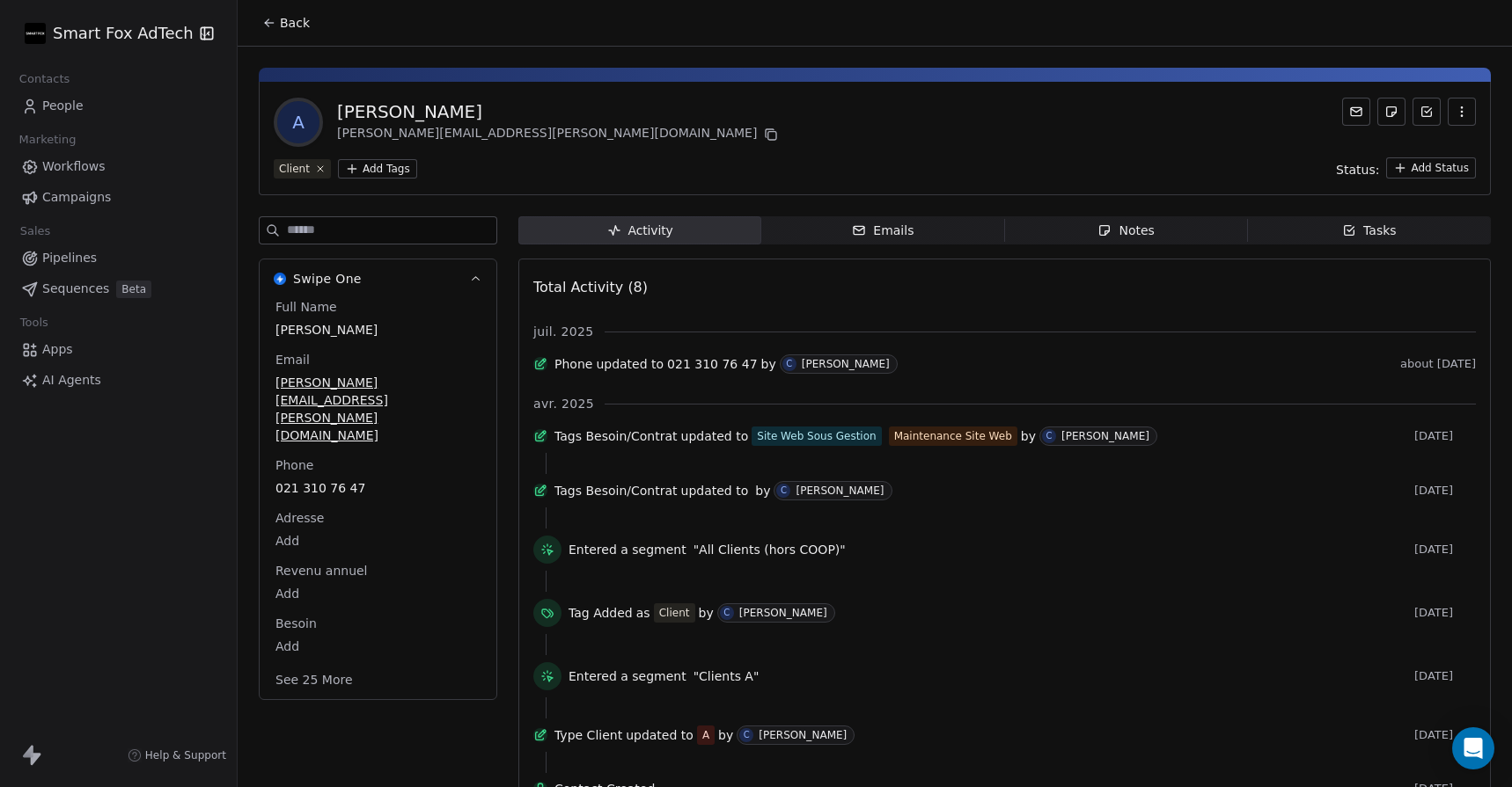
click at [1083, 234] on span "Notes Notes" at bounding box center [1126, 230] width 243 height 28
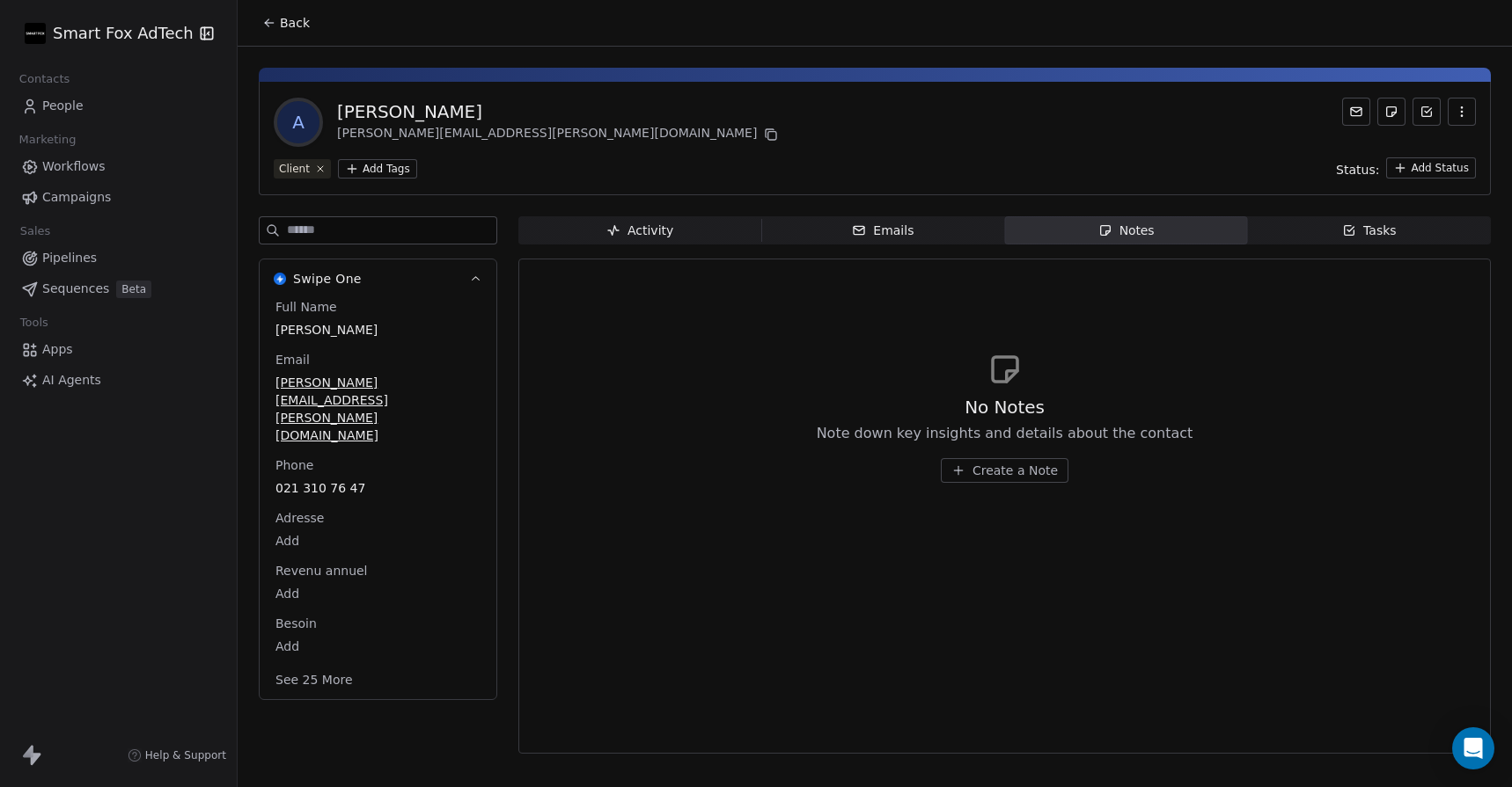
click at [719, 226] on span "Activity Activity" at bounding box center [639, 230] width 243 height 28
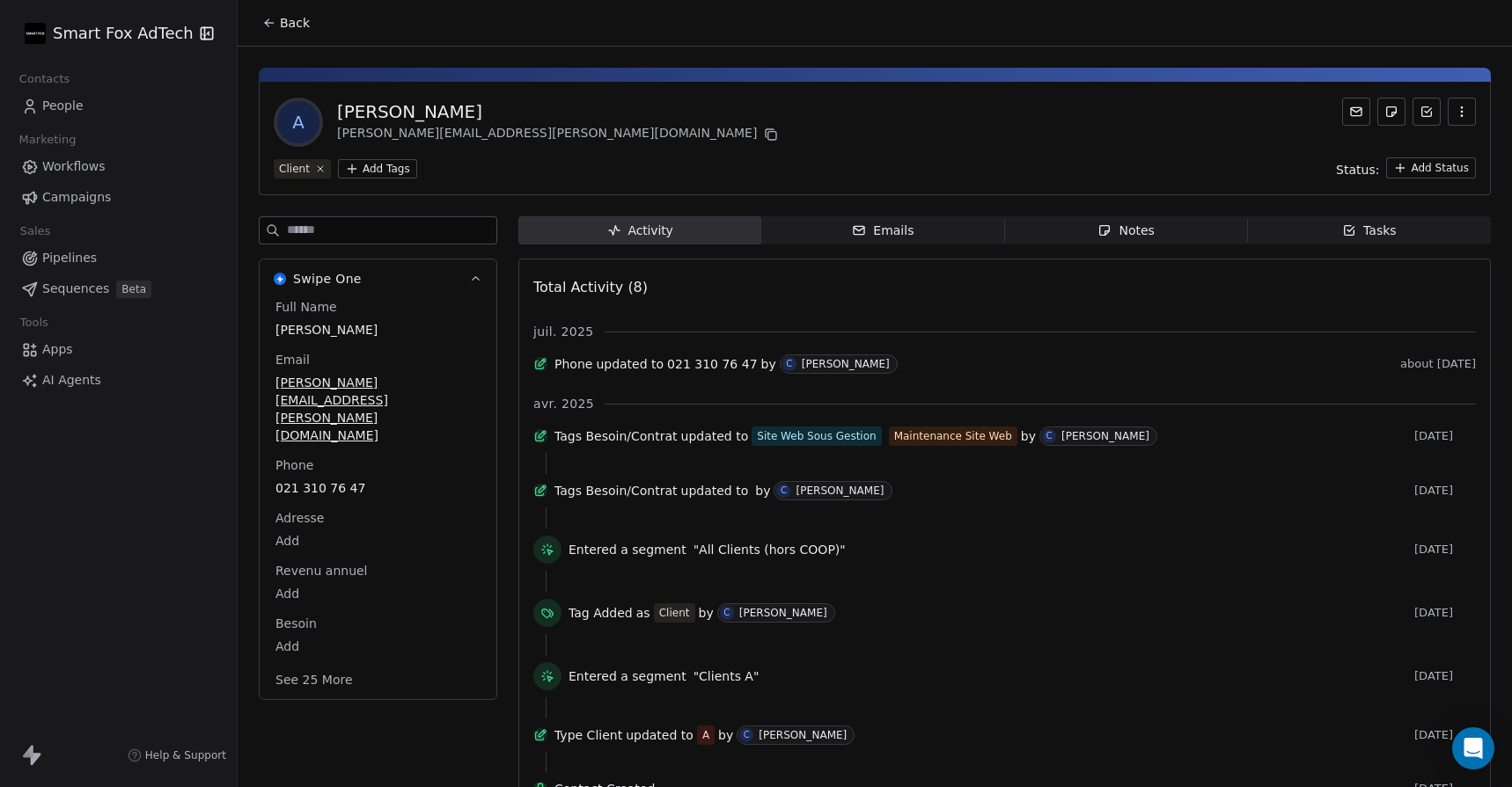
click at [1157, 214] on div "A [PERSON_NAME] [PERSON_NAME][EMAIL_ADDRESS][PERSON_NAME][DOMAIN_NAME] Client A…" at bounding box center [875, 437] width 1274 height 780
click at [1153, 231] on div "Notes" at bounding box center [1125, 231] width 56 height 19
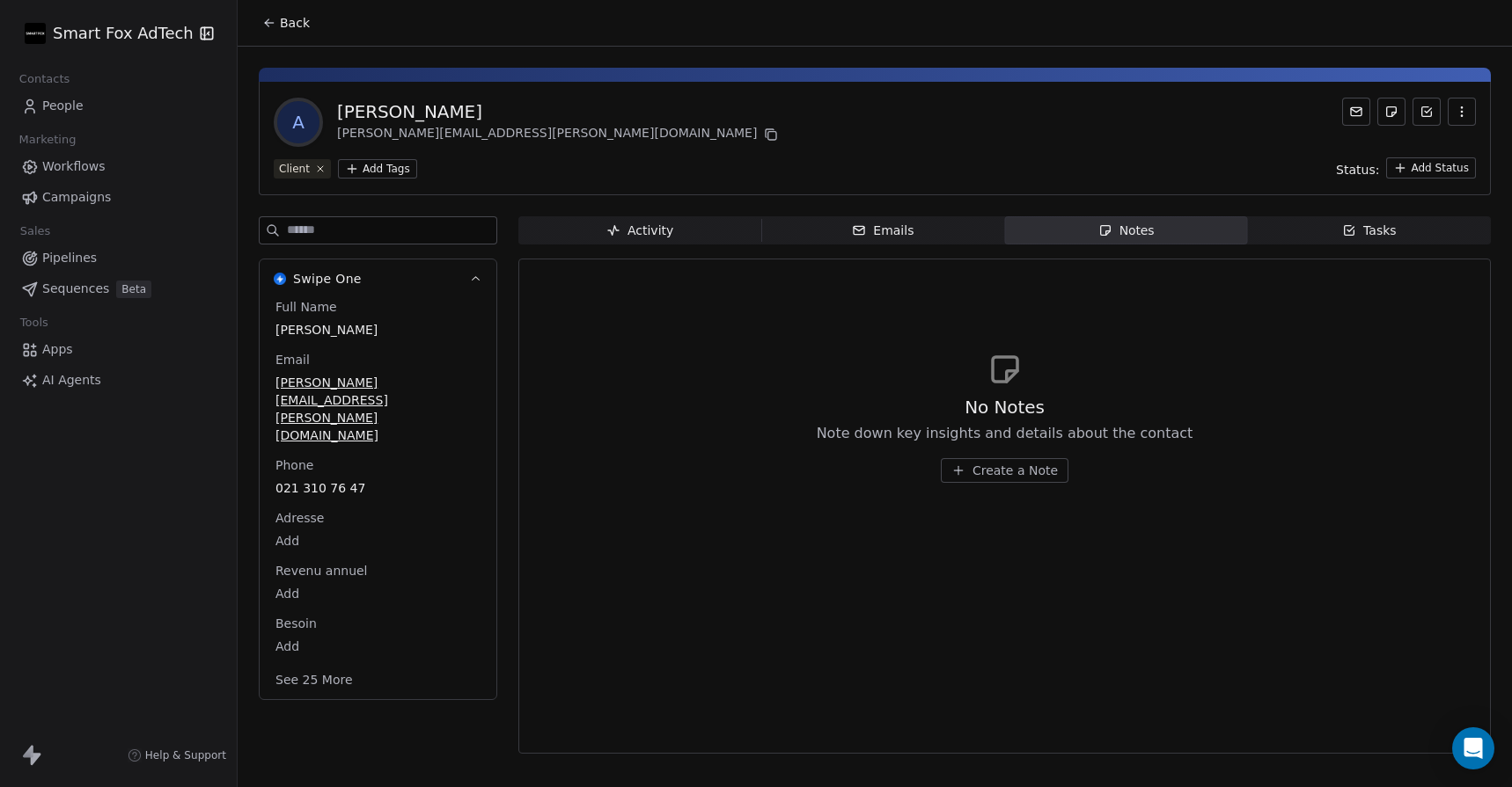
click at [925, 237] on span "Emails Emails" at bounding box center [882, 230] width 243 height 28
click at [628, 233] on div "Activity" at bounding box center [640, 231] width 67 height 19
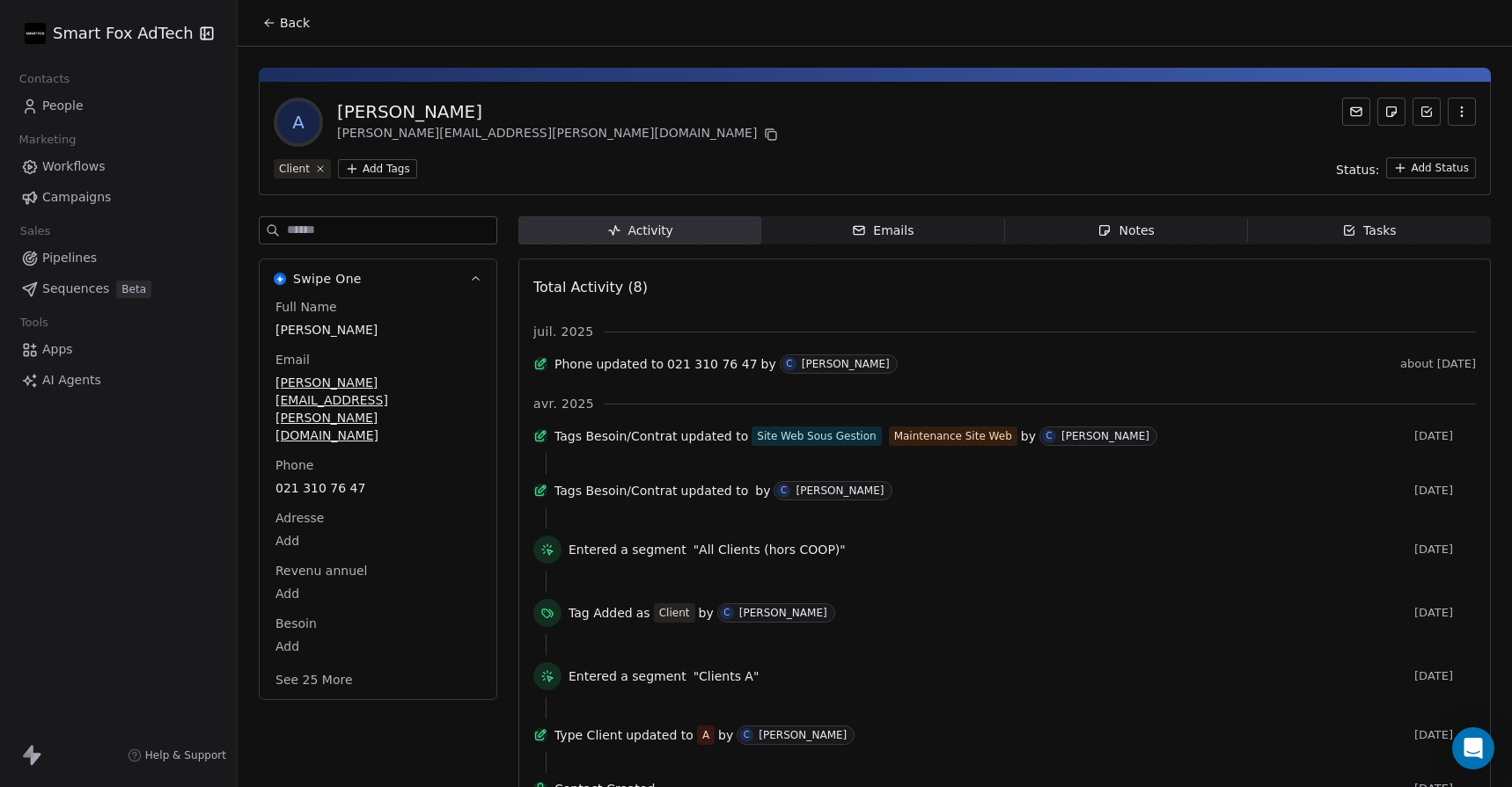
click at [968, 222] on span "Emails Emails" at bounding box center [882, 230] width 243 height 28
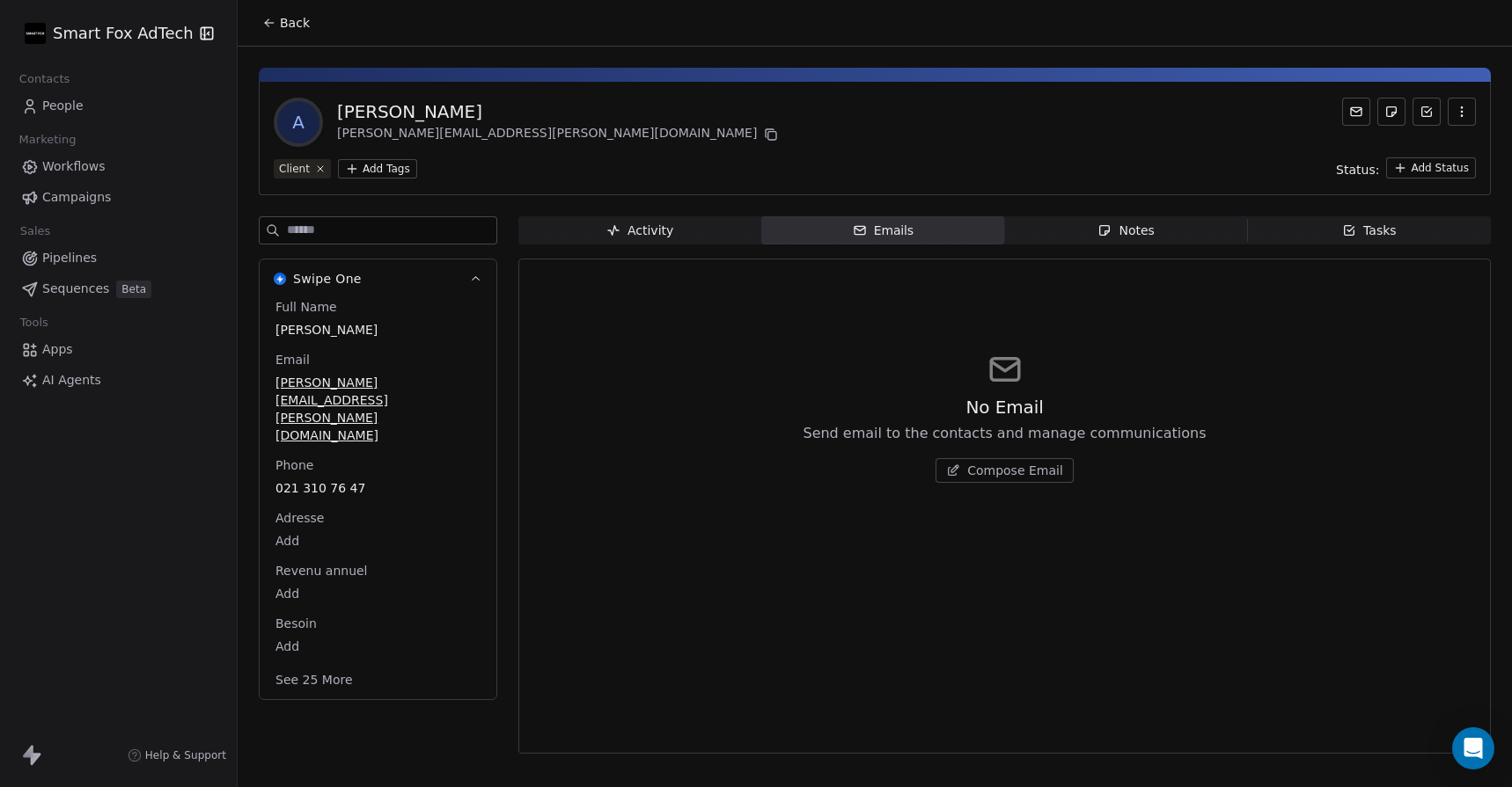
click at [1098, 220] on span "Notes Notes" at bounding box center [1126, 230] width 243 height 28
click at [1318, 231] on span "Tasks Tasks" at bounding box center [1369, 230] width 243 height 28
click at [1137, 229] on div "Notes" at bounding box center [1125, 231] width 56 height 19
click at [893, 232] on div "Emails" at bounding box center [882, 231] width 61 height 19
click at [692, 241] on span "Activity Activity" at bounding box center [639, 230] width 243 height 28
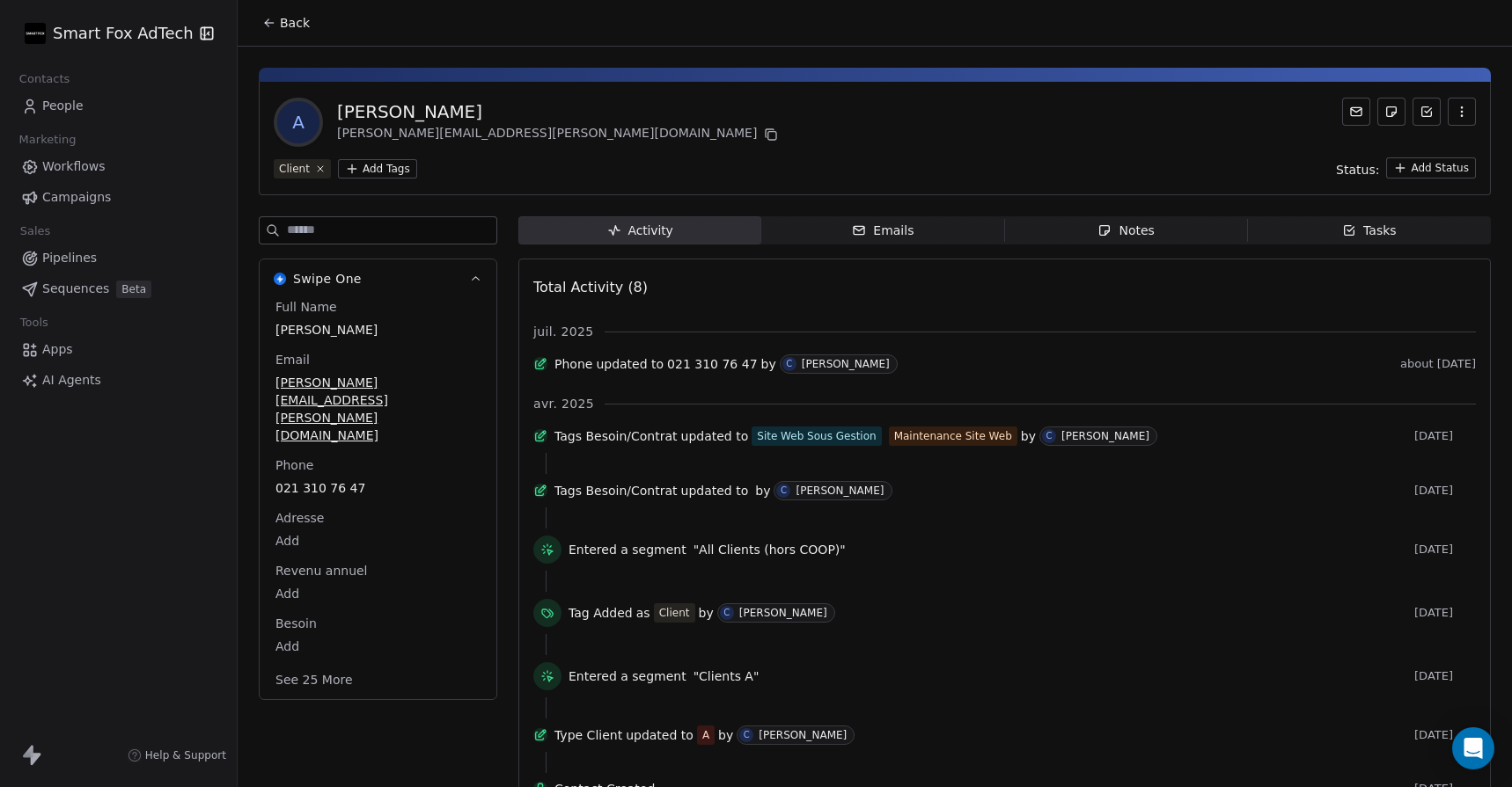
click at [1314, 224] on span "Tasks Tasks" at bounding box center [1369, 230] width 243 height 28
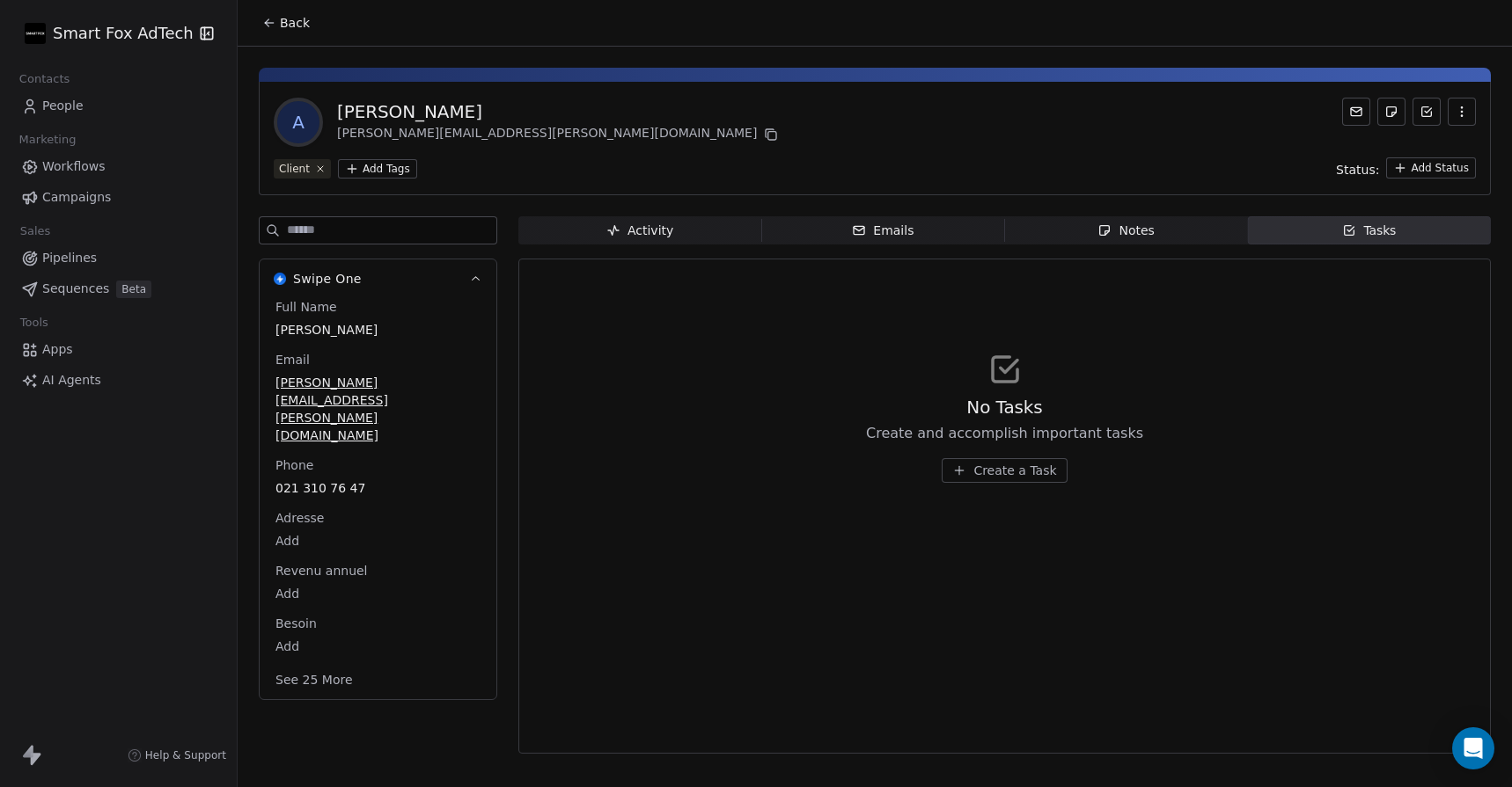
click at [661, 241] on span "Activity Activity" at bounding box center [639, 230] width 243 height 28
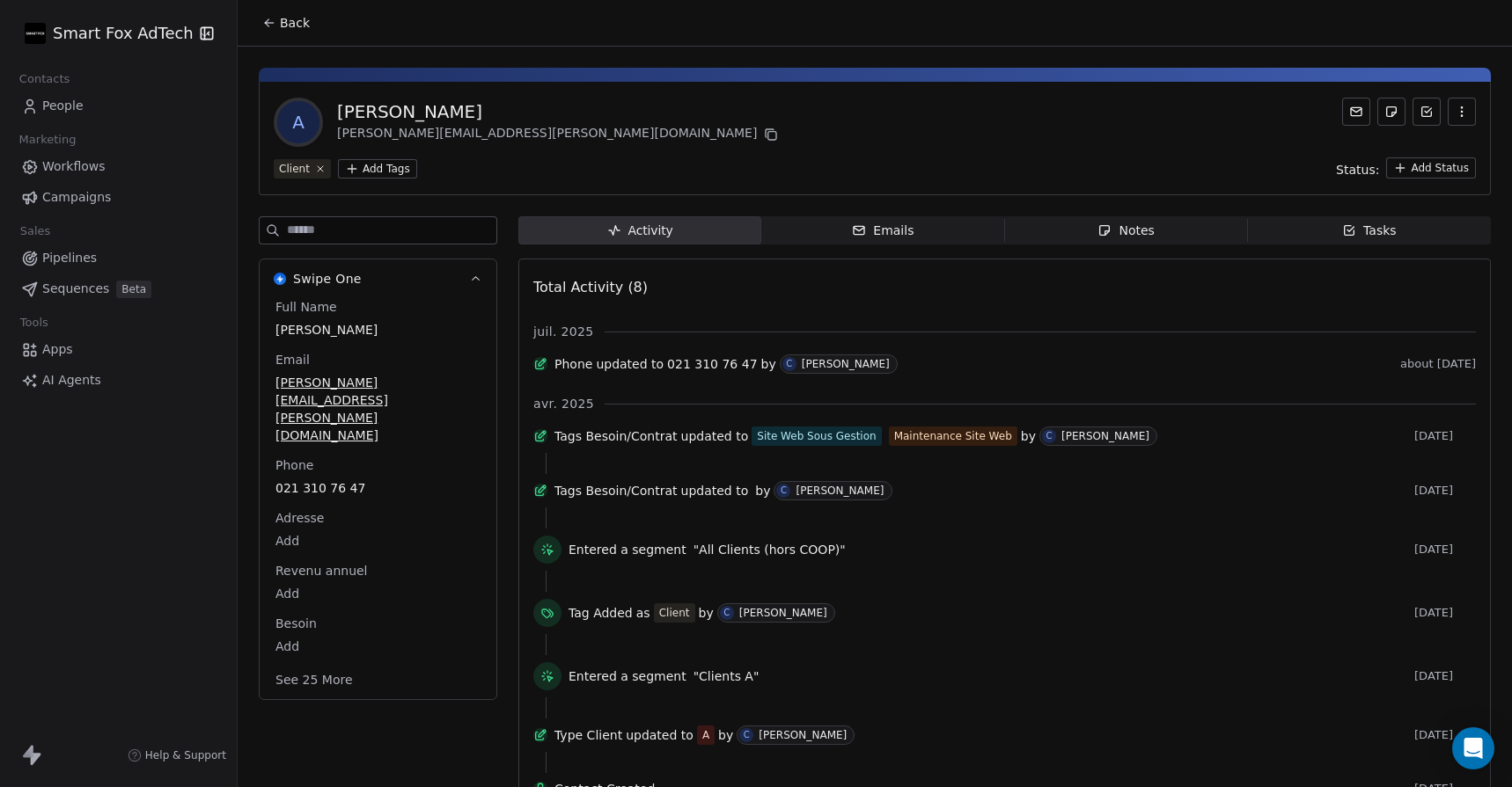
click at [1342, 229] on icon "button" at bounding box center [1349, 230] width 14 height 14
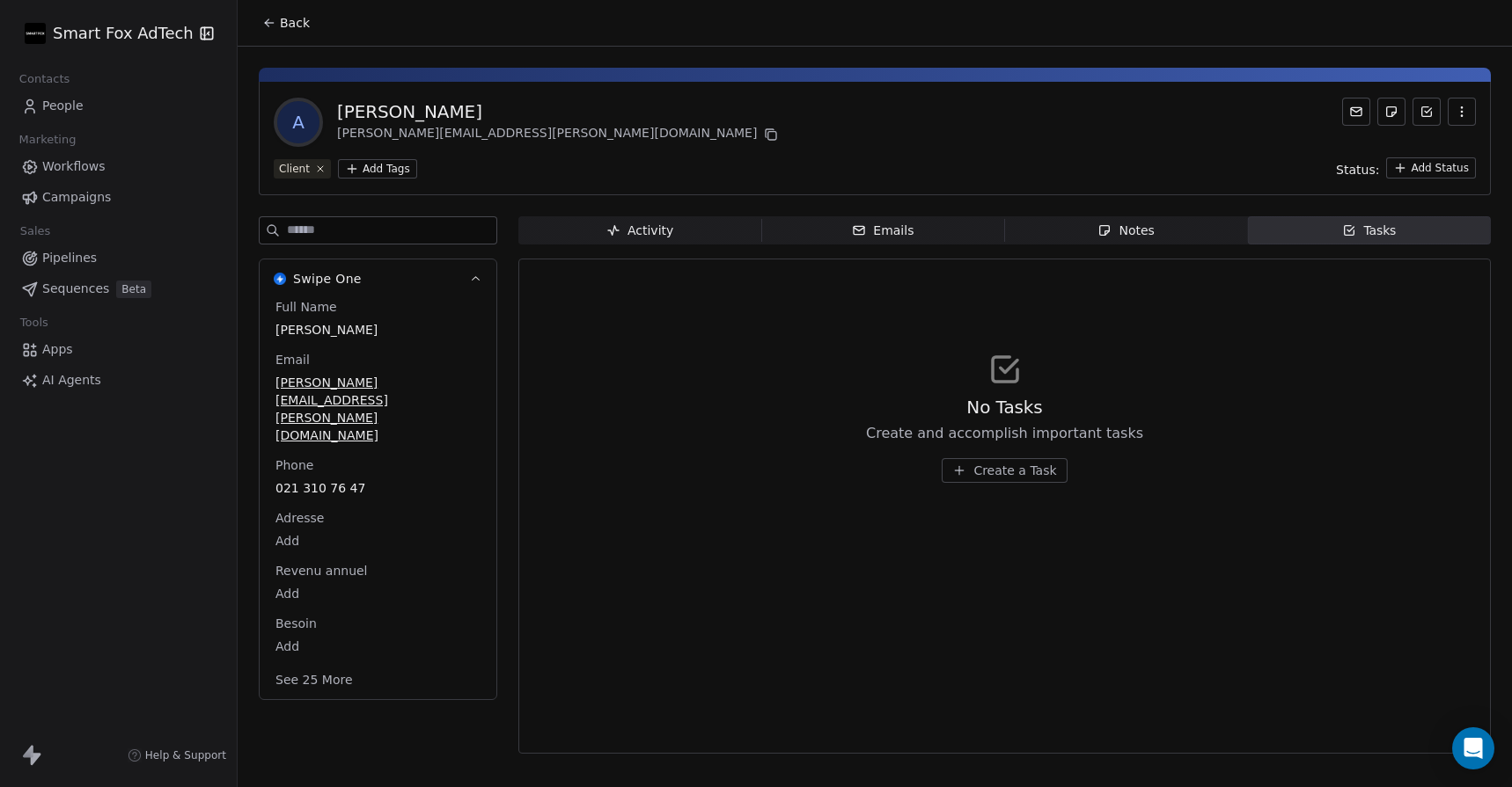
click at [1037, 230] on span "Notes Notes" at bounding box center [1126, 230] width 243 height 28
click at [883, 224] on div "Emails" at bounding box center [882, 231] width 61 height 19
click at [674, 229] on span "Activity Activity" at bounding box center [639, 230] width 243 height 28
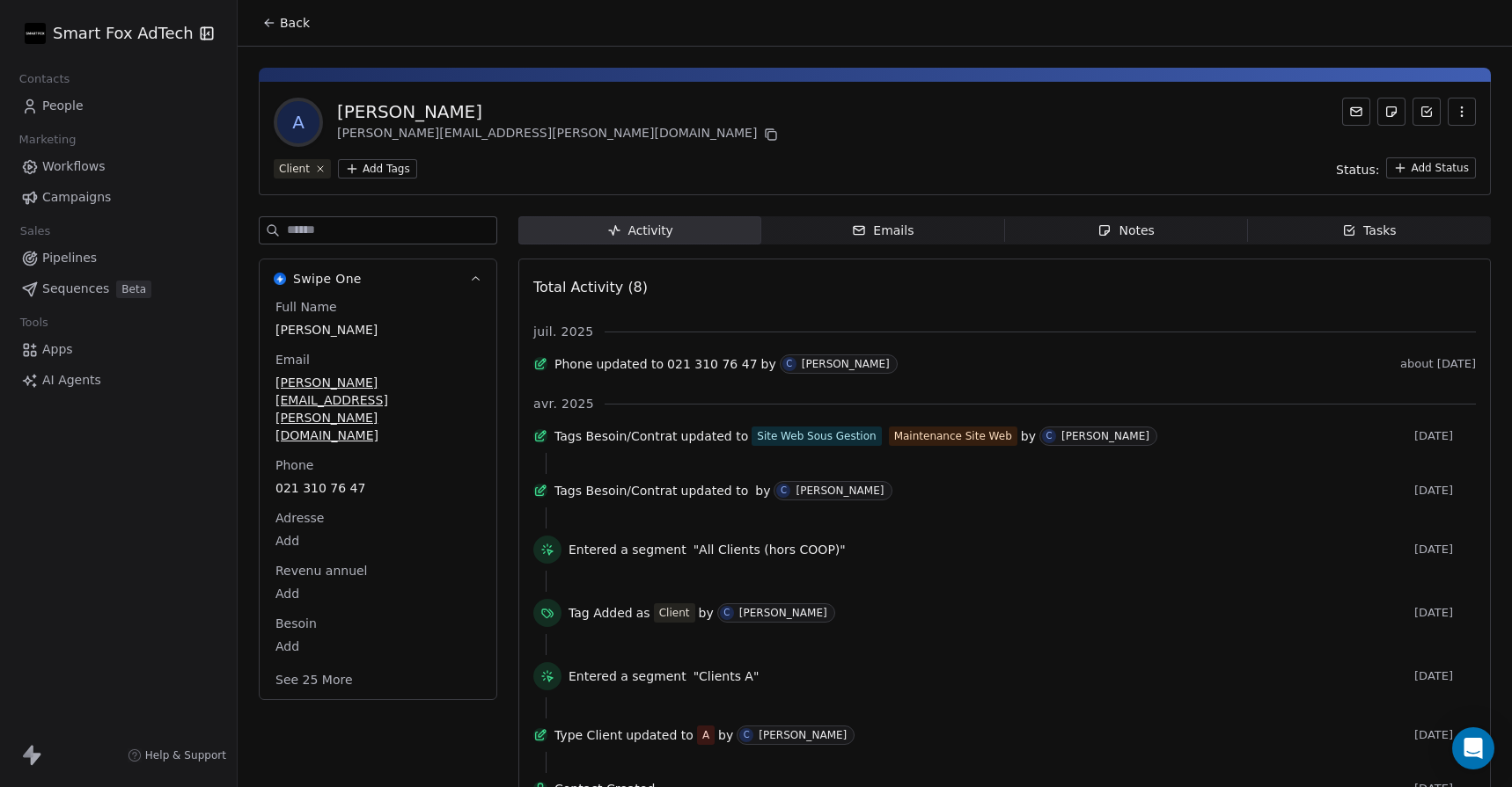
click at [1288, 235] on span "Tasks Tasks" at bounding box center [1369, 230] width 243 height 28
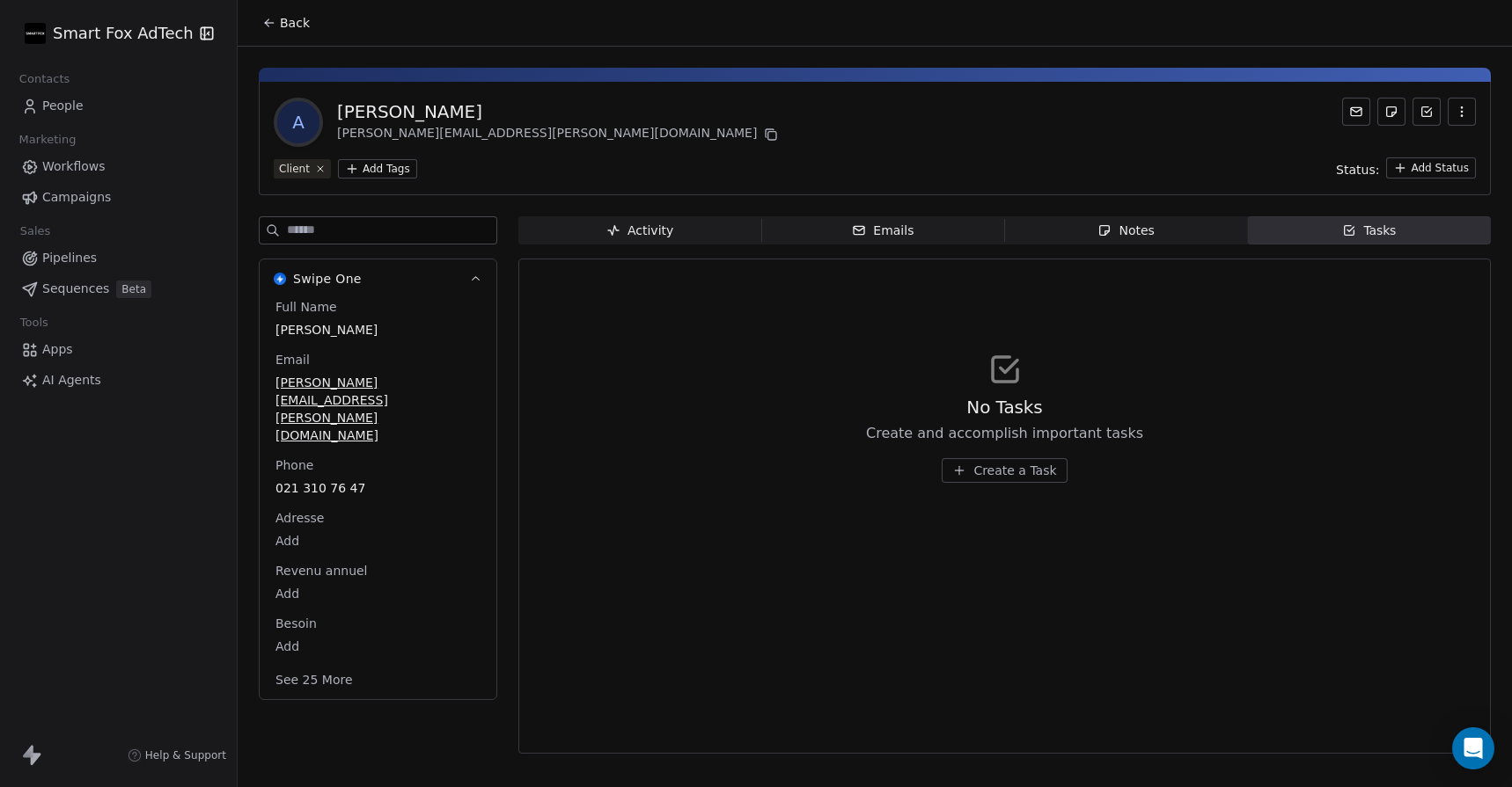
click at [716, 235] on span "Activity Activity" at bounding box center [639, 230] width 243 height 28
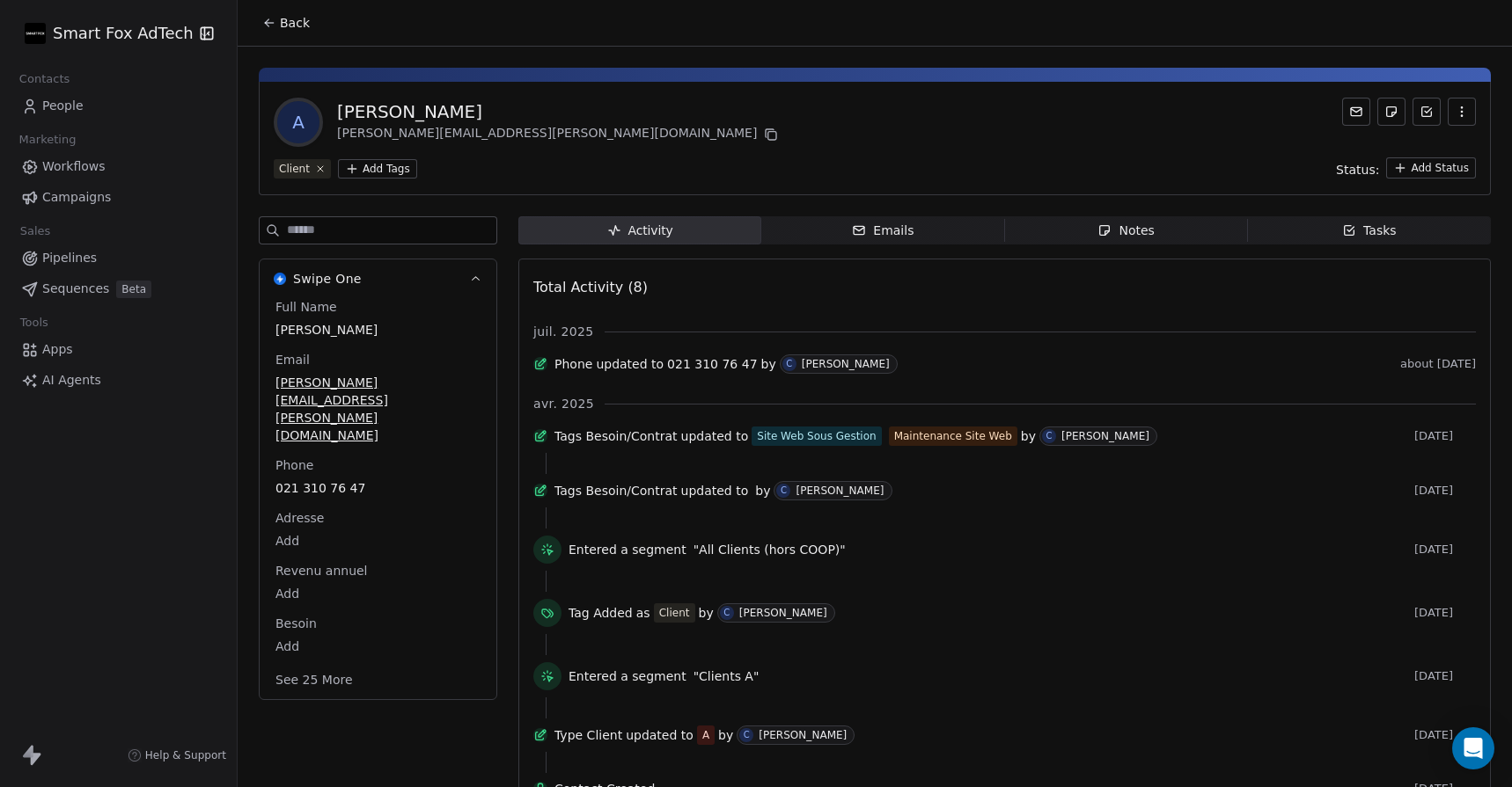
click at [1301, 236] on span "Tasks Tasks" at bounding box center [1369, 230] width 243 height 28
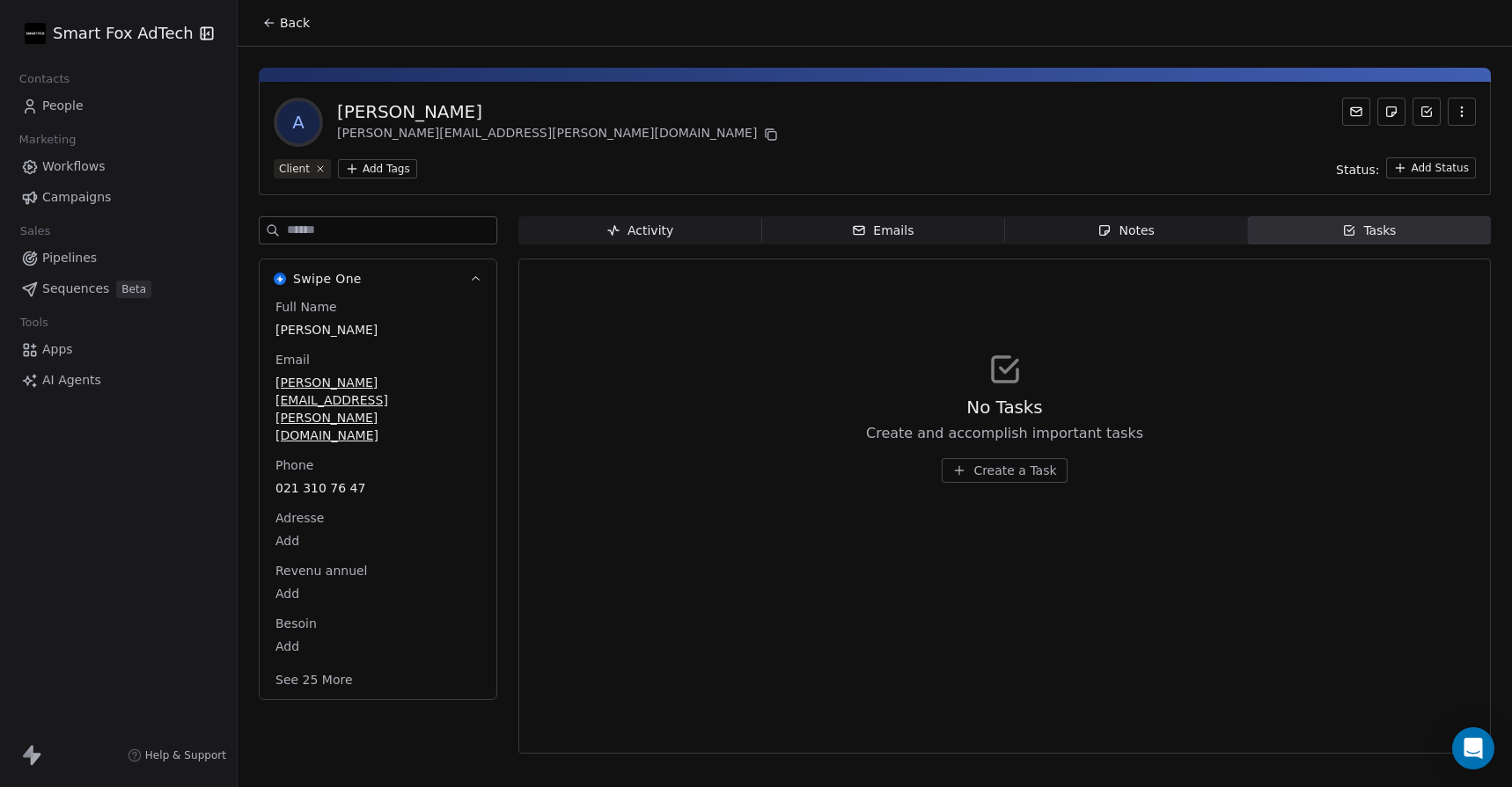
click at [1146, 223] on div "Notes" at bounding box center [1125, 231] width 56 height 19
click at [665, 245] on div "Activity Activity Emails Emails Notes Notes Tasks Tasks No Notes Note down key …" at bounding box center [1004, 490] width 973 height 549
click at [636, 219] on span "Activity Activity" at bounding box center [639, 230] width 243 height 28
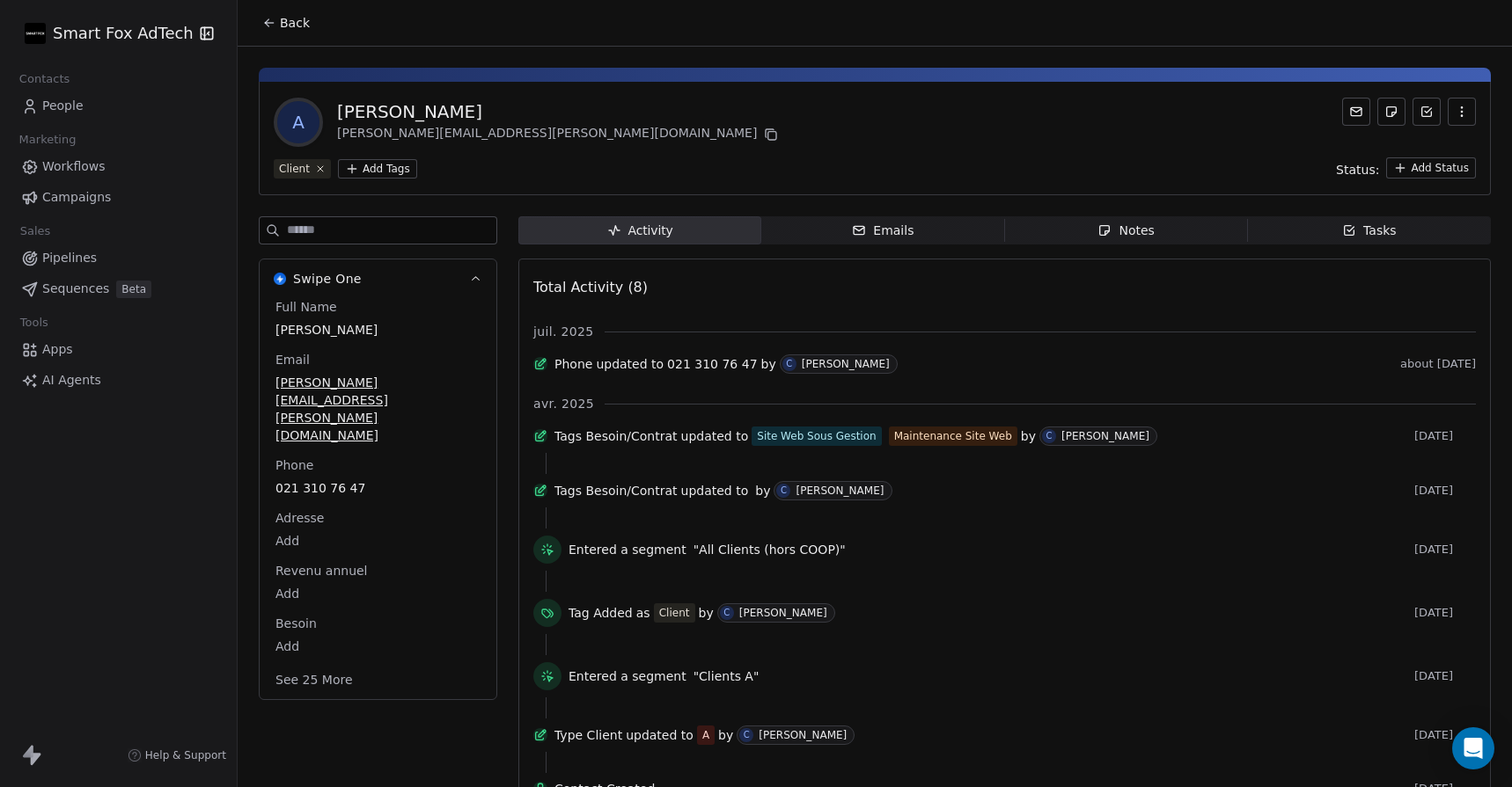
click at [1307, 242] on span "Tasks Tasks" at bounding box center [1369, 230] width 243 height 28
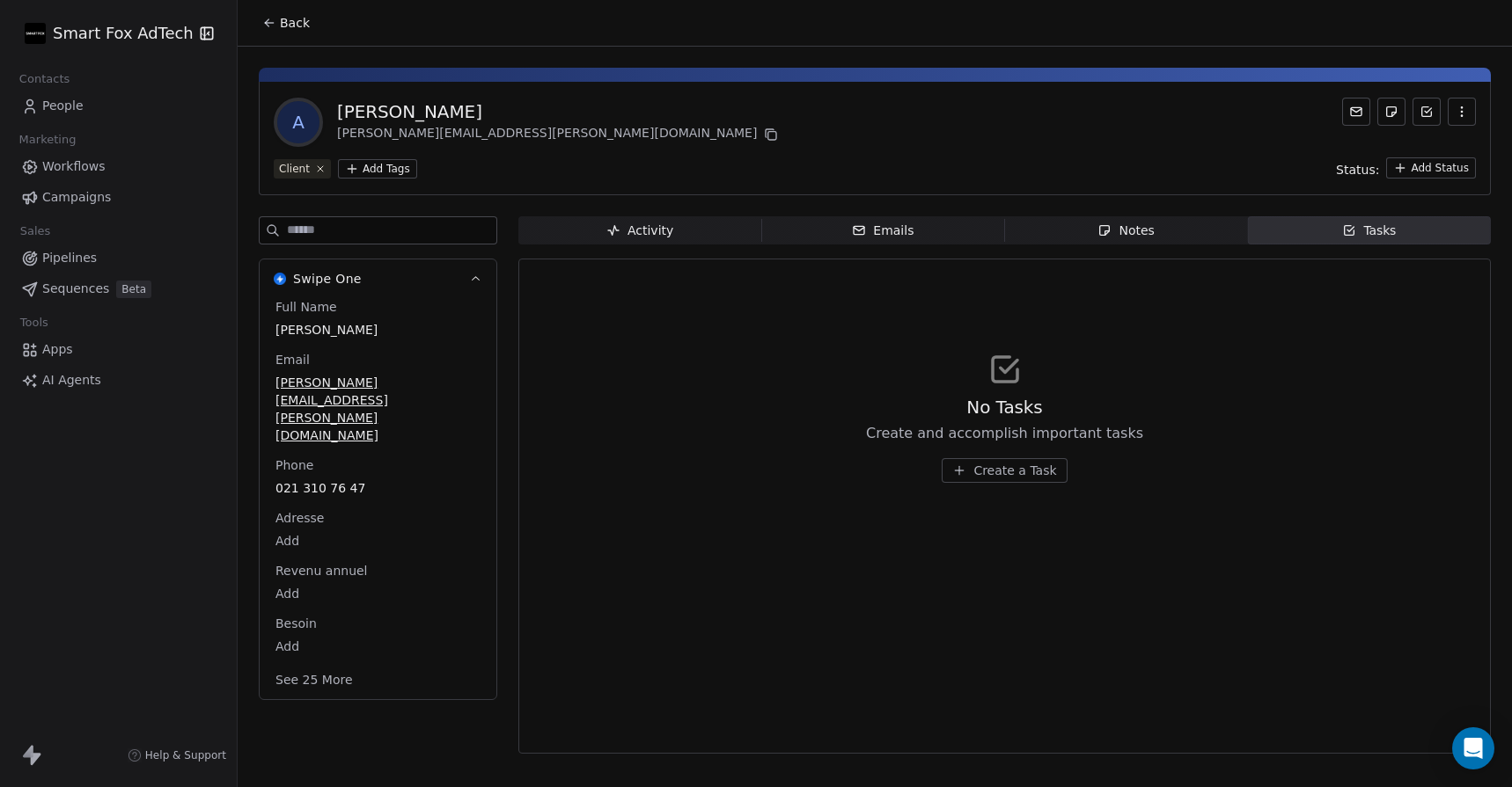
click at [1039, 240] on span "Notes Notes" at bounding box center [1126, 230] width 243 height 28
click at [902, 234] on div "Emails" at bounding box center [882, 231] width 61 height 19
click at [713, 235] on span "Activity Activity" at bounding box center [639, 230] width 243 height 28
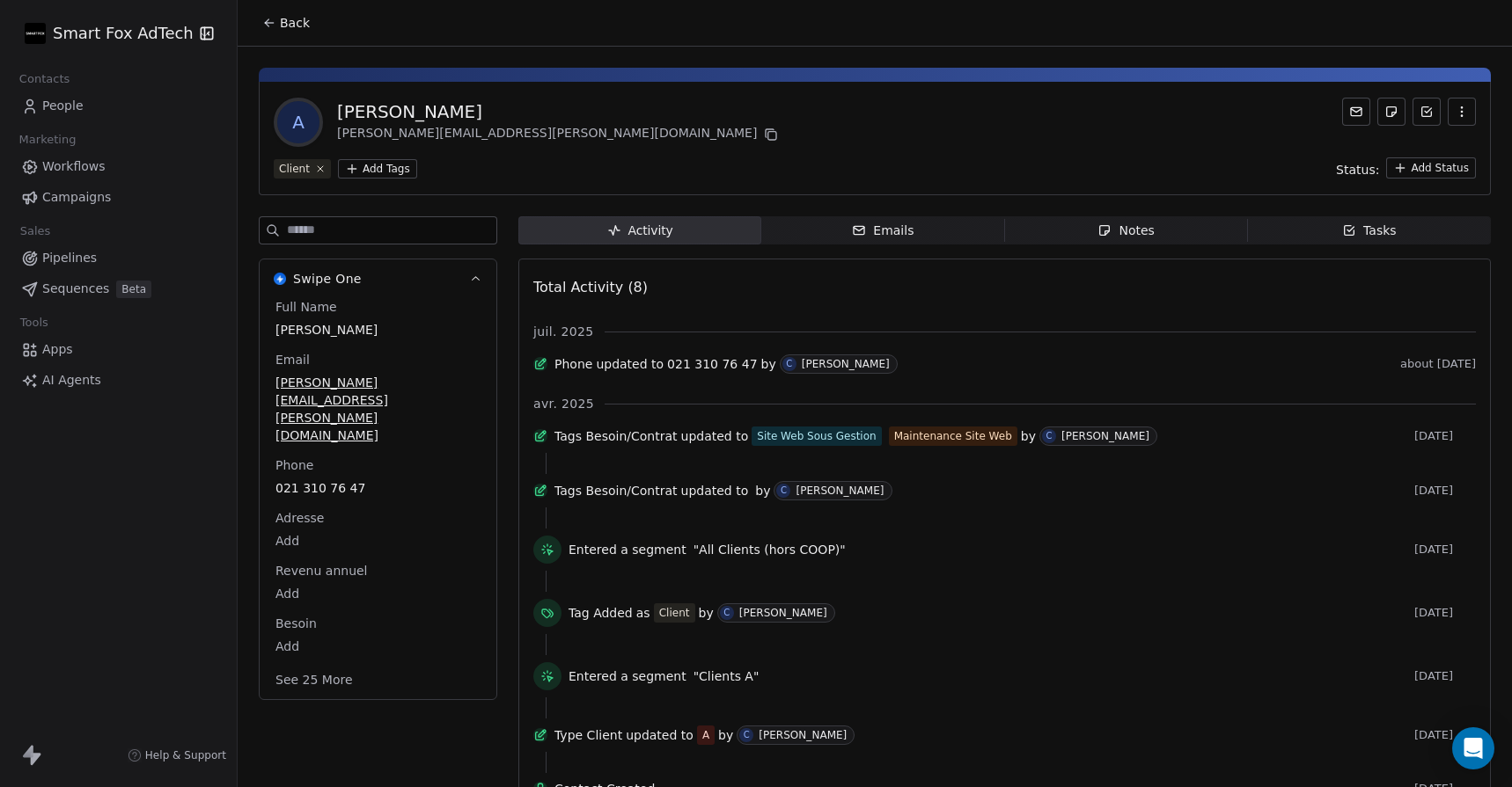
click at [1332, 231] on span "Tasks Tasks" at bounding box center [1369, 230] width 243 height 28
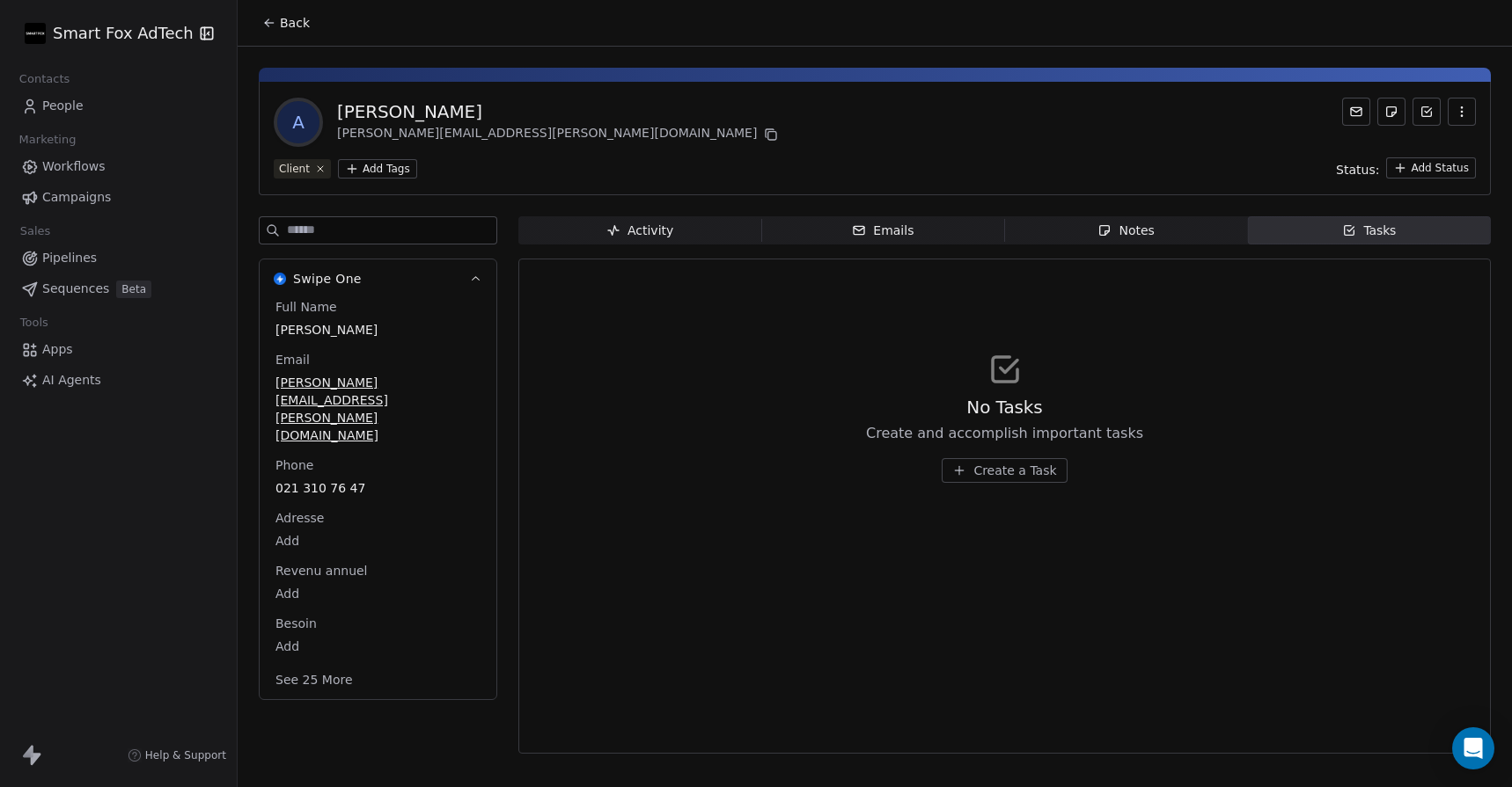
click at [712, 225] on span "Activity Activity" at bounding box center [639, 230] width 243 height 28
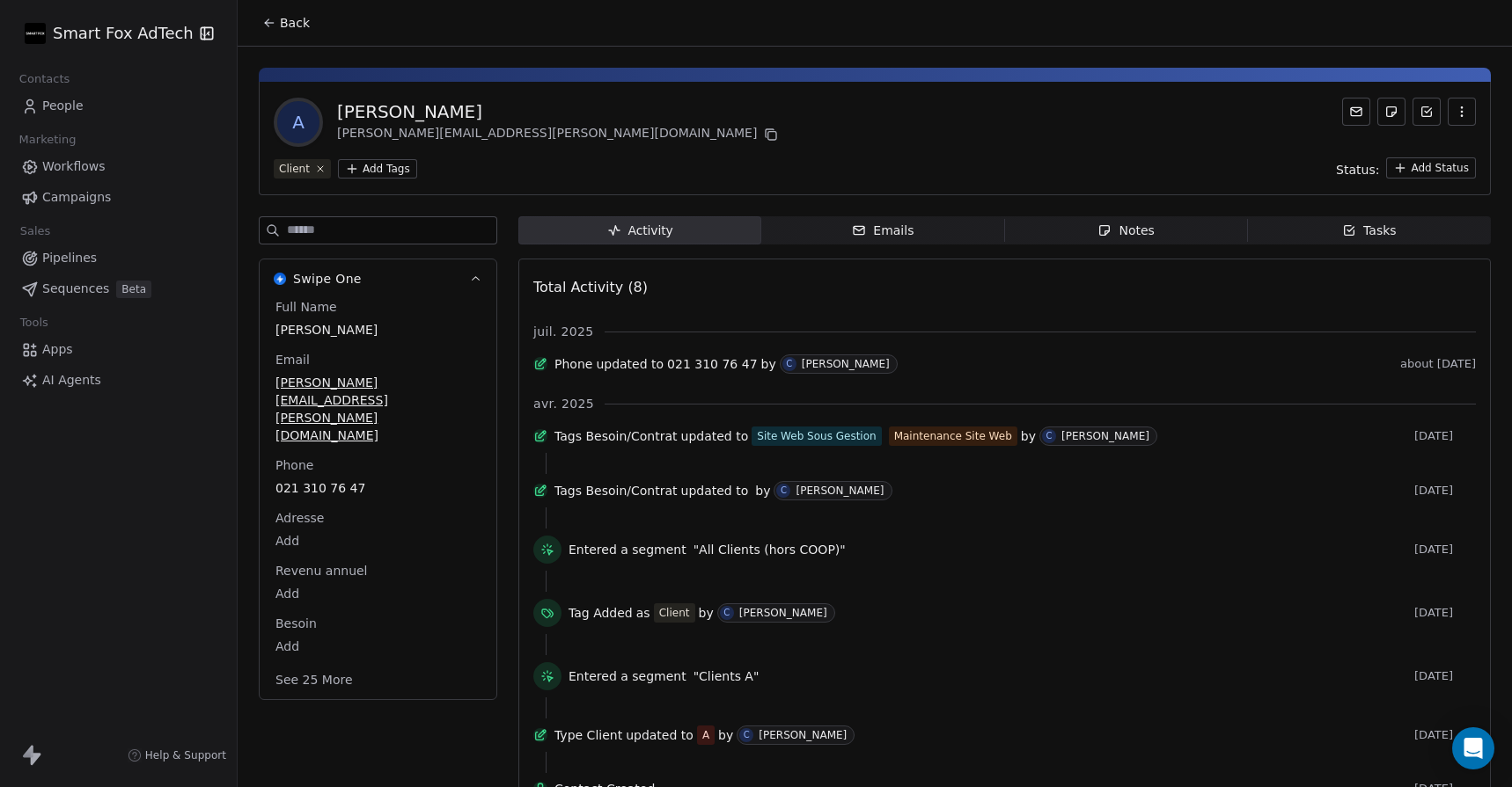
click at [1156, 235] on span "Notes Notes" at bounding box center [1126, 230] width 243 height 28
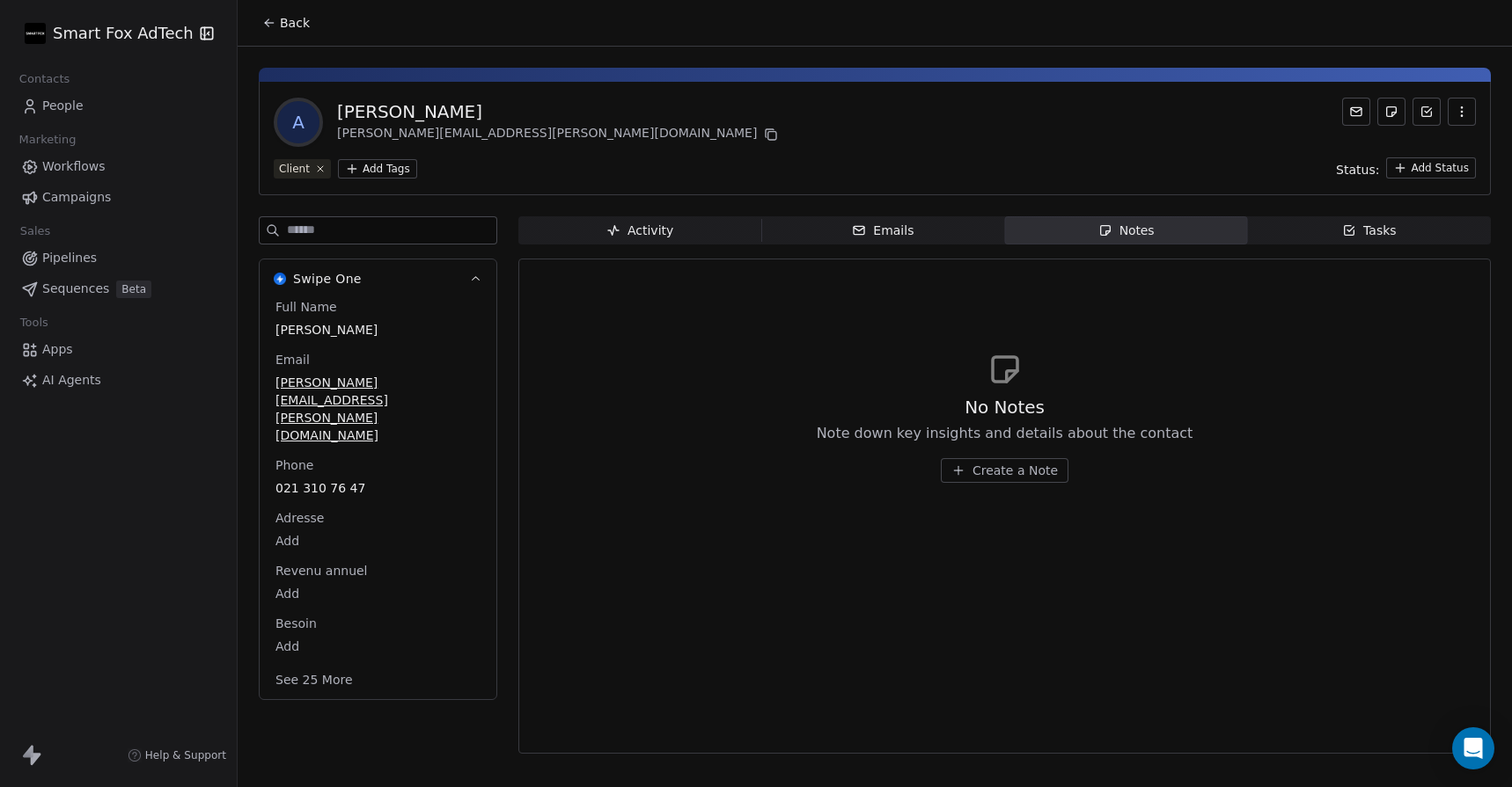
click at [1355, 226] on icon "button" at bounding box center [1349, 230] width 14 height 14
click at [686, 225] on span "Activity Activity" at bounding box center [639, 230] width 243 height 28
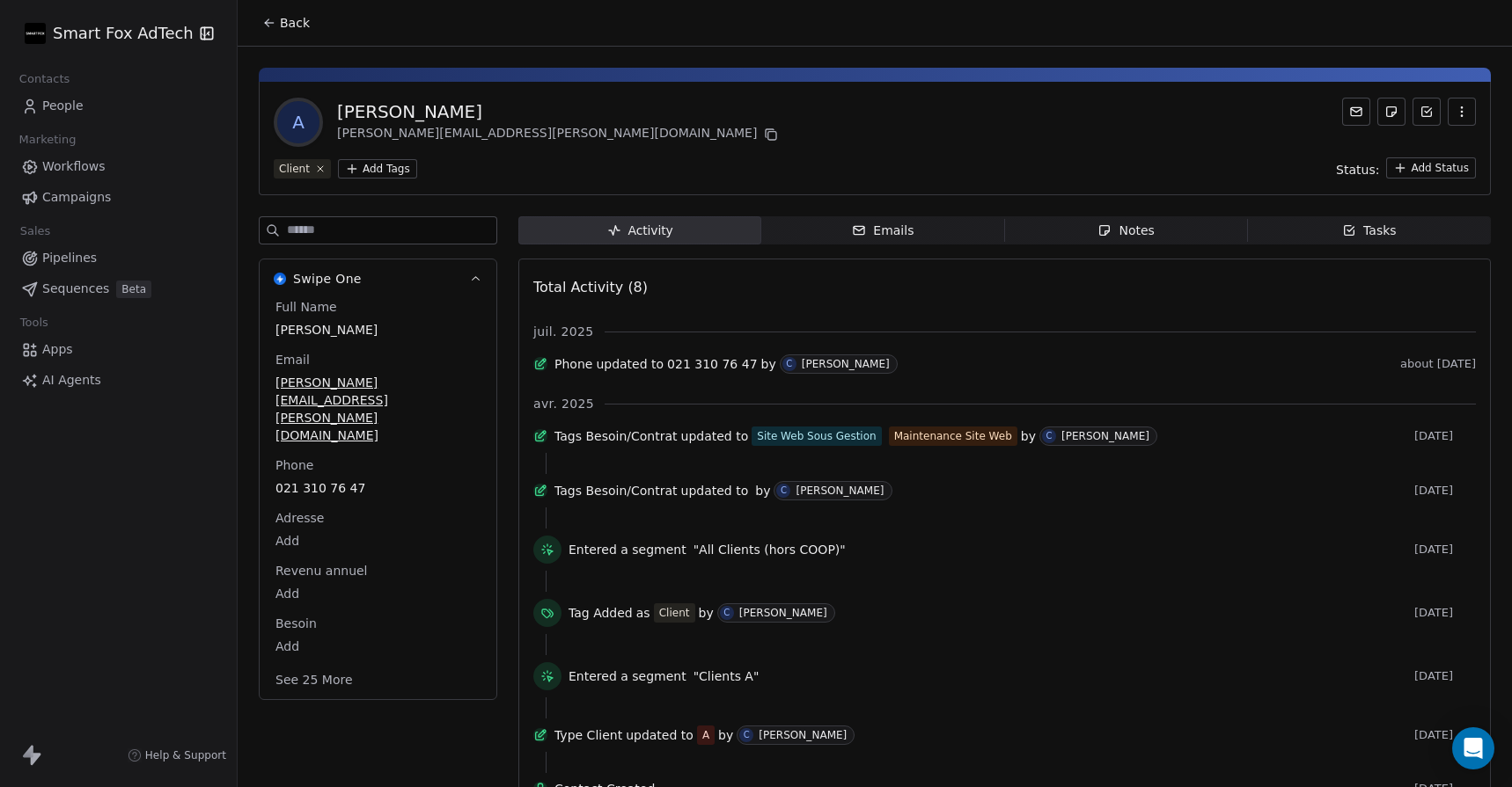
click at [1304, 237] on span "Tasks Tasks" at bounding box center [1369, 230] width 243 height 28
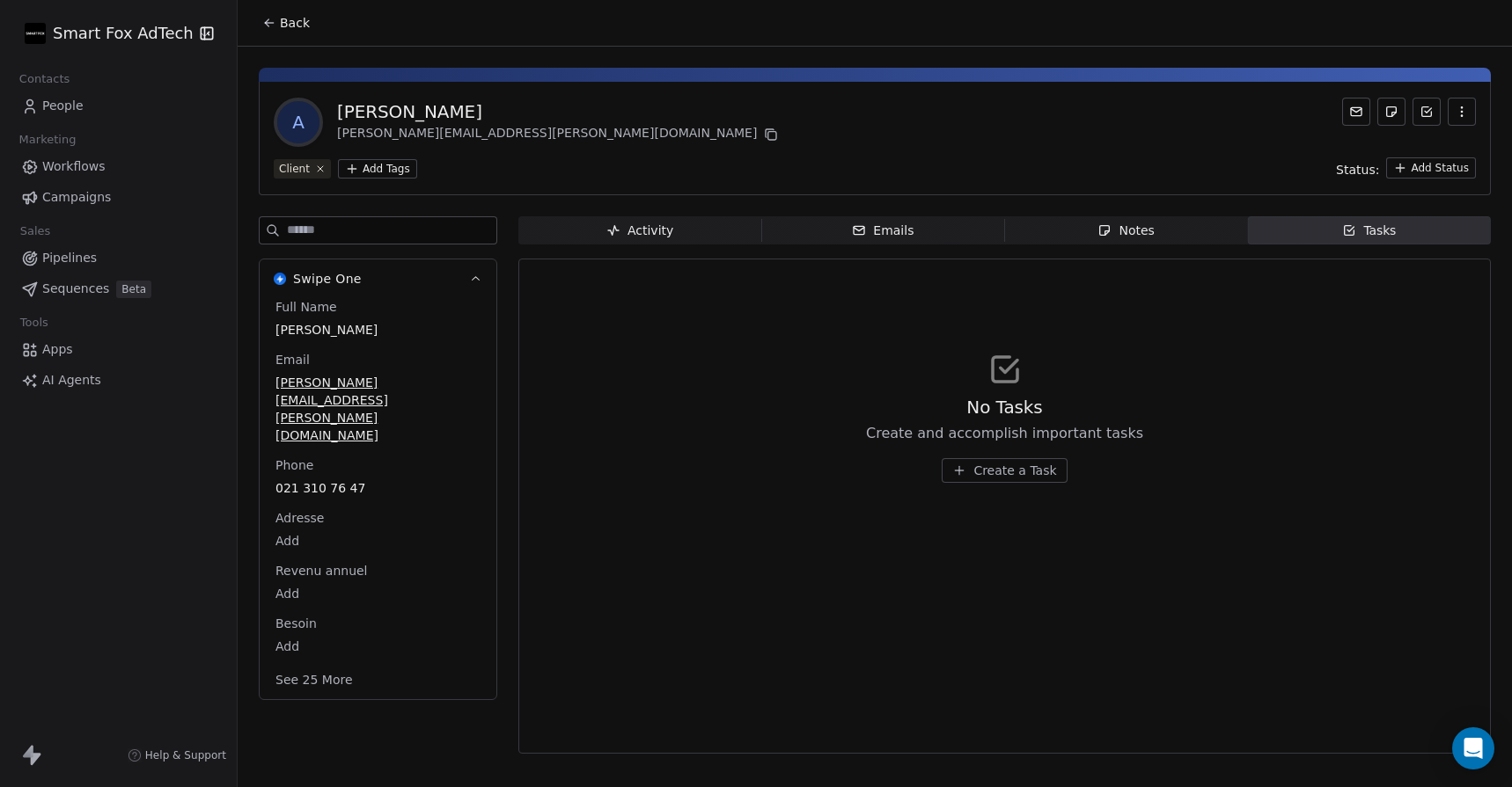
click at [1173, 235] on span "Notes Notes" at bounding box center [1126, 230] width 243 height 28
click at [934, 239] on span "Emails Emails" at bounding box center [882, 230] width 243 height 28
click at [723, 237] on span "Activity Activity" at bounding box center [639, 230] width 243 height 28
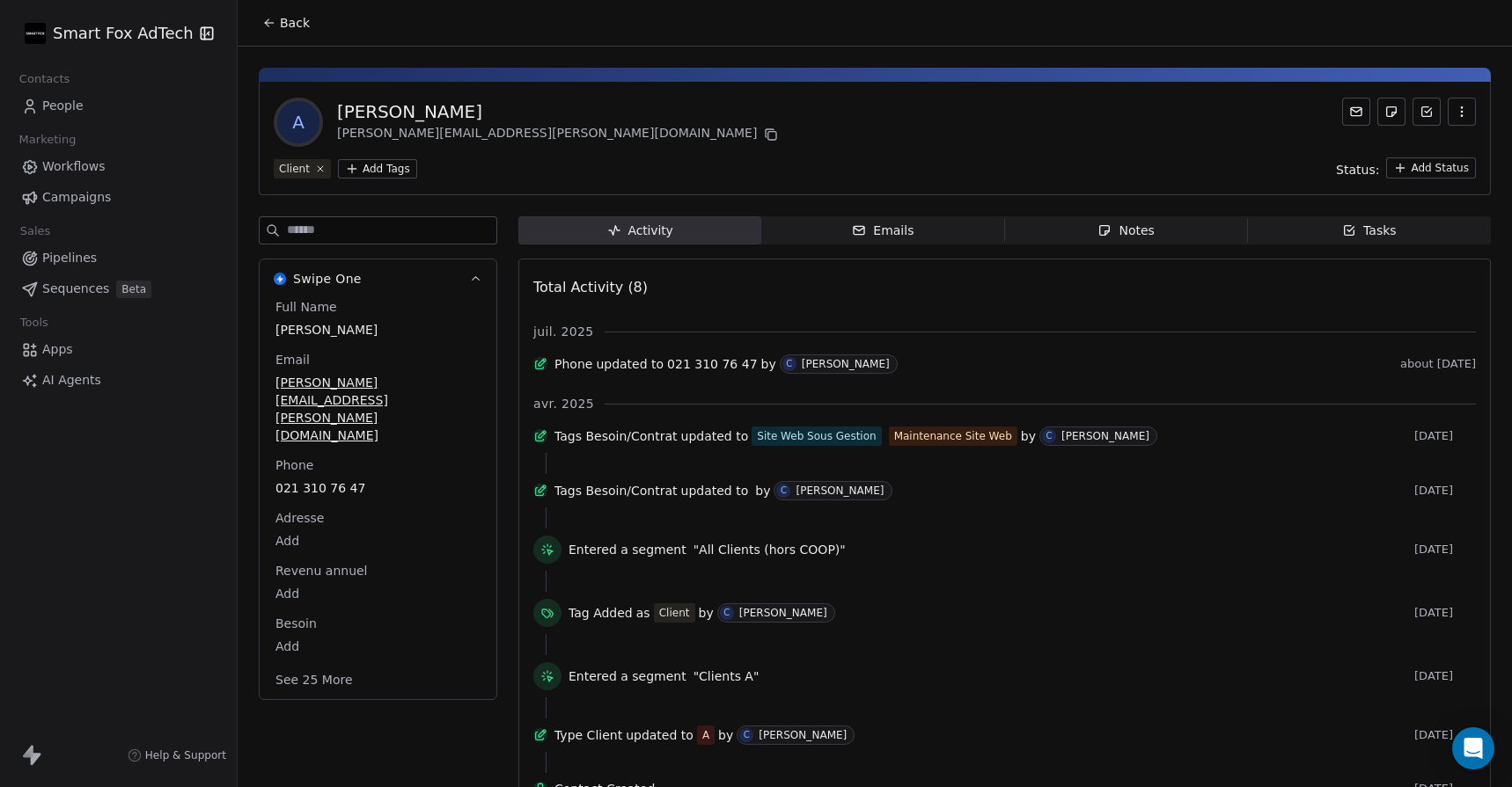
click at [1120, 231] on div "Notes" at bounding box center [1125, 231] width 56 height 19
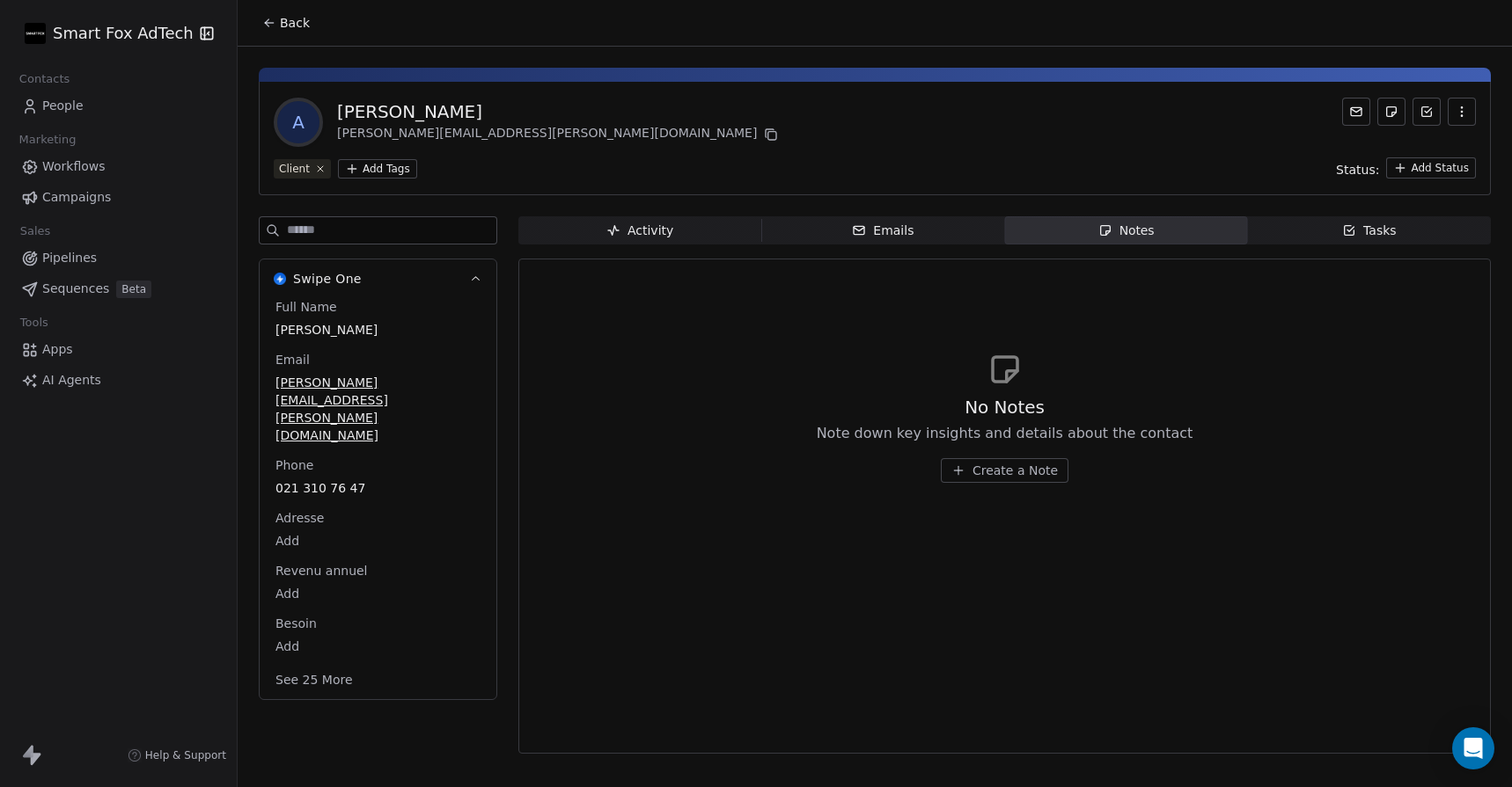
click at [1324, 242] on span "Tasks Tasks" at bounding box center [1369, 230] width 243 height 28
click at [1092, 222] on span "Notes Notes" at bounding box center [1126, 230] width 243 height 28
click at [919, 225] on span "Emails Emails" at bounding box center [882, 230] width 243 height 28
click at [718, 224] on span "Activity Activity" at bounding box center [639, 230] width 243 height 28
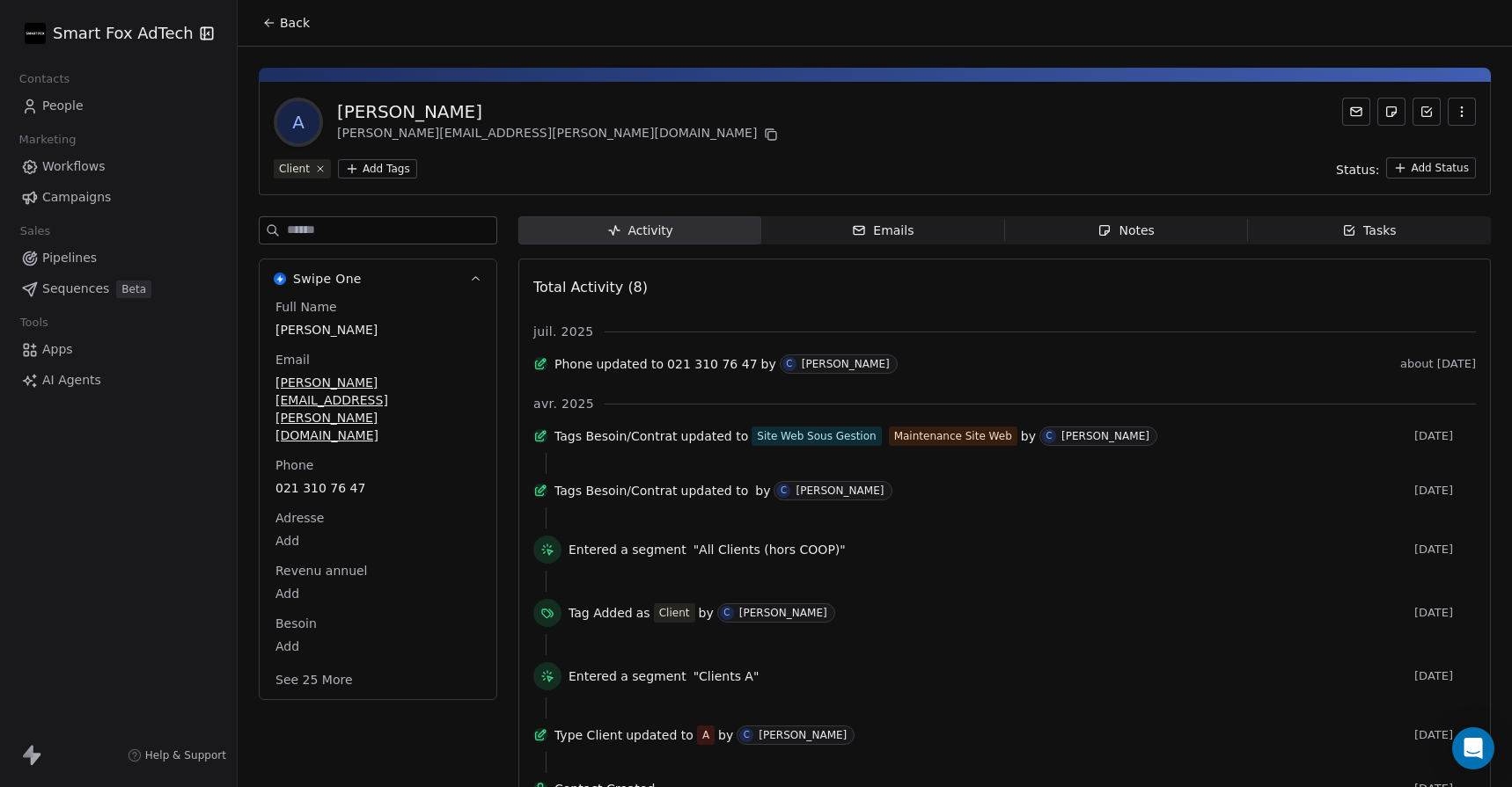
click at [1328, 239] on span "Tasks Tasks" at bounding box center [1369, 230] width 243 height 28
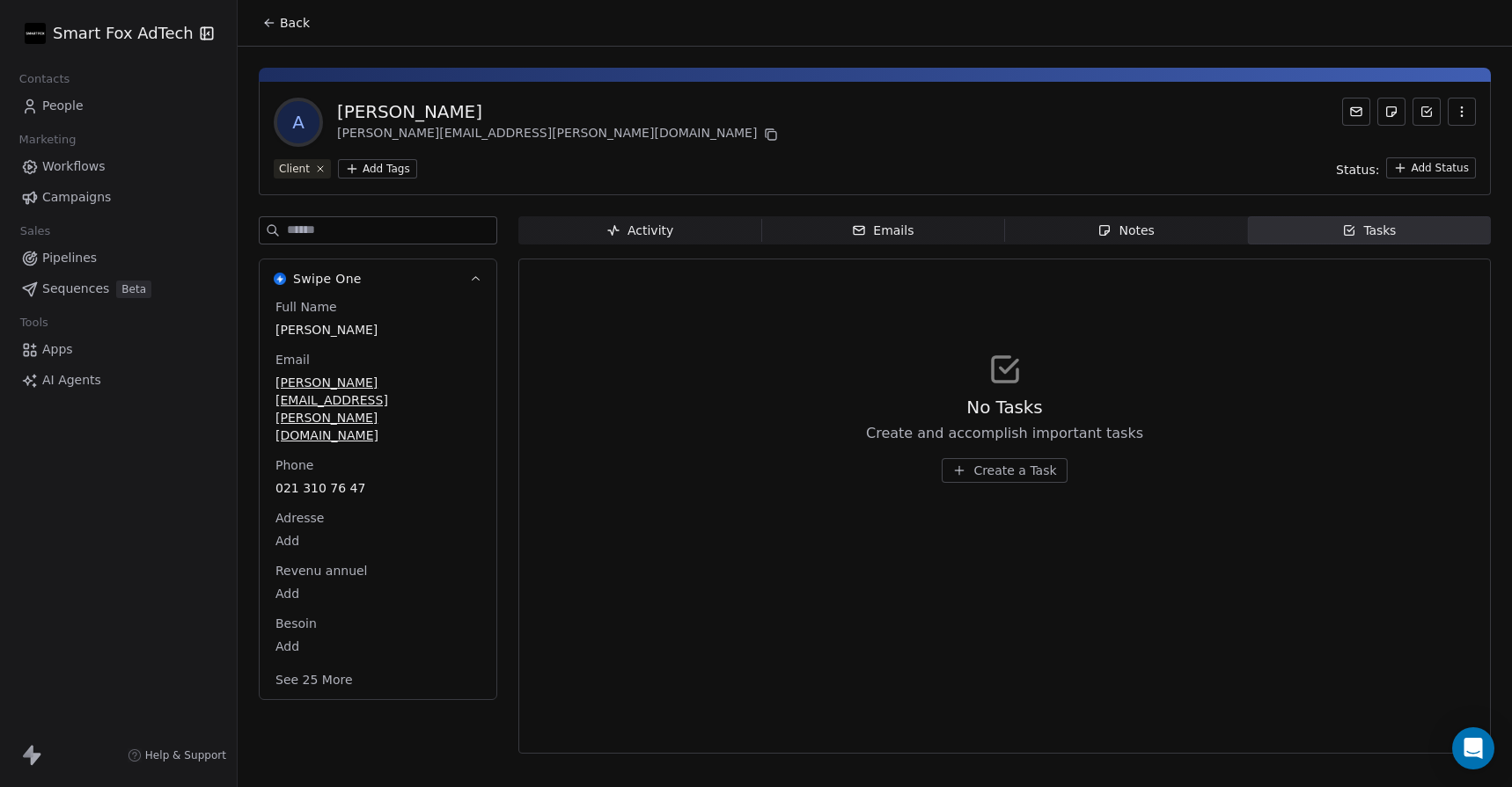
click at [660, 225] on div "Activity" at bounding box center [640, 231] width 67 height 19
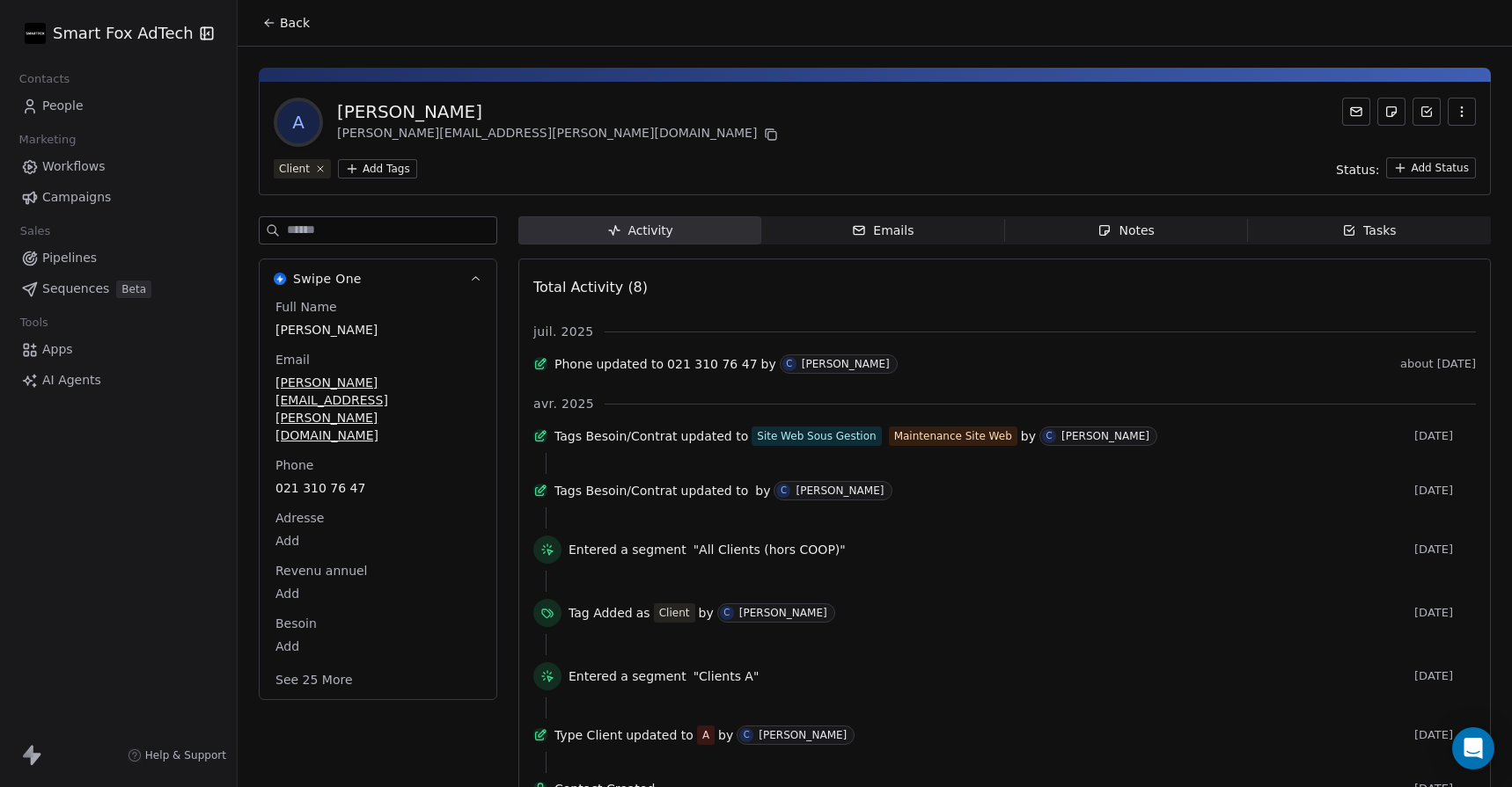
click at [1147, 230] on div "Notes" at bounding box center [1125, 231] width 56 height 19
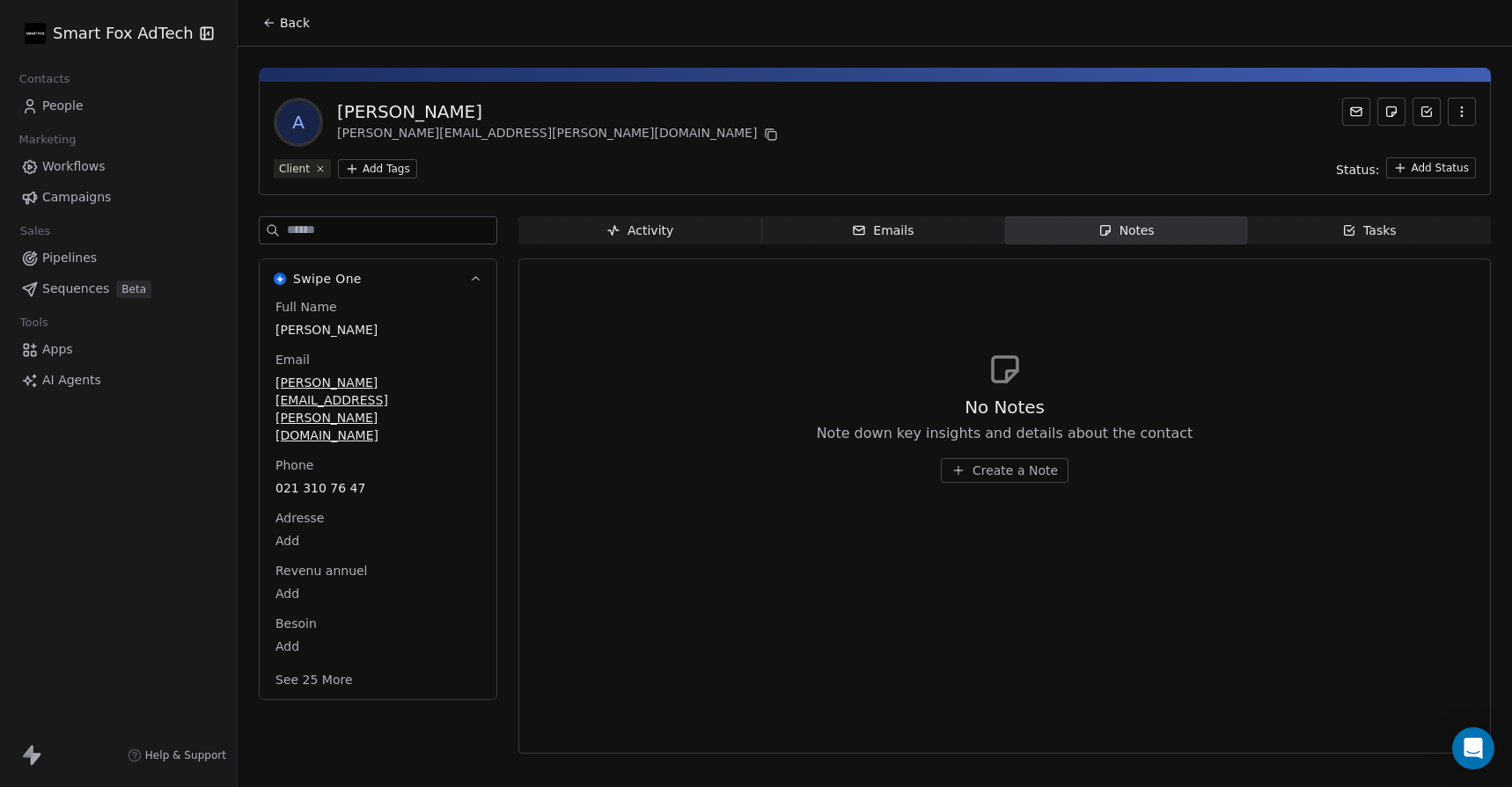
click at [1316, 230] on span "Tasks Tasks" at bounding box center [1369, 230] width 243 height 28
click at [673, 223] on span "Activity Activity" at bounding box center [639, 230] width 243 height 28
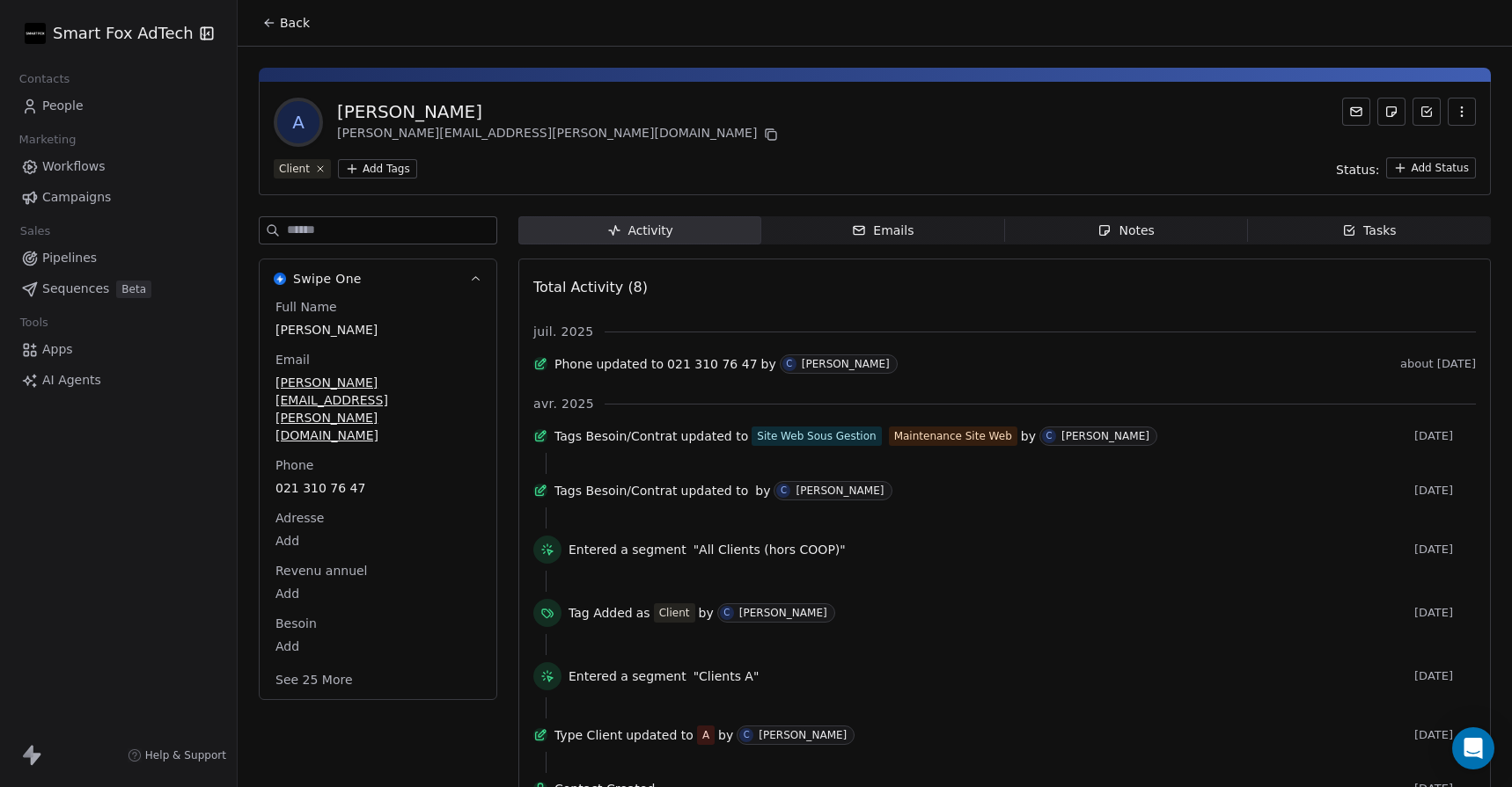
click at [1296, 224] on span "Tasks Tasks" at bounding box center [1369, 230] width 243 height 28
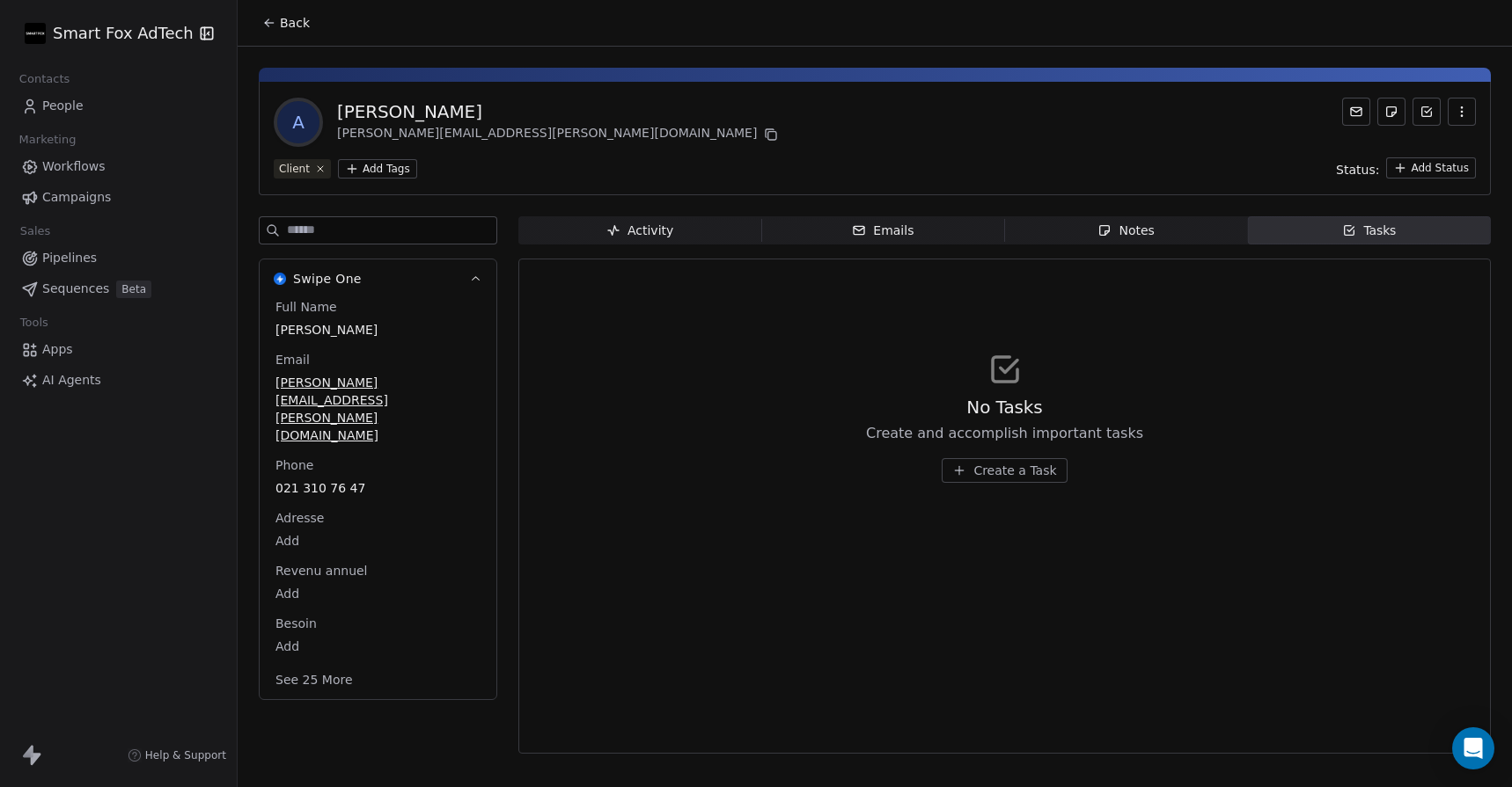
click at [74, 102] on span "People" at bounding box center [62, 106] width 41 height 19
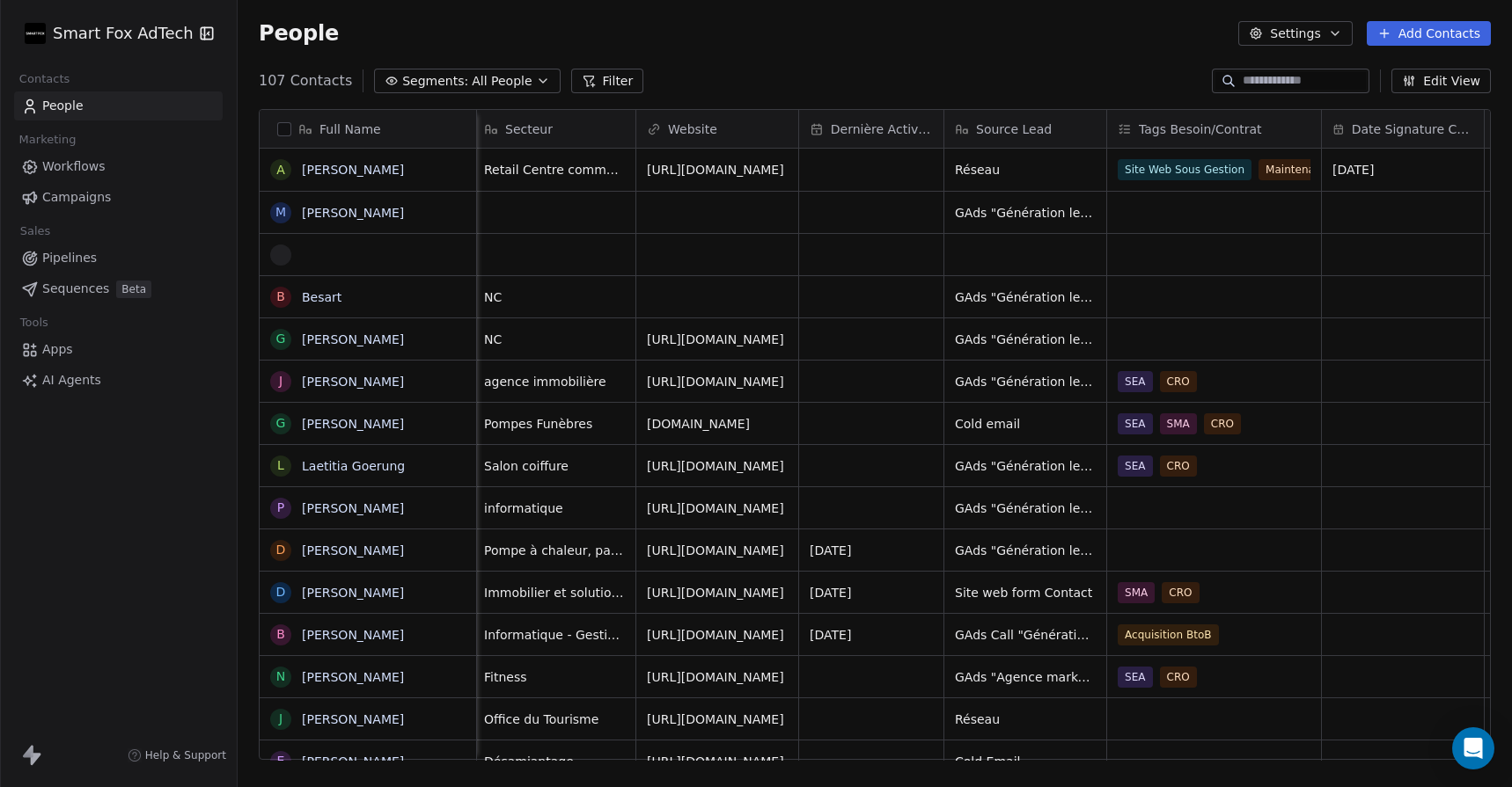
scroll to position [0, 1107]
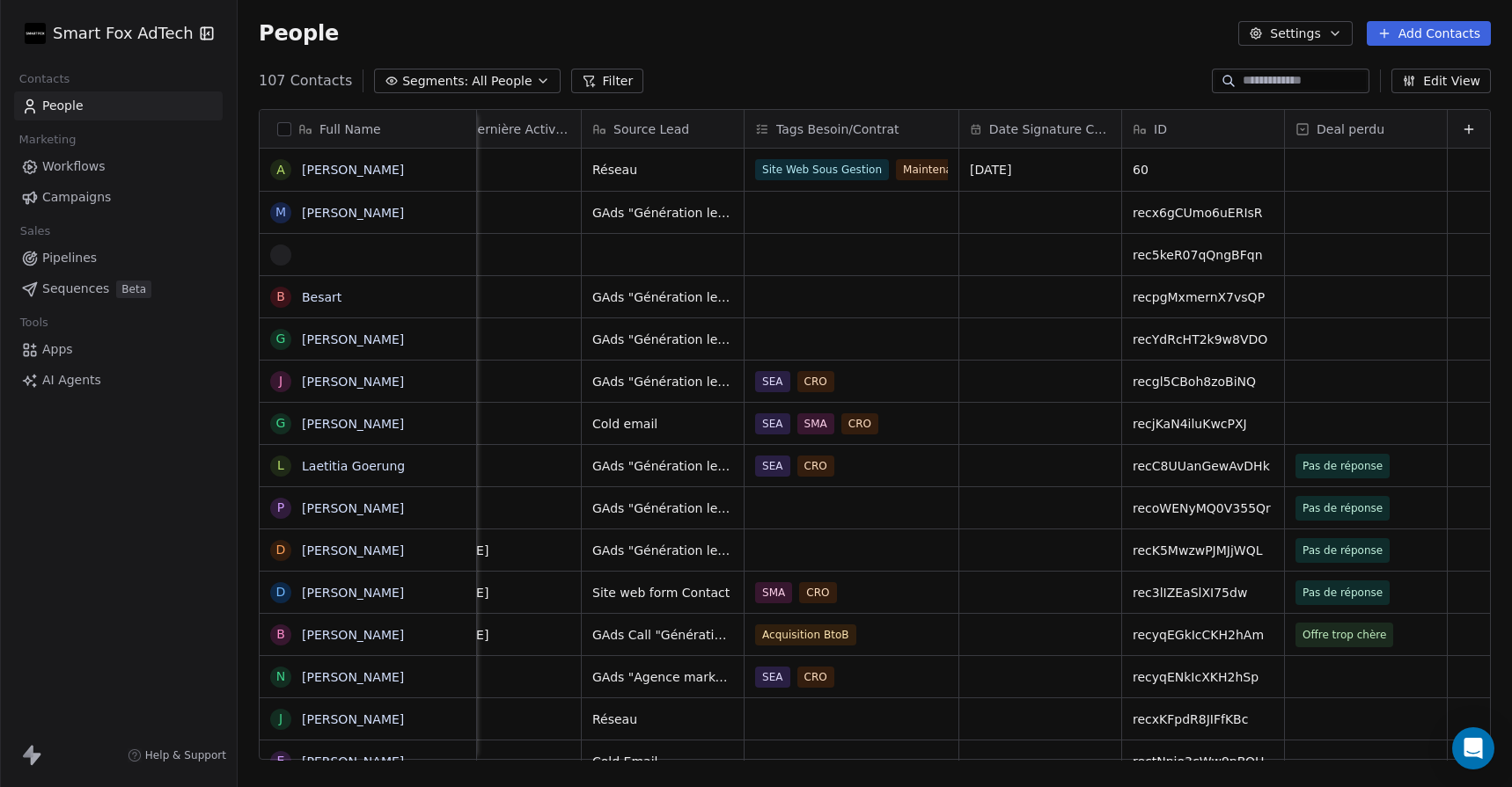
click at [1270, 32] on button "Settings" at bounding box center [1295, 34] width 114 height 24
click at [1280, 69] on div "Contact Properties" at bounding box center [1330, 71] width 157 height 28
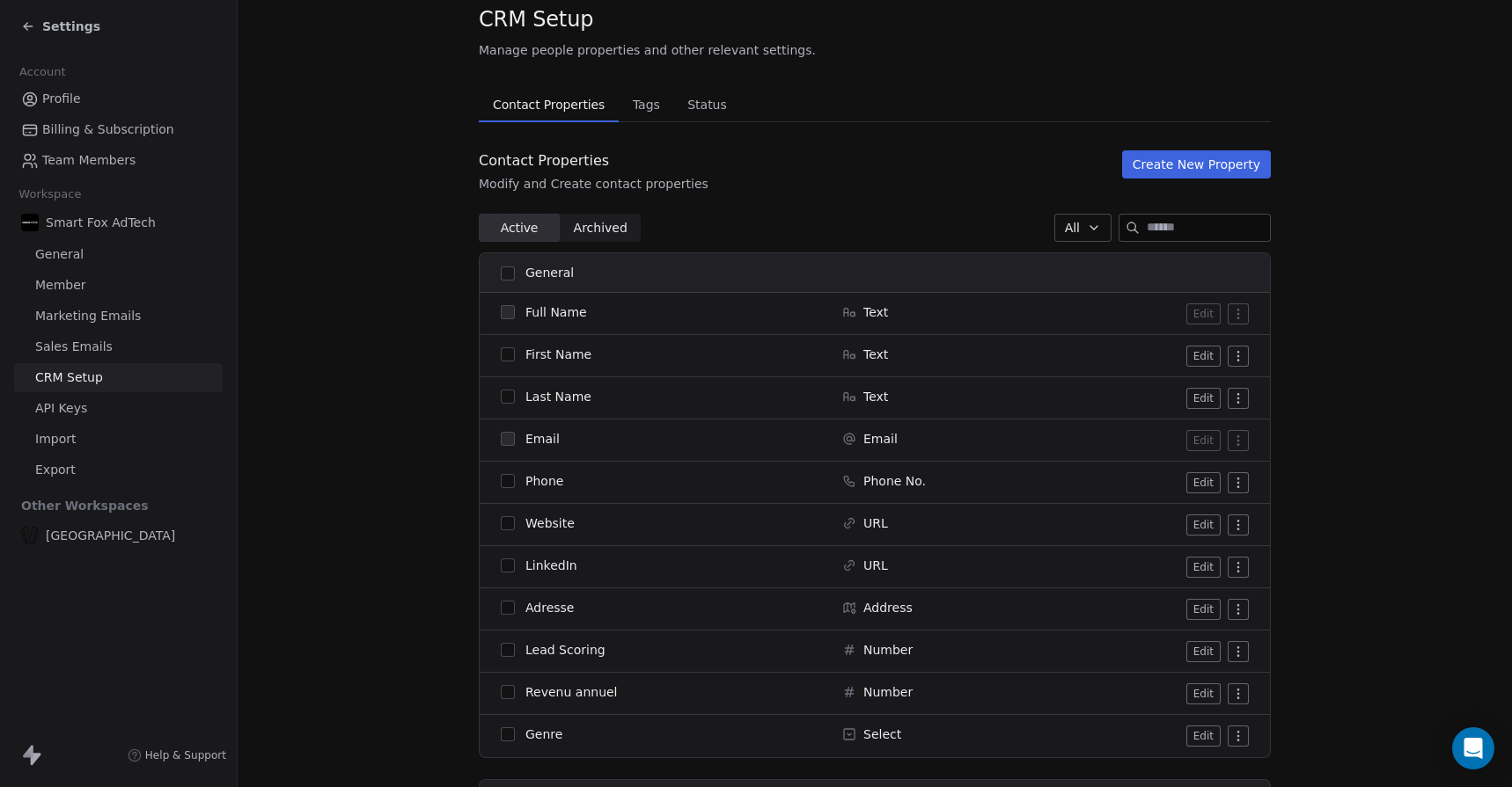
scroll to position [72, 0]
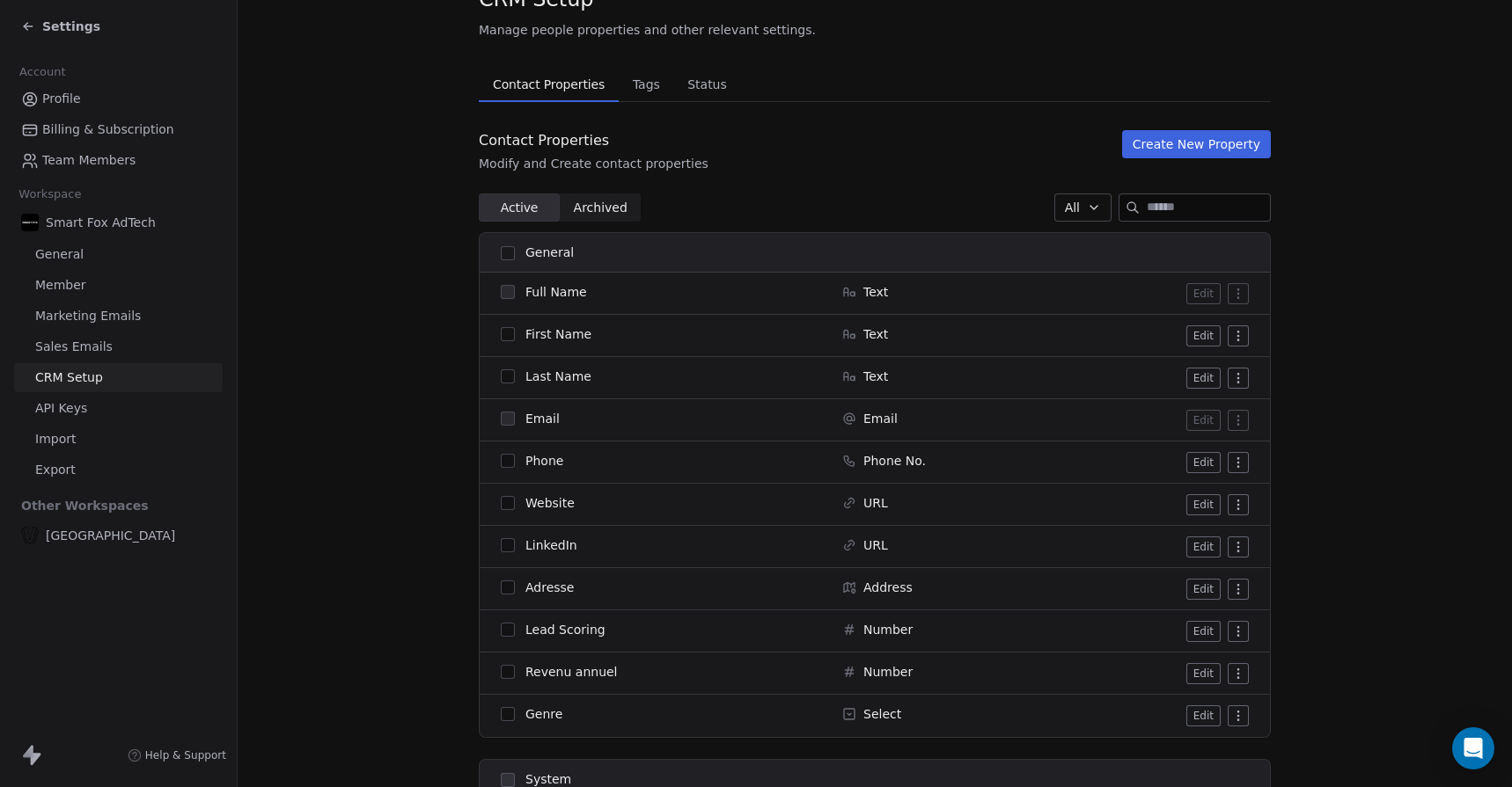
click at [647, 78] on span "Tags" at bounding box center [647, 84] width 41 height 24
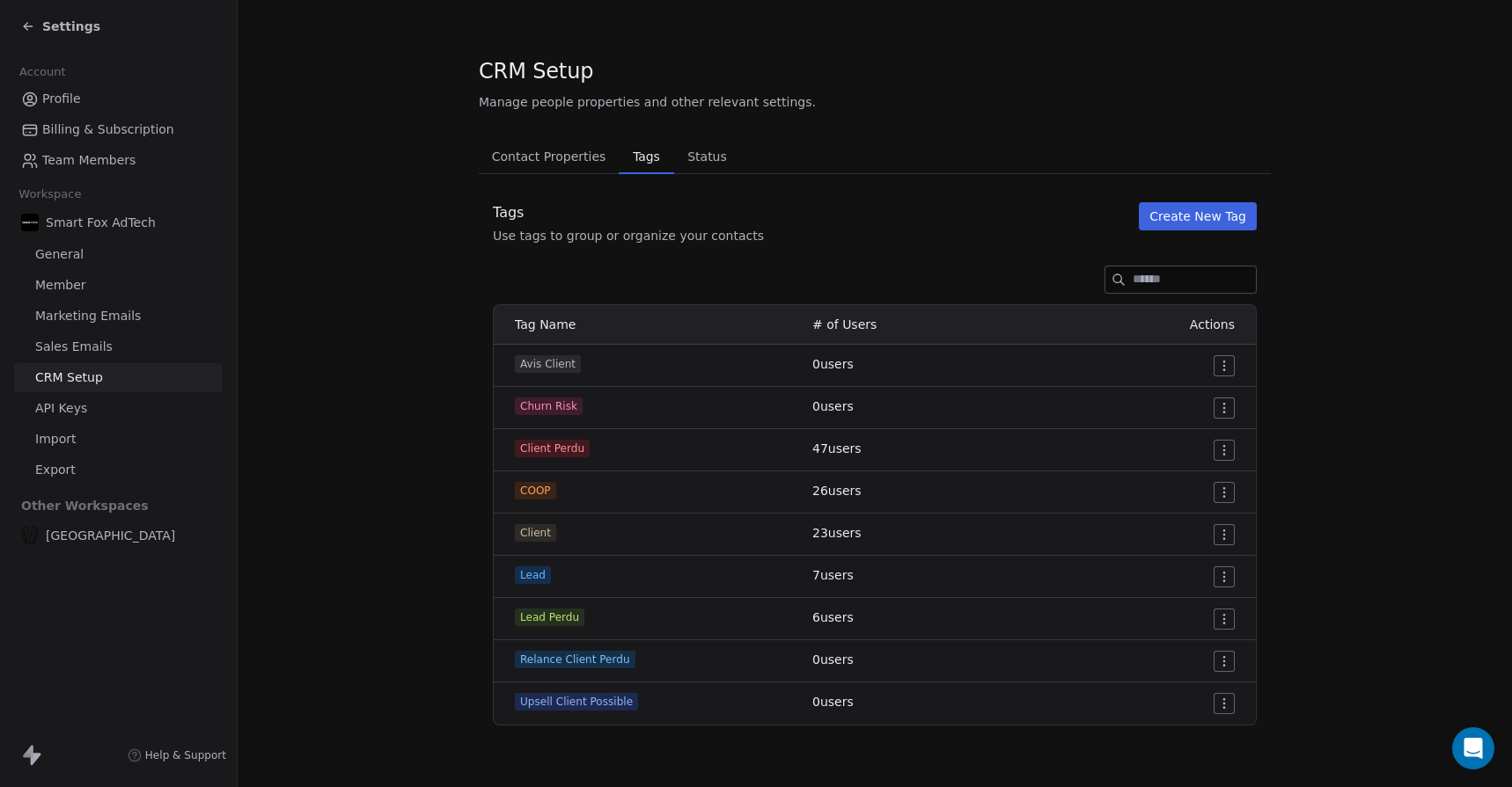
click at [701, 156] on span "Status" at bounding box center [707, 156] width 54 height 24
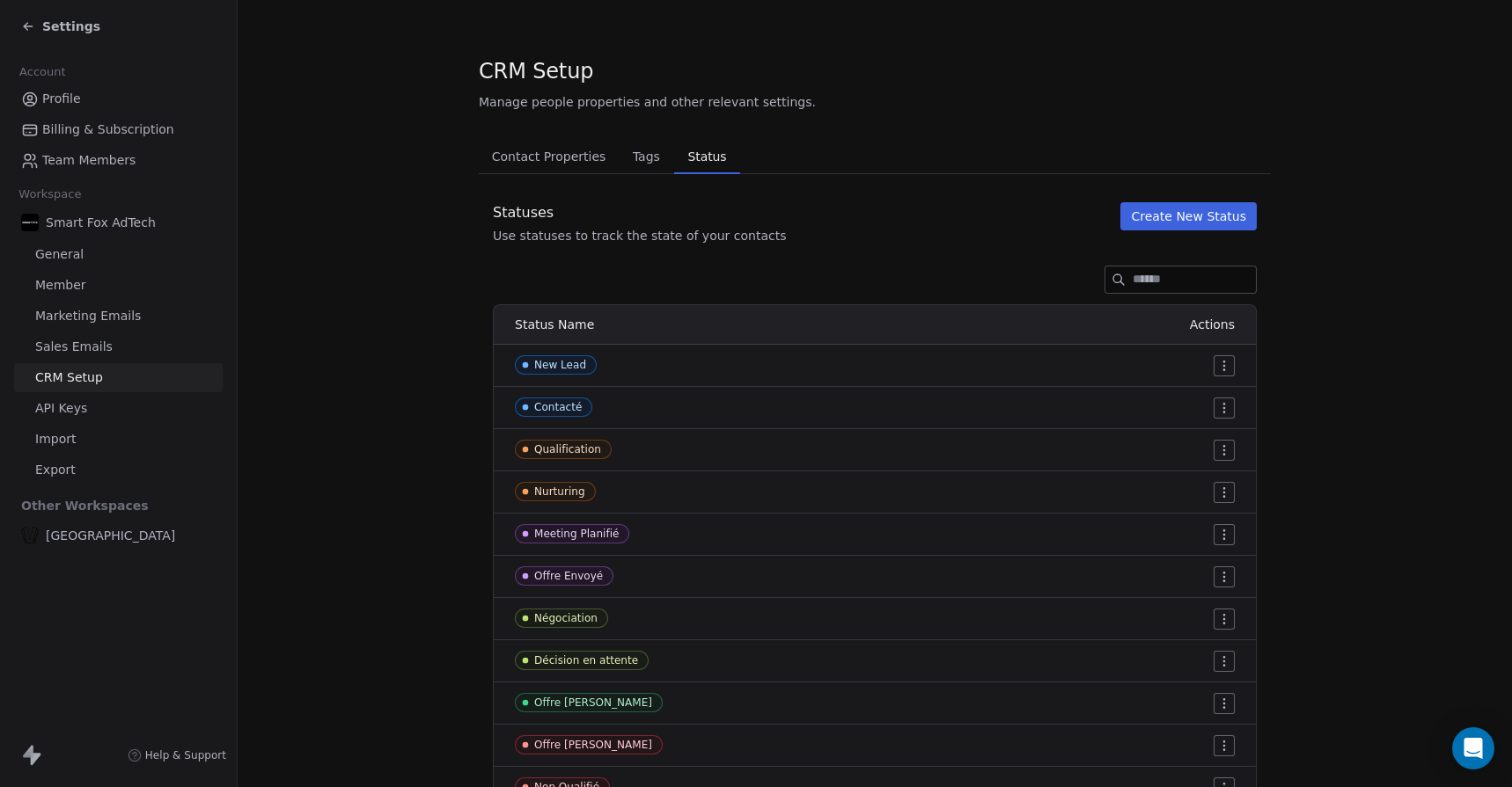
click at [623, 142] on button "Tags Tags" at bounding box center [646, 156] width 55 height 35
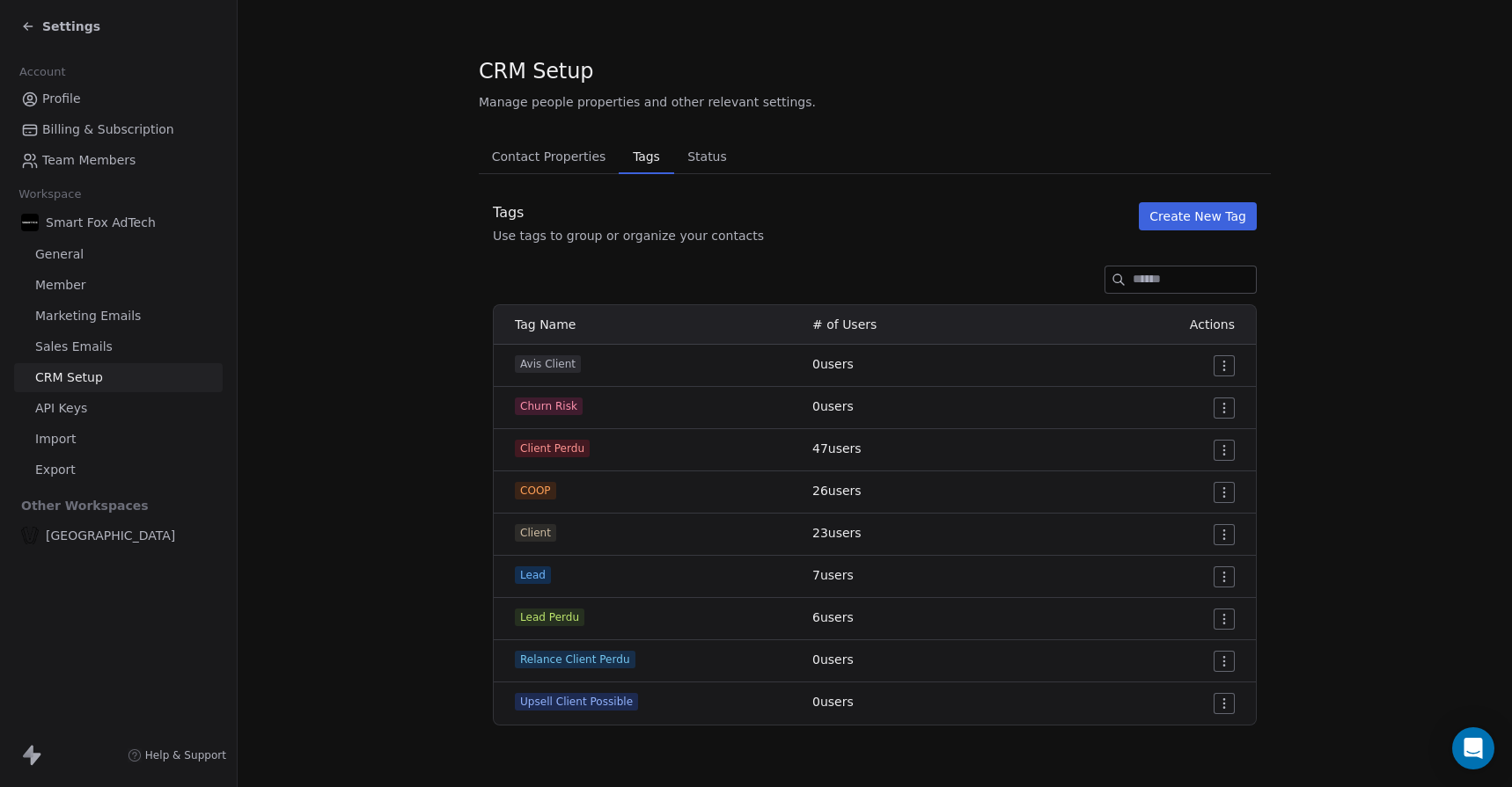
click at [562, 156] on span "Contact Properties" at bounding box center [550, 156] width 129 height 24
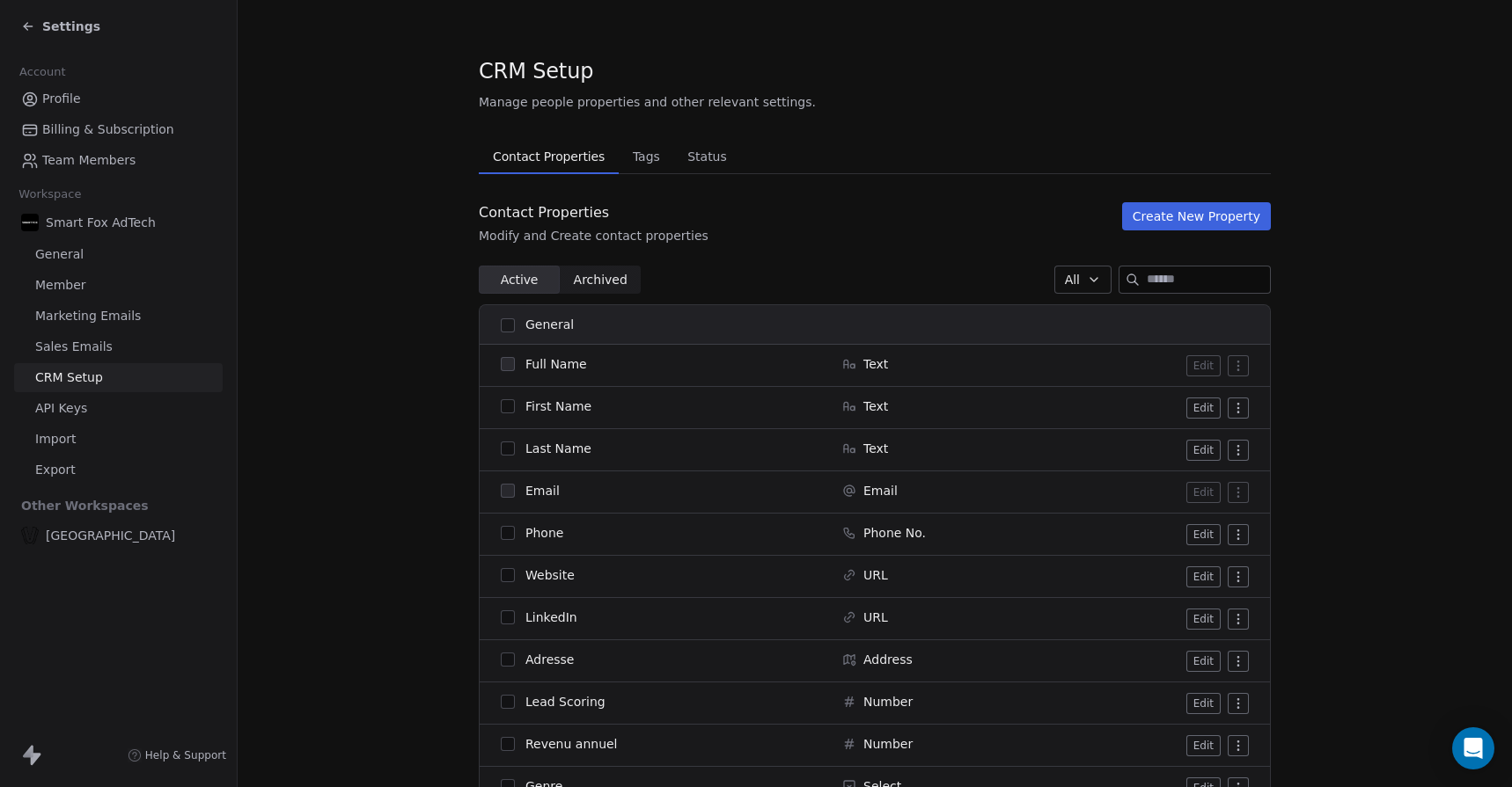
click at [635, 158] on span "Tags" at bounding box center [647, 156] width 41 height 24
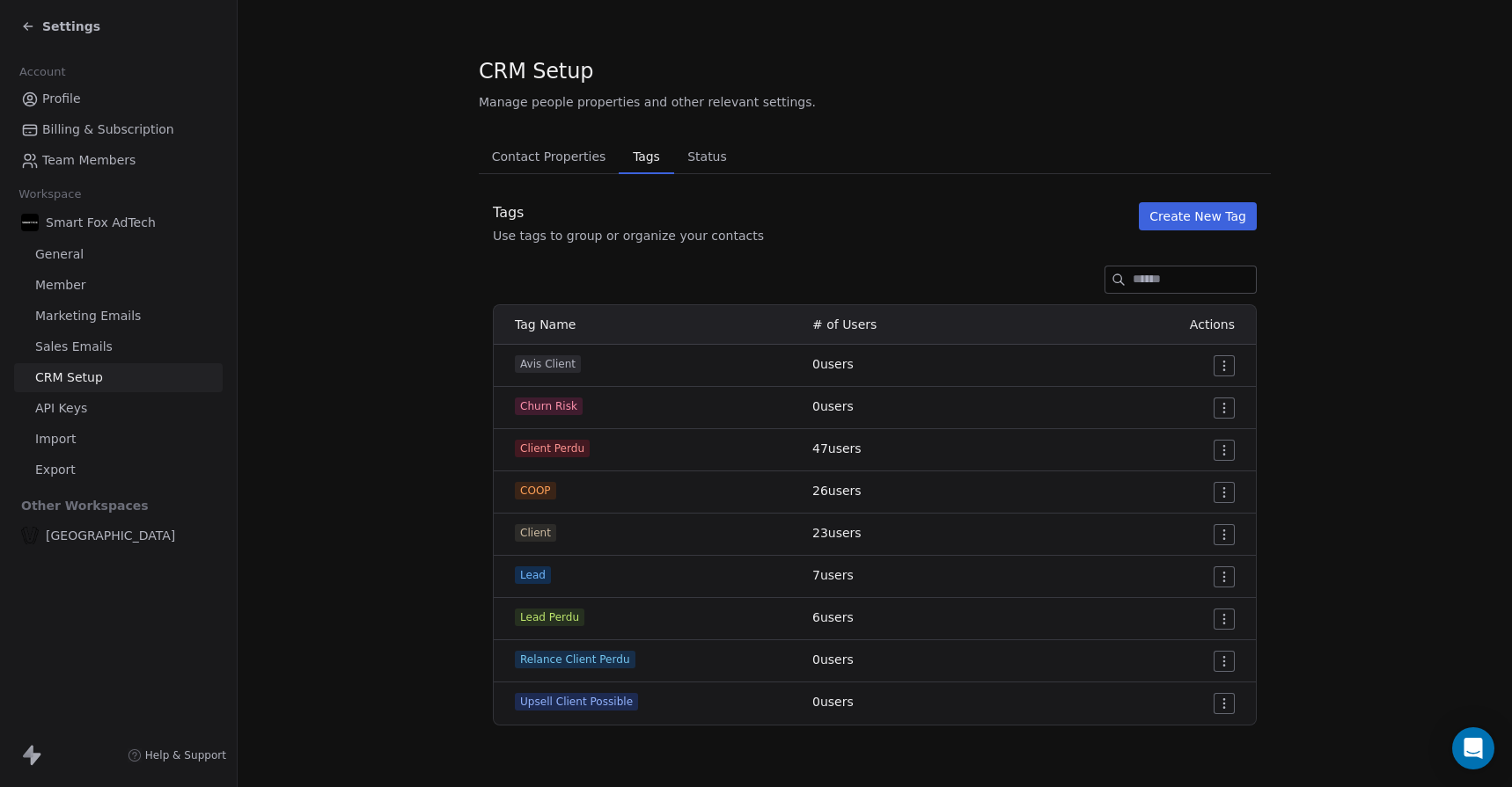
click at [565, 155] on span "Contact Properties" at bounding box center [550, 156] width 129 height 24
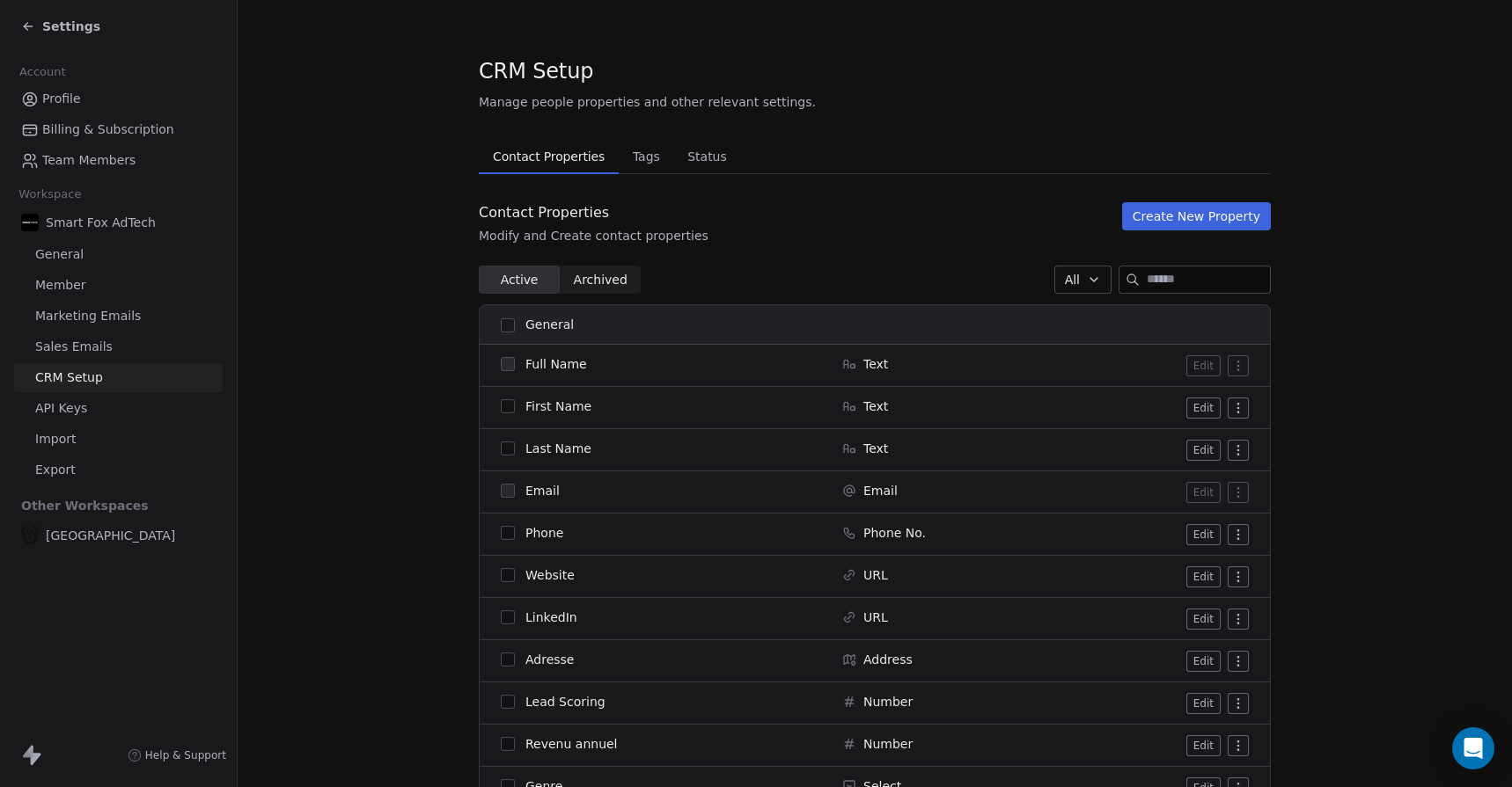
click at [56, 27] on span "Settings" at bounding box center [71, 26] width 58 height 18
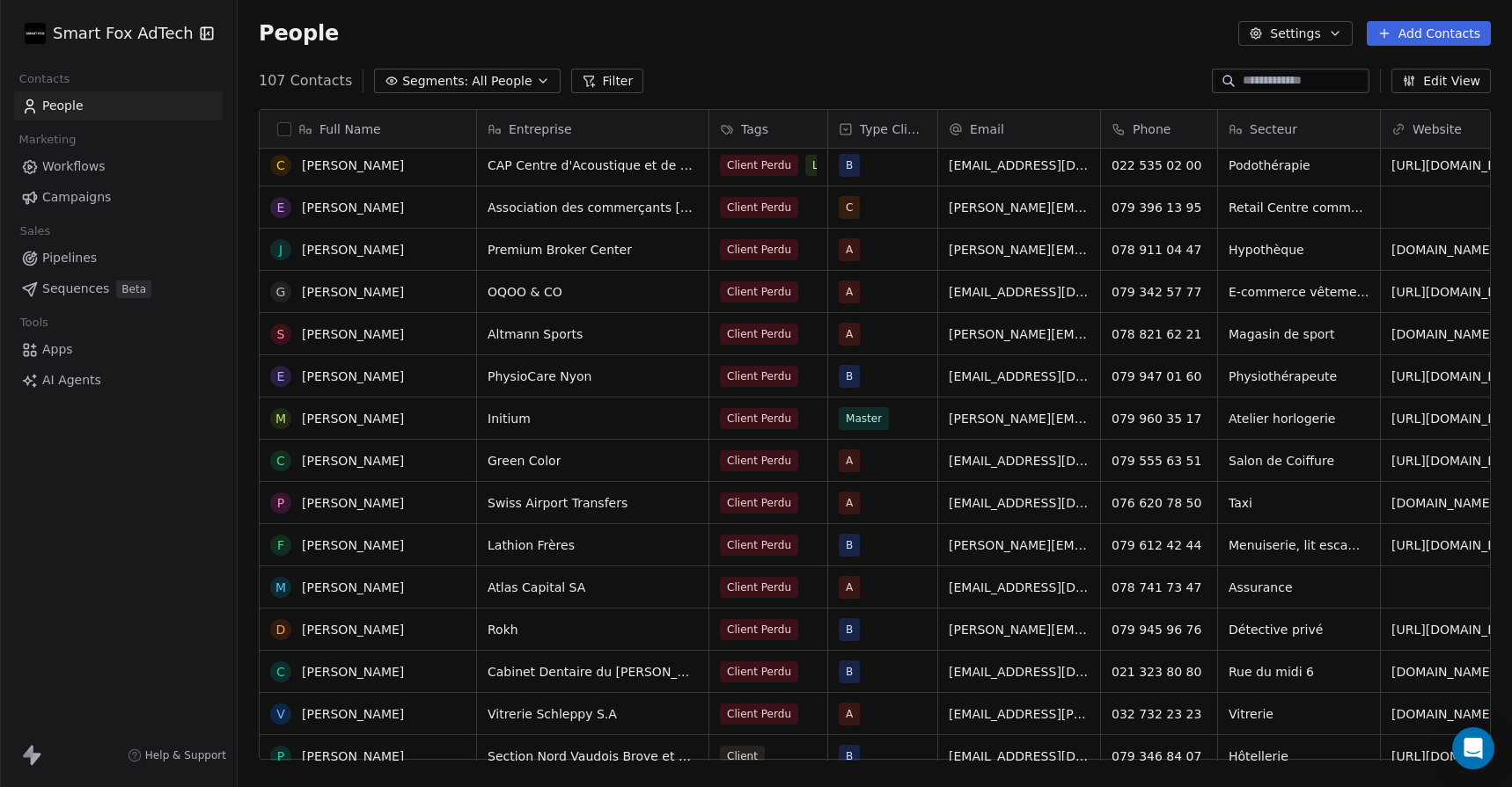
scroll to position [829, 0]
